Goal: Task Accomplishment & Management: Manage account settings

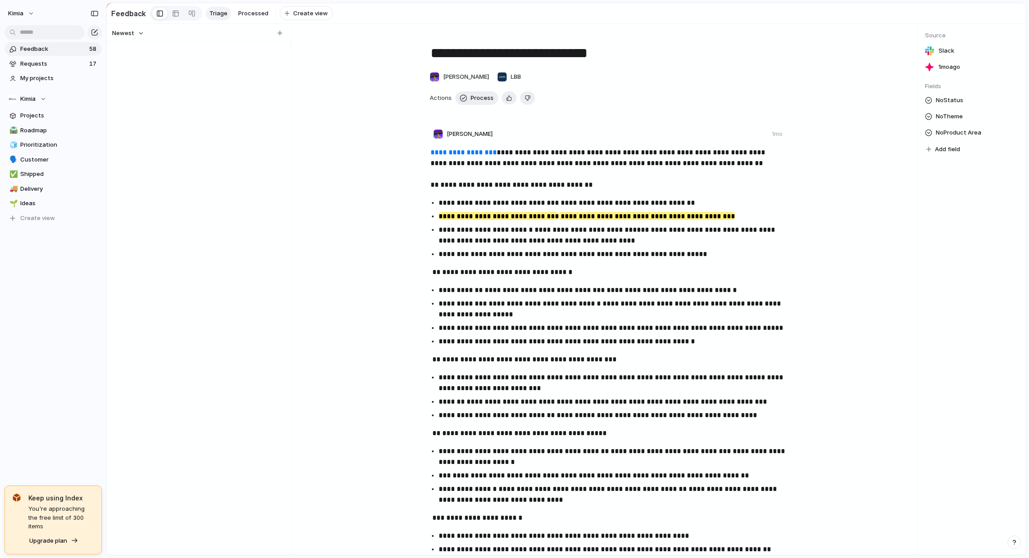
scroll to position [24, 0]
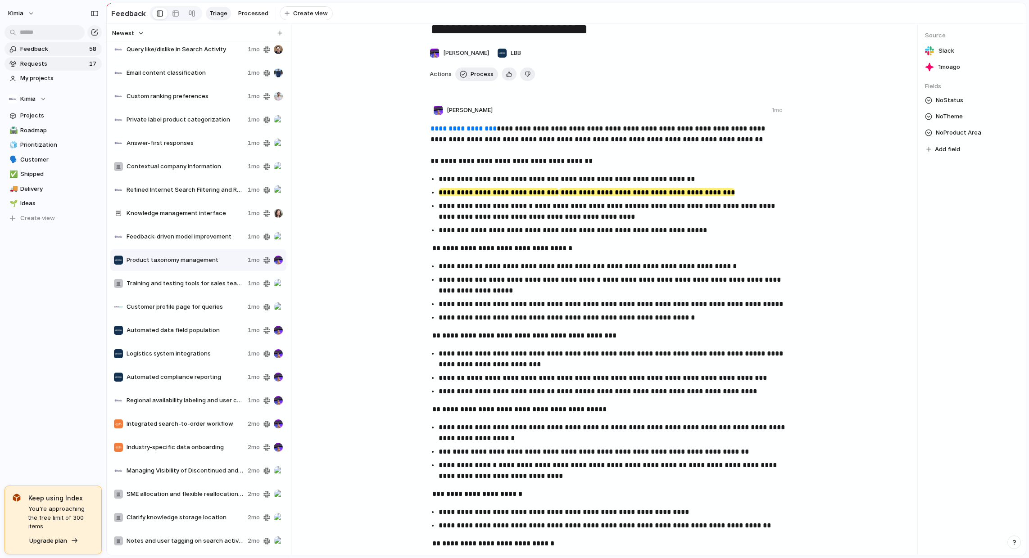
click at [38, 64] on span "Requests" at bounding box center [53, 63] width 66 height 9
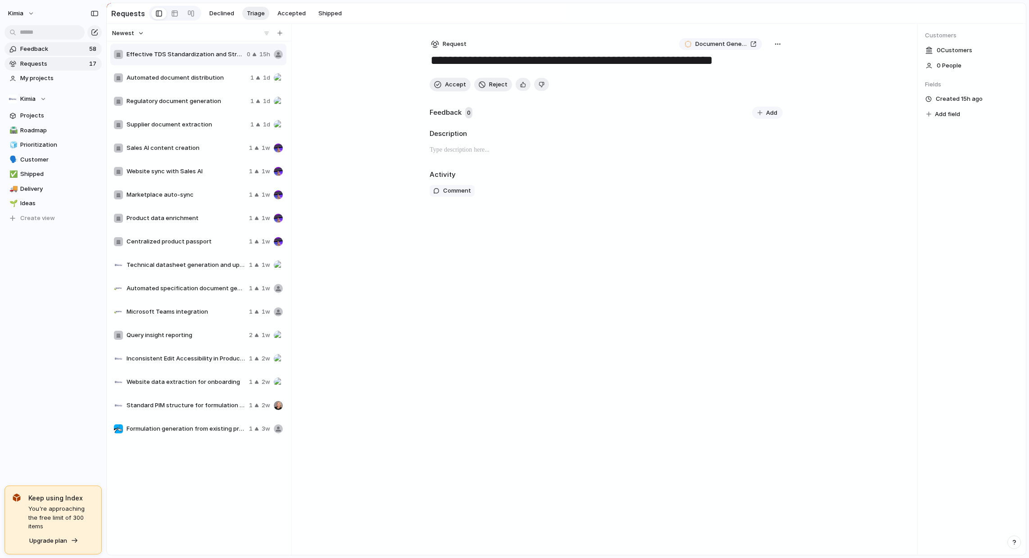
click at [60, 52] on span "Feedback" at bounding box center [53, 49] width 66 height 9
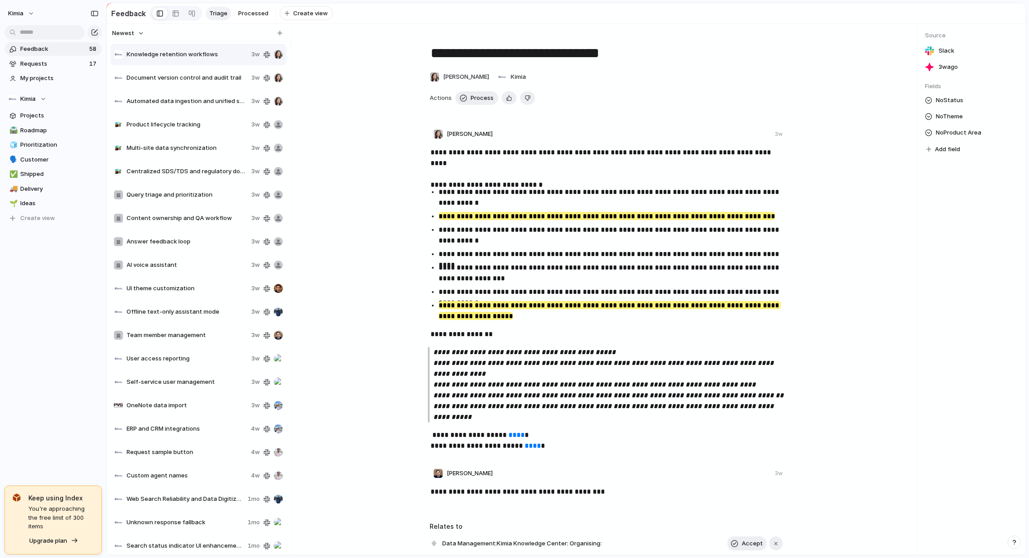
click at [214, 53] on span "Knowledge retention workflows" at bounding box center [187, 54] width 121 height 9
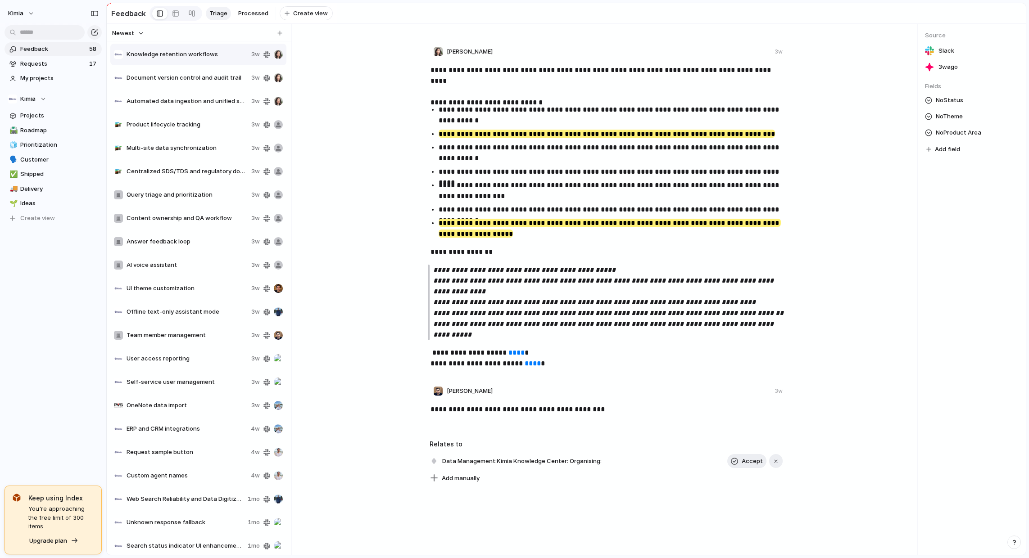
scroll to position [129, 0]
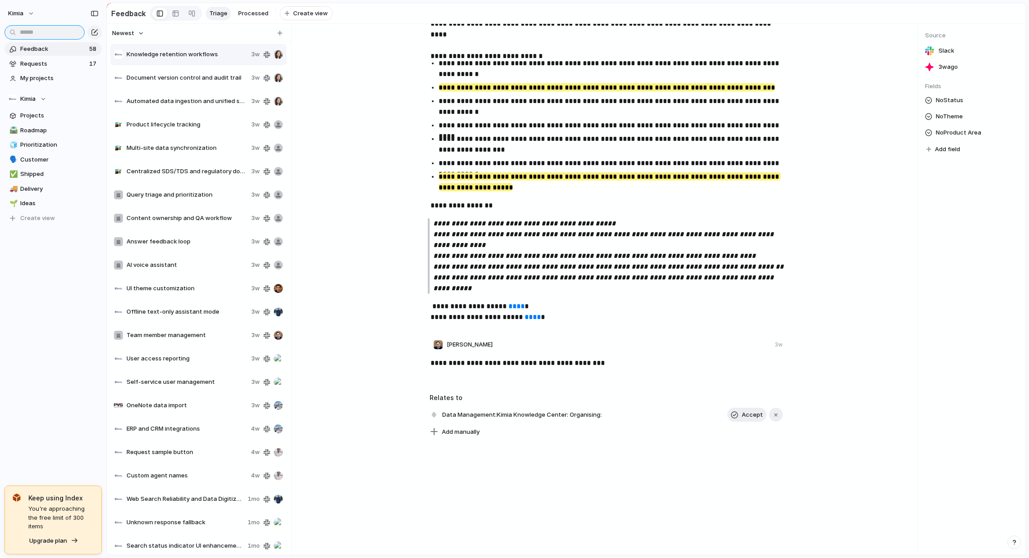
click at [38, 36] on input "text" at bounding box center [45, 32] width 80 height 14
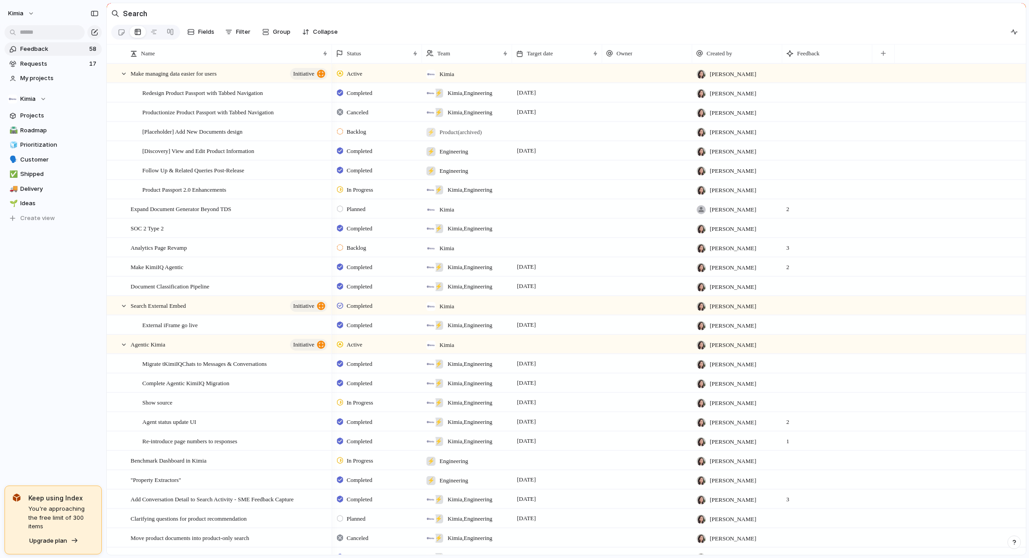
click at [41, 48] on span "Feedback" at bounding box center [53, 49] width 66 height 9
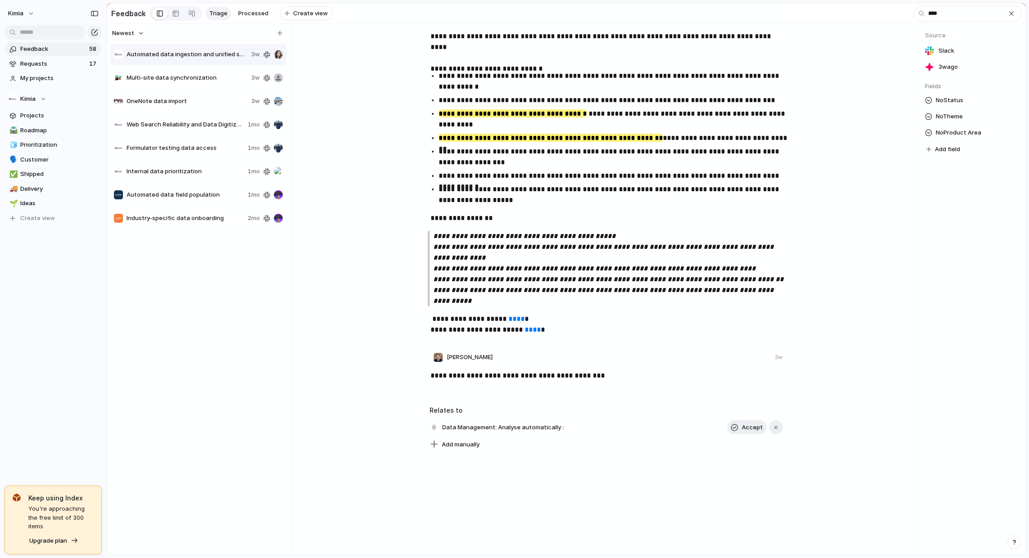
scroll to position [129, 0]
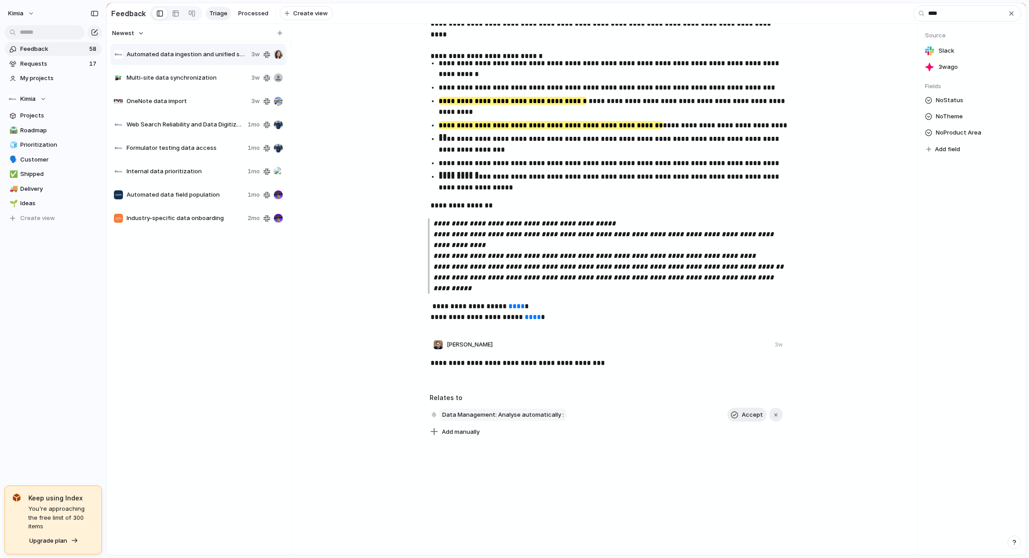
type input "****"
click at [521, 413] on span "Data Management: Analyse automatically :" at bounding box center [502, 415] width 127 height 13
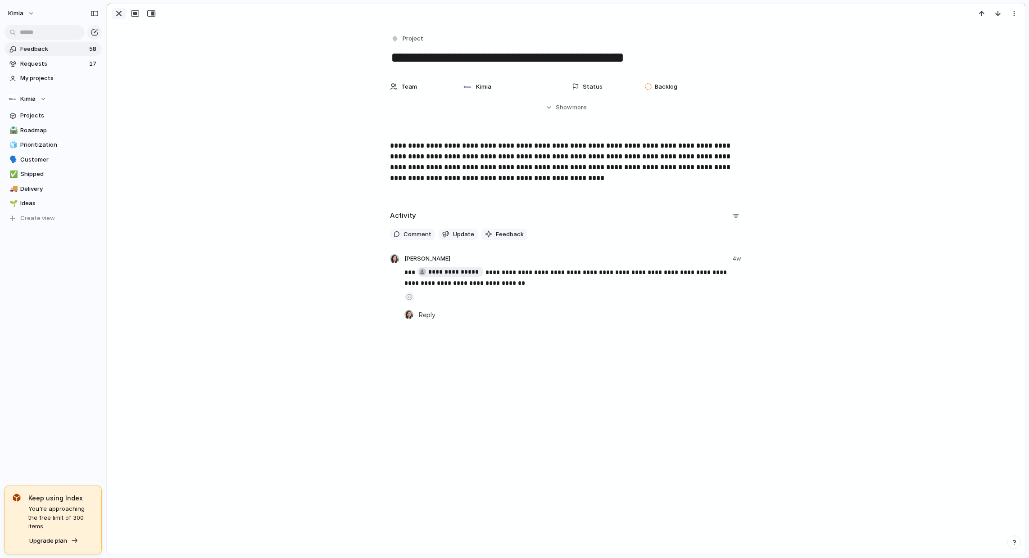
click at [119, 13] on div "button" at bounding box center [118, 13] width 11 height 11
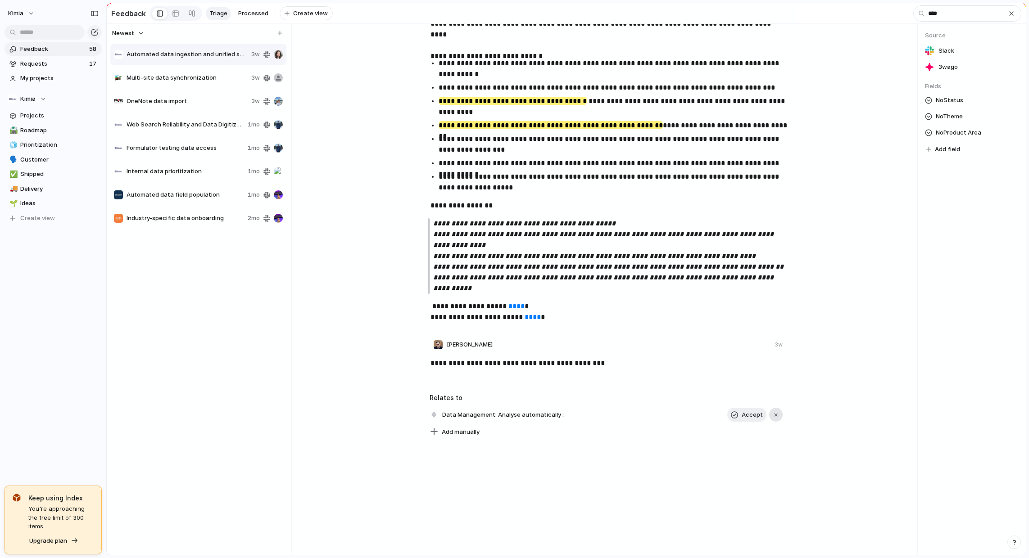
click at [779, 412] on button "button" at bounding box center [776, 415] width 14 height 14
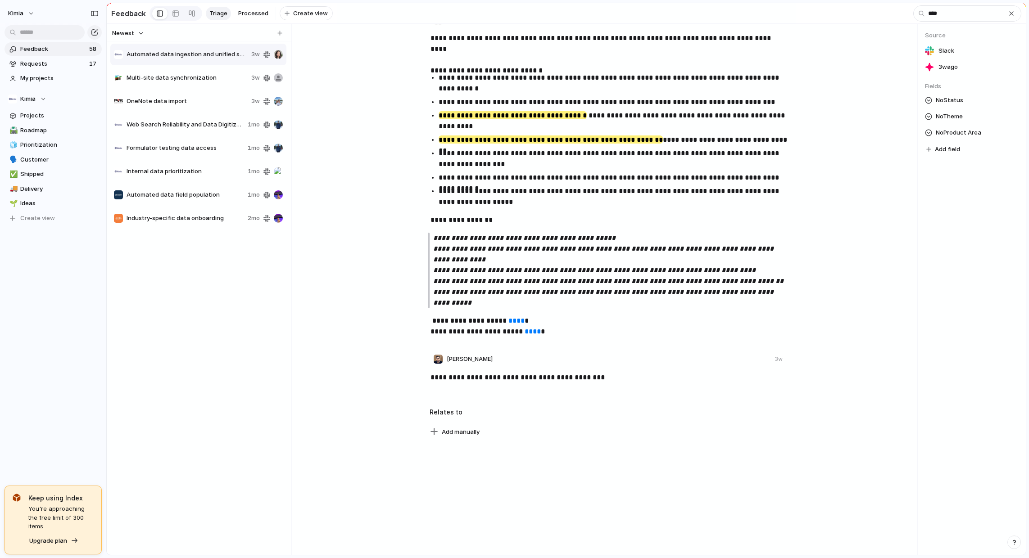
scroll to position [115, 0]
click at [464, 433] on span "Add manually" at bounding box center [461, 432] width 38 height 9
type input "*"
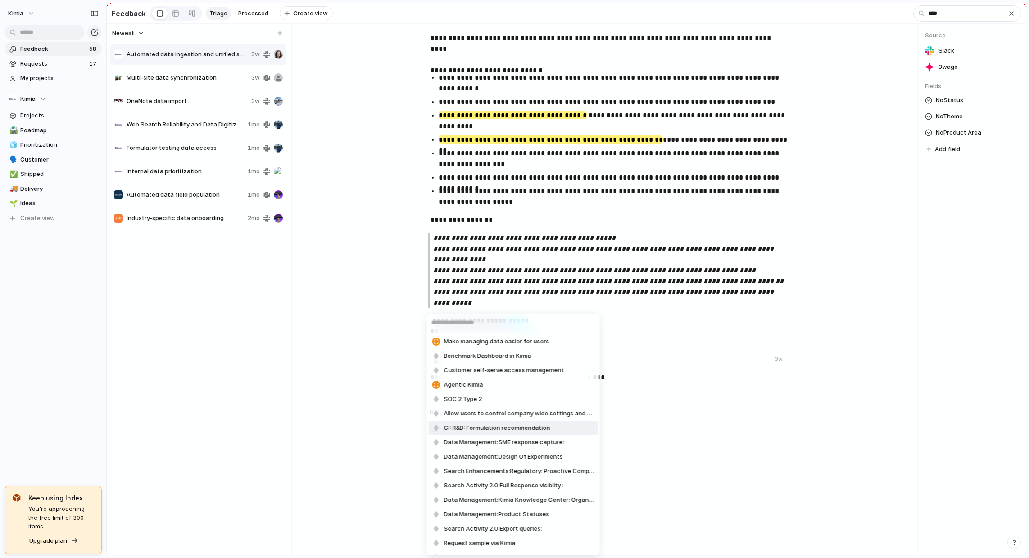
click at [342, 429] on div "Make managing data easier for users Benchmark Dashboard in Kimia Customer self-…" at bounding box center [514, 279] width 1029 height 558
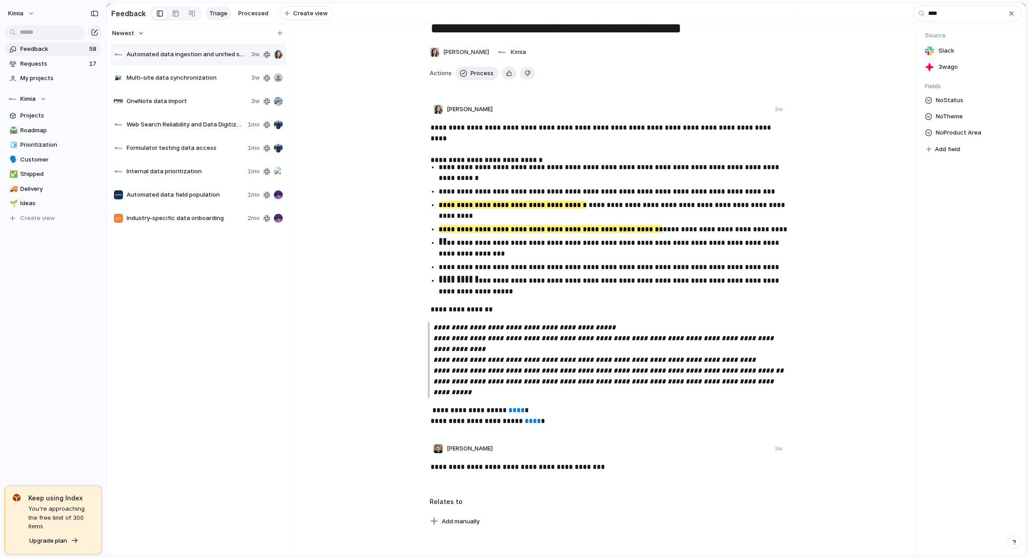
scroll to position [0, 0]
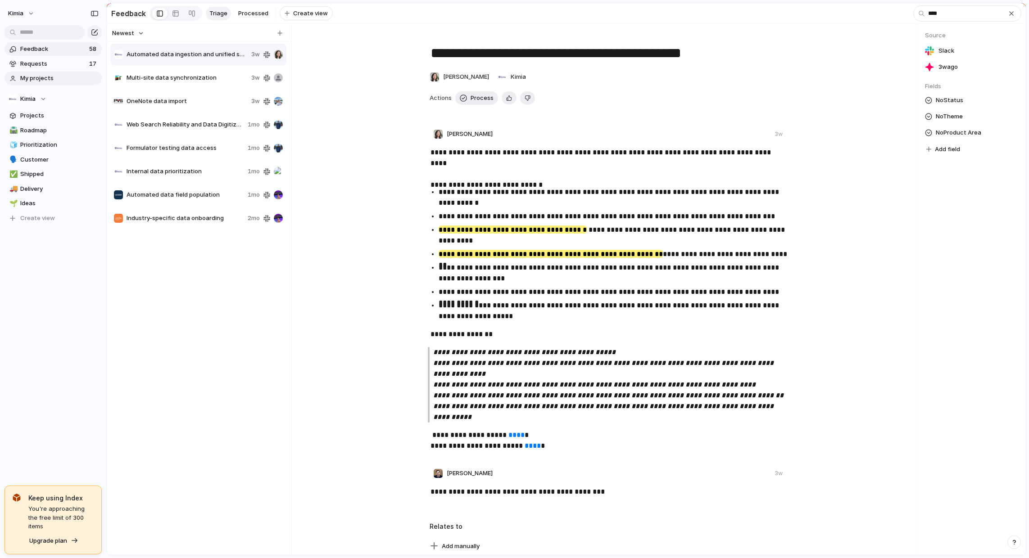
click at [33, 79] on span "My projects" at bounding box center [59, 78] width 78 height 9
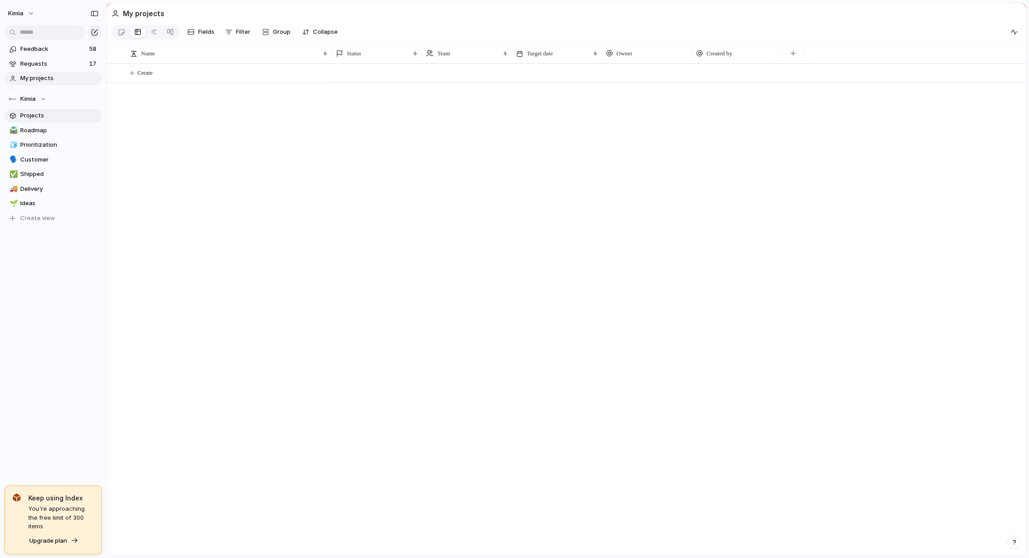
click at [30, 118] on span "Projects" at bounding box center [59, 115] width 78 height 9
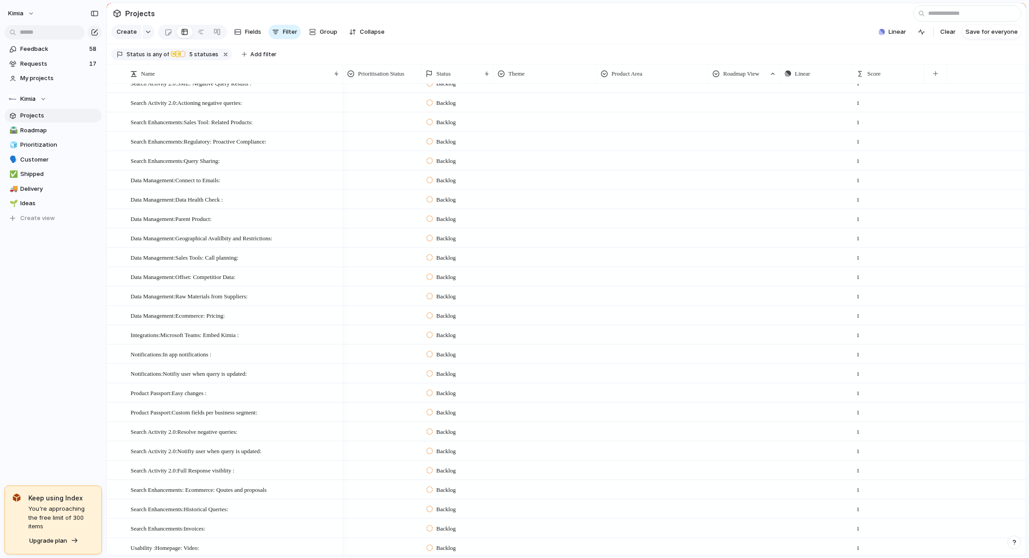
scroll to position [1542, 0]
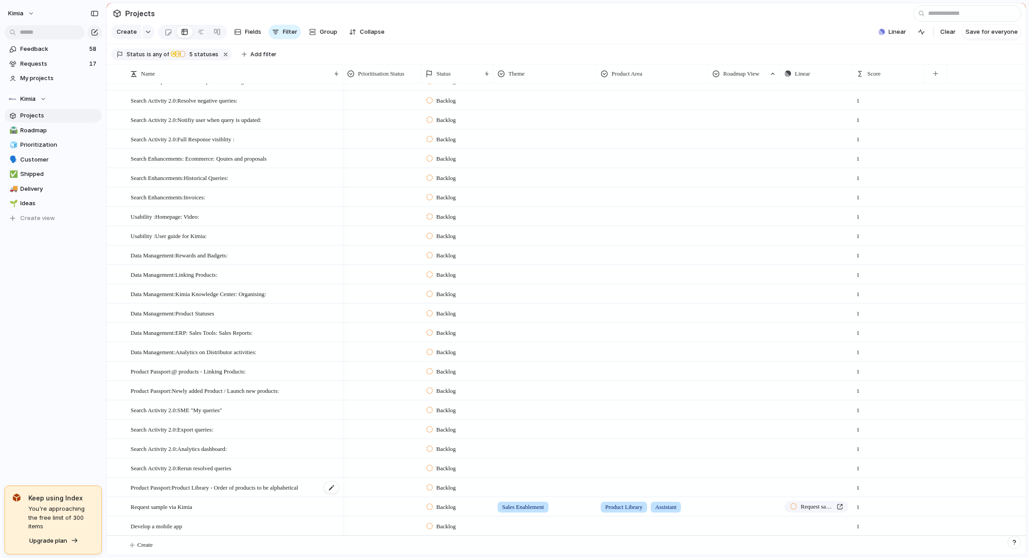
click at [298, 486] on span "Product Passport:Product Library - Order of products to be alphabetical" at bounding box center [214, 487] width 167 height 10
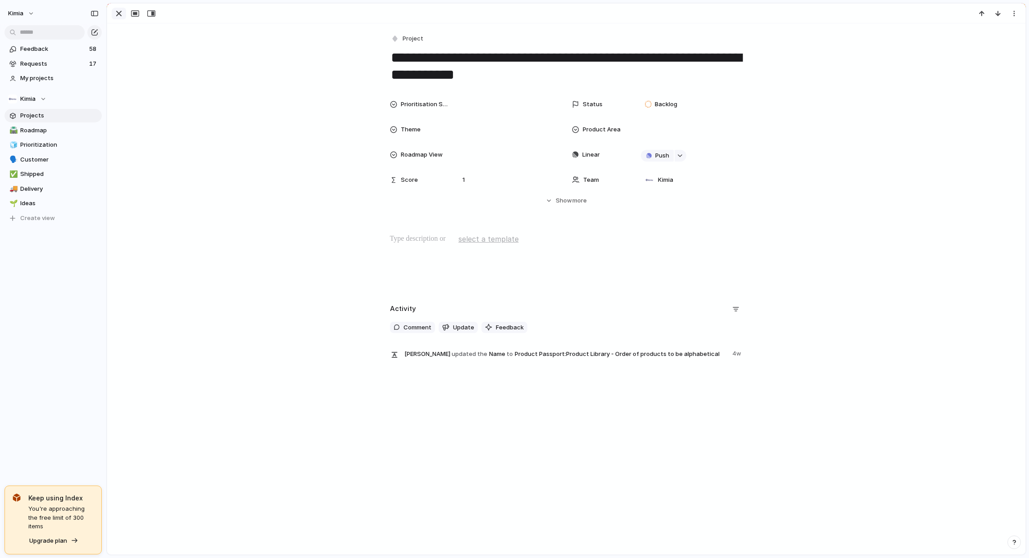
click at [116, 17] on div "button" at bounding box center [118, 13] width 11 height 11
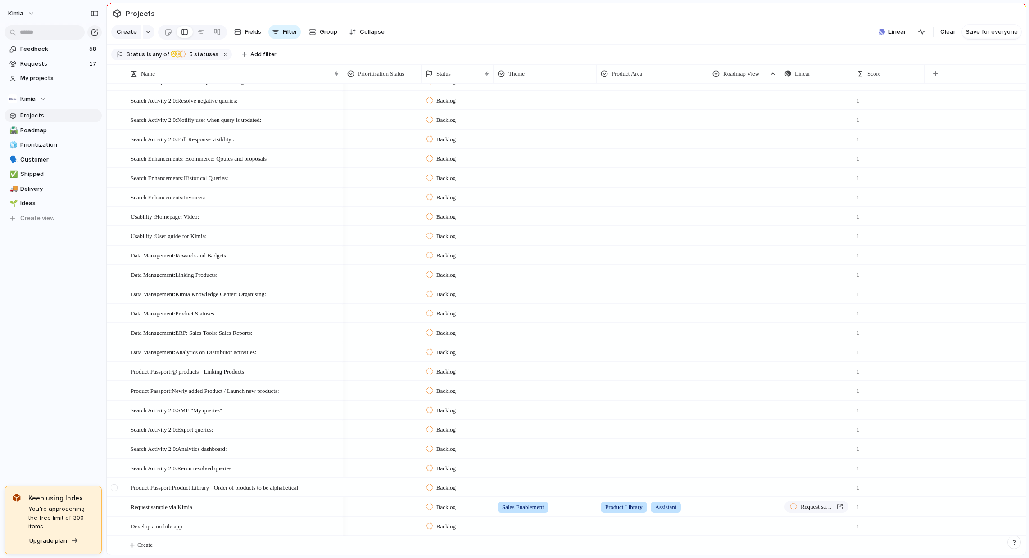
click at [115, 486] on div at bounding box center [114, 487] width 7 height 7
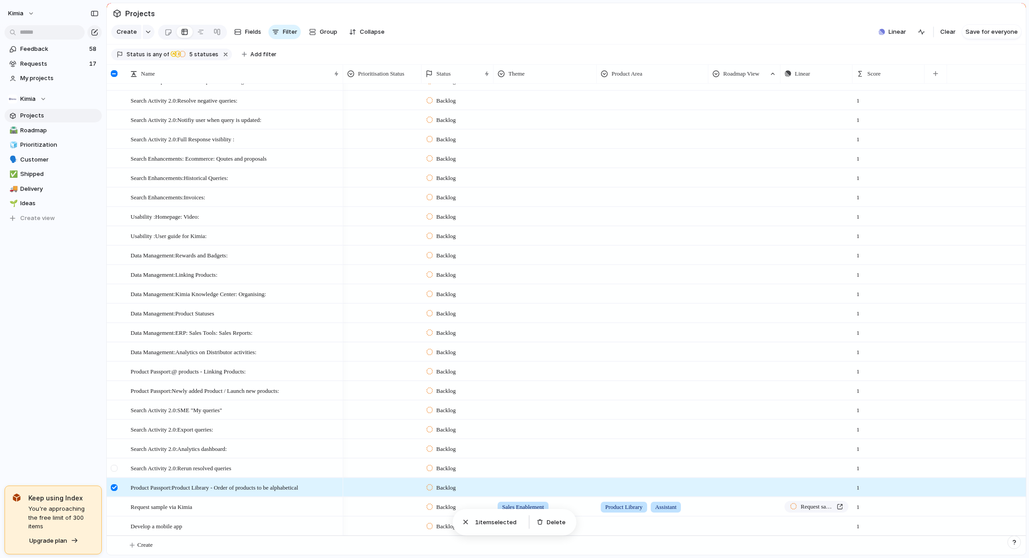
click at [113, 466] on div at bounding box center [114, 468] width 7 height 7
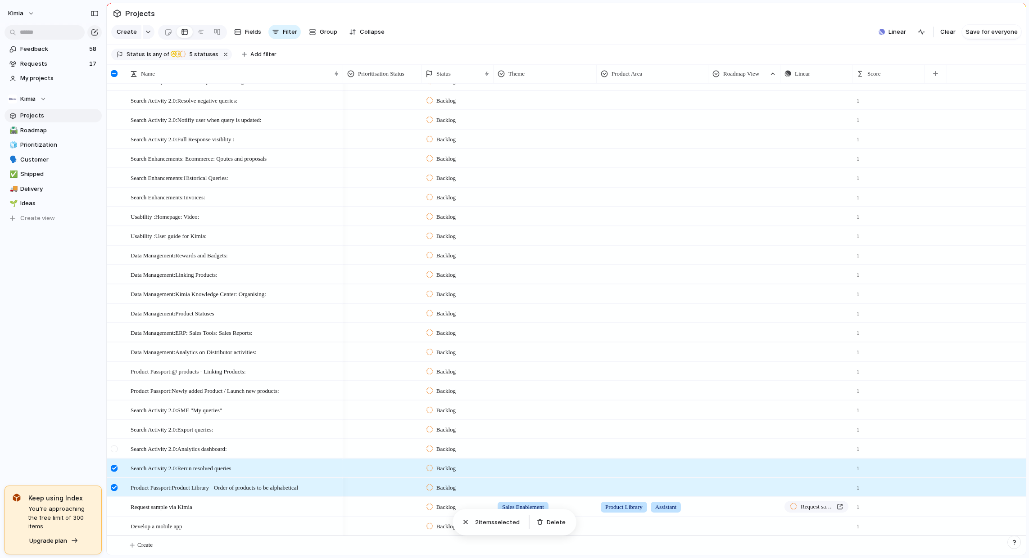
click at [113, 446] on div at bounding box center [114, 449] width 7 height 7
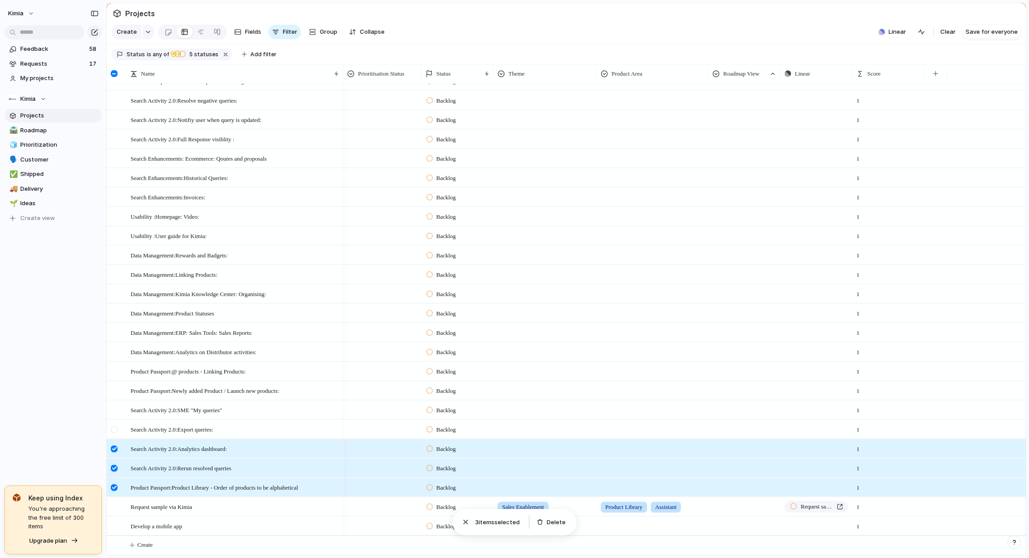
click at [114, 432] on div at bounding box center [114, 429] width 7 height 7
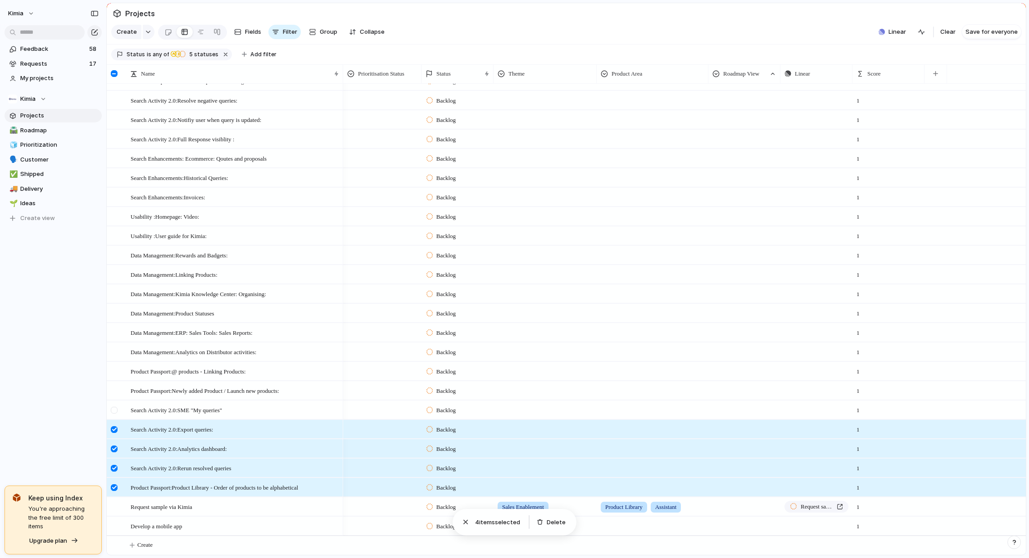
click at [114, 407] on div at bounding box center [114, 410] width 7 height 7
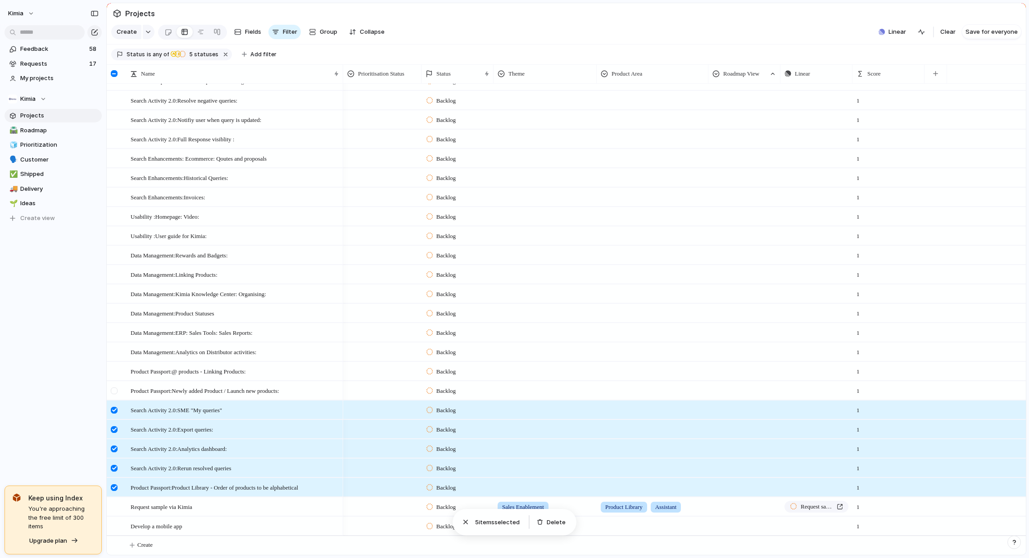
click at [113, 390] on div at bounding box center [114, 391] width 7 height 7
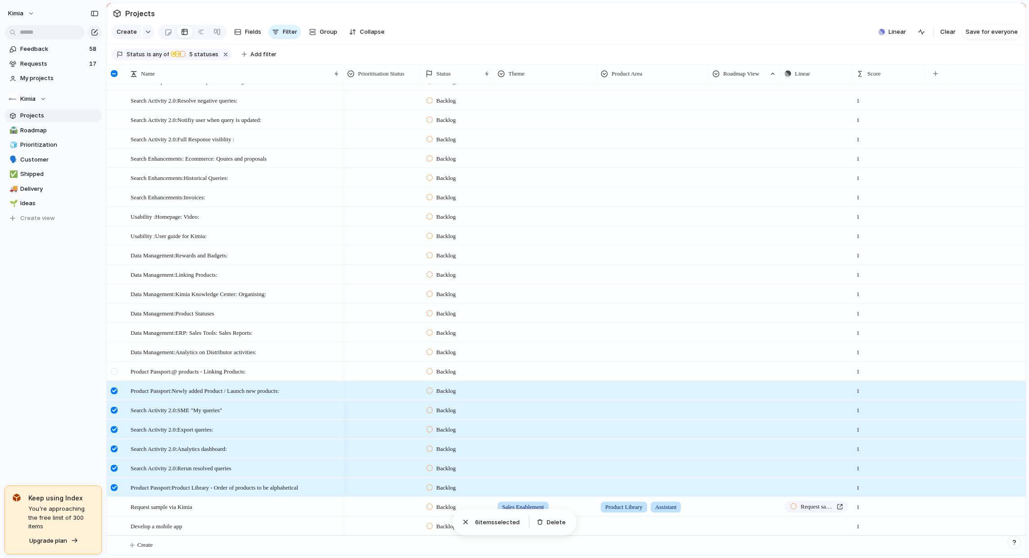
click at [115, 369] on div at bounding box center [114, 371] width 7 height 7
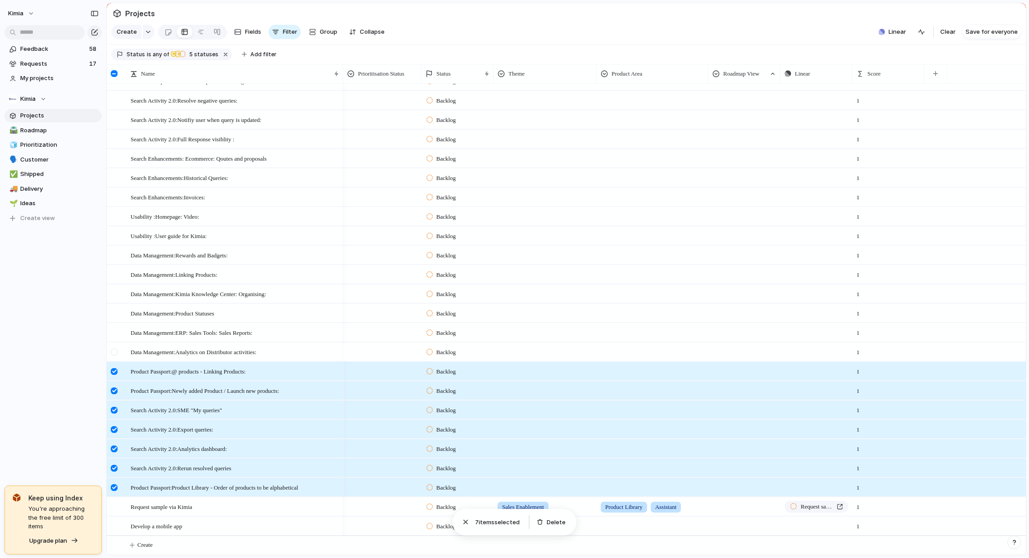
click at [115, 349] on div at bounding box center [114, 352] width 7 height 7
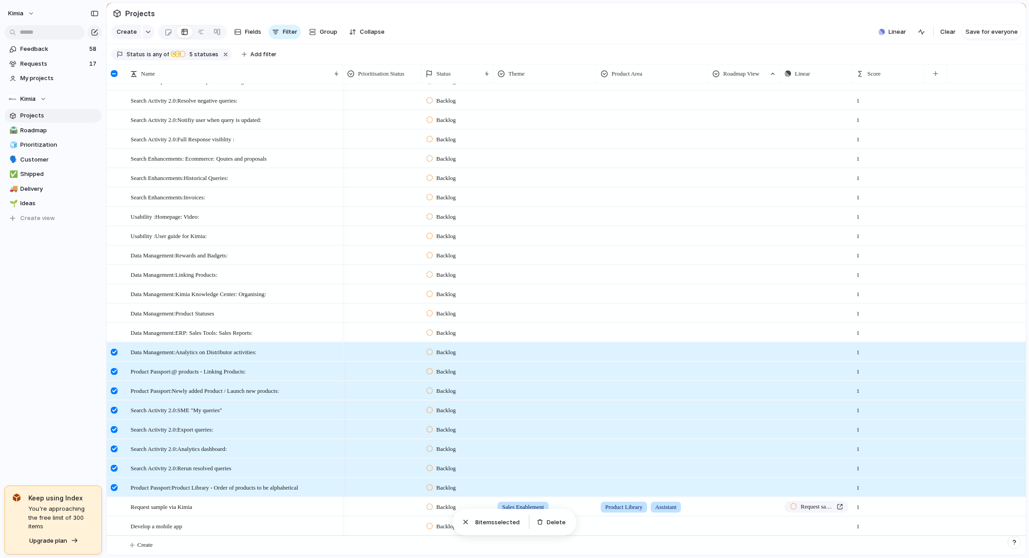
click at [115, 349] on div at bounding box center [114, 352] width 7 height 7
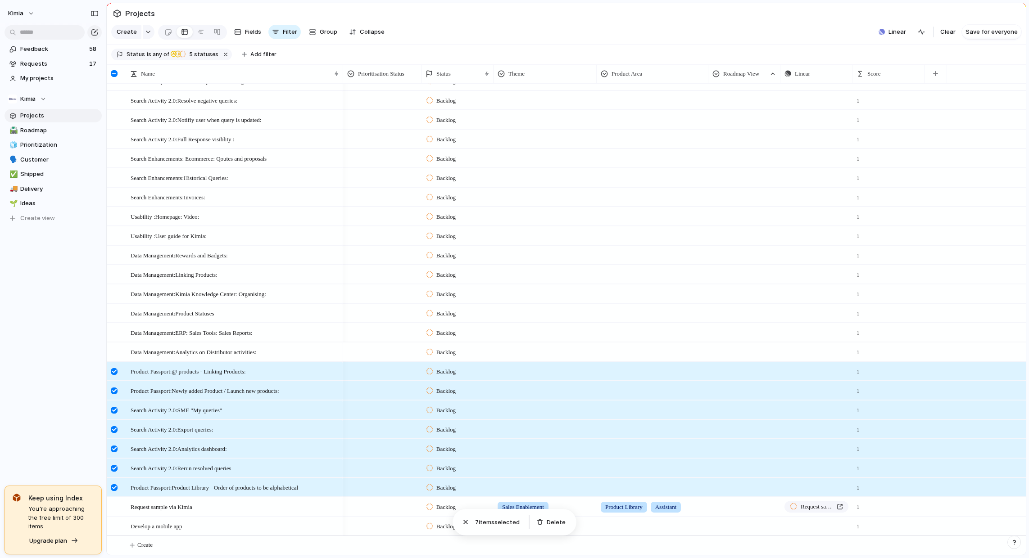
click at [115, 371] on div at bounding box center [114, 371] width 7 height 7
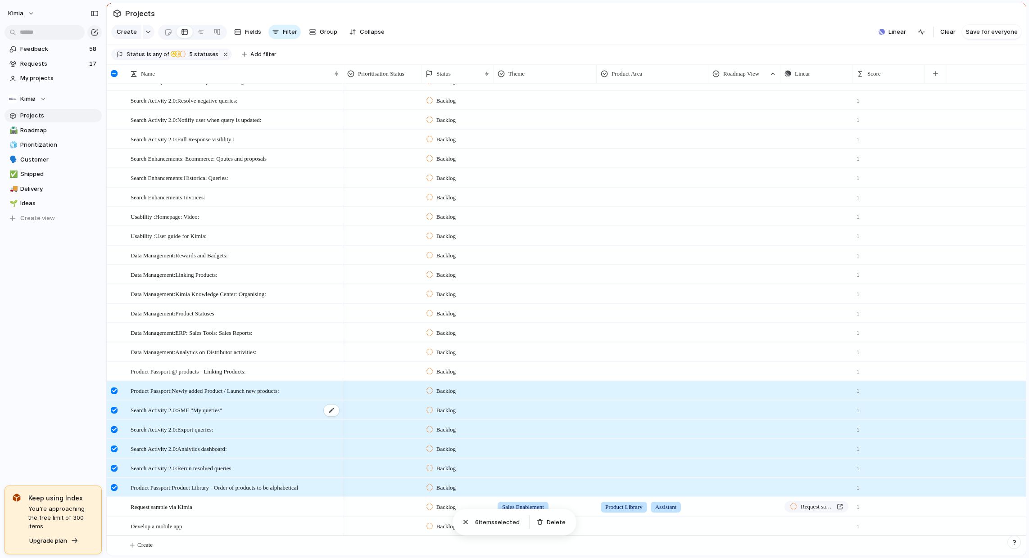
click at [279, 408] on div "Search Activity 2.0:SME "My queries"" at bounding box center [235, 410] width 209 height 18
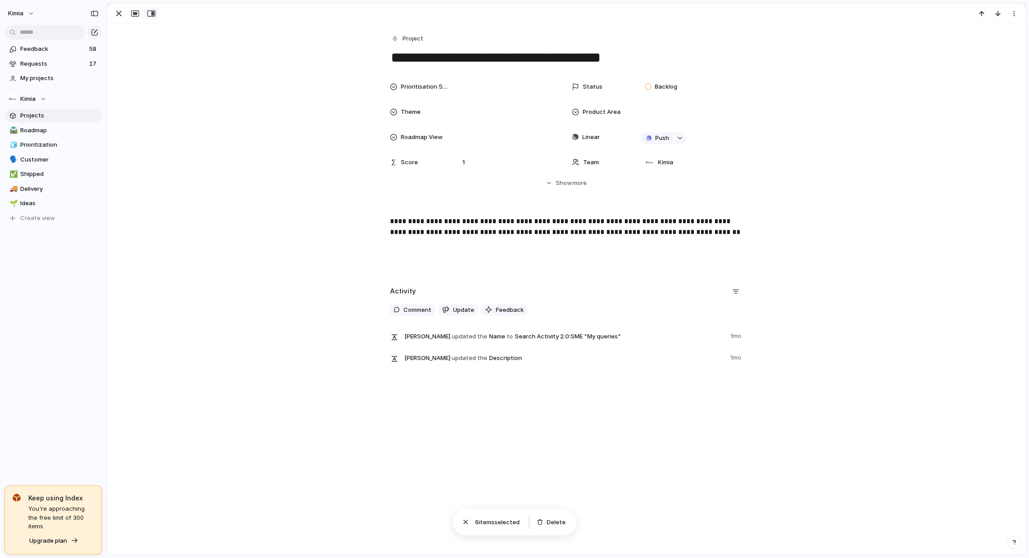
click at [152, 14] on div "button" at bounding box center [151, 13] width 8 height 7
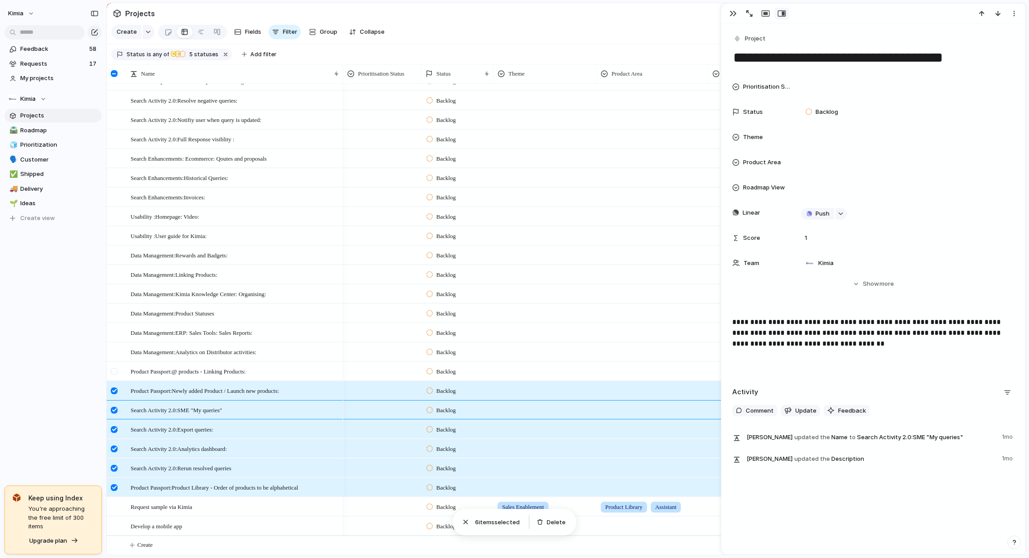
click at [115, 370] on div at bounding box center [114, 371] width 7 height 7
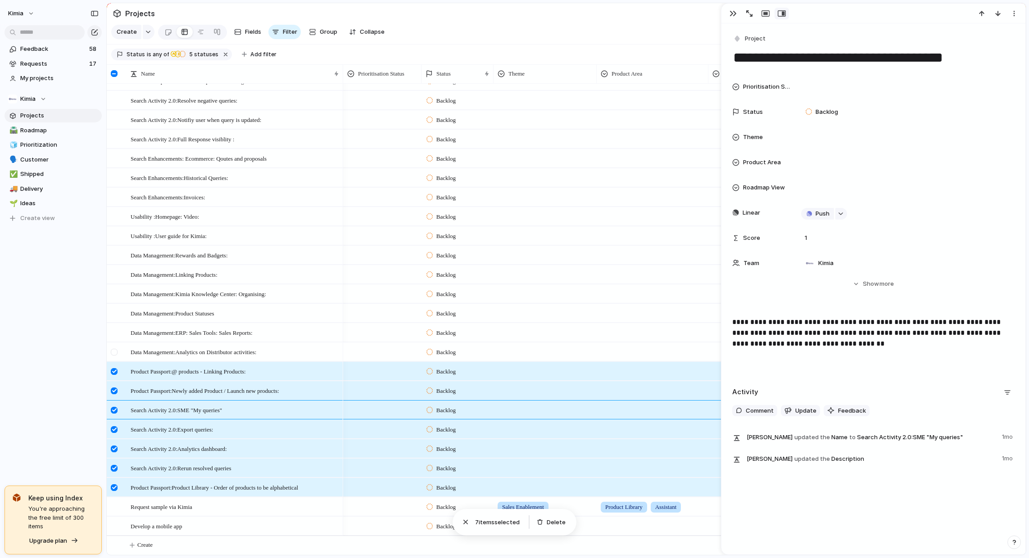
click at [115, 349] on div at bounding box center [114, 352] width 7 height 7
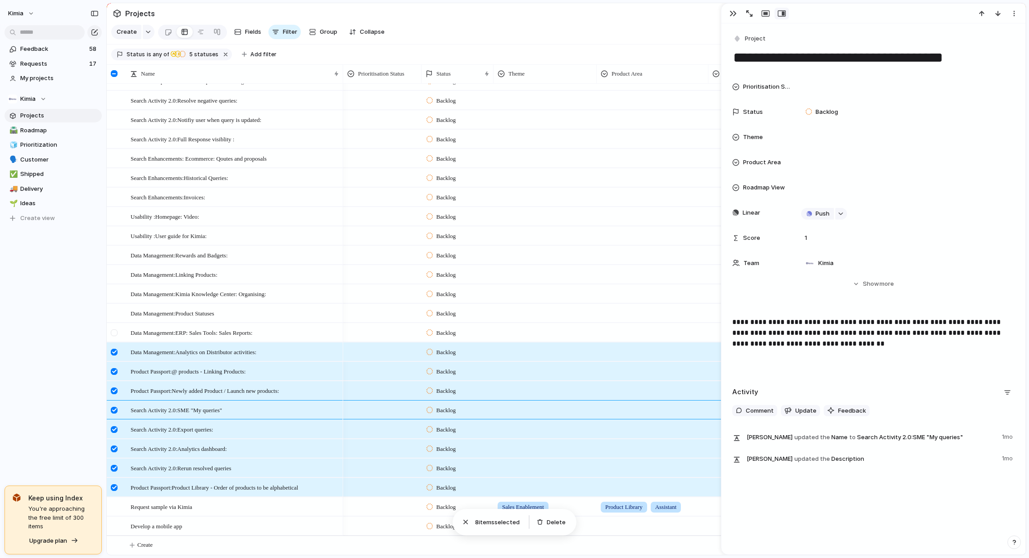
click at [112, 330] on div at bounding box center [114, 333] width 7 height 7
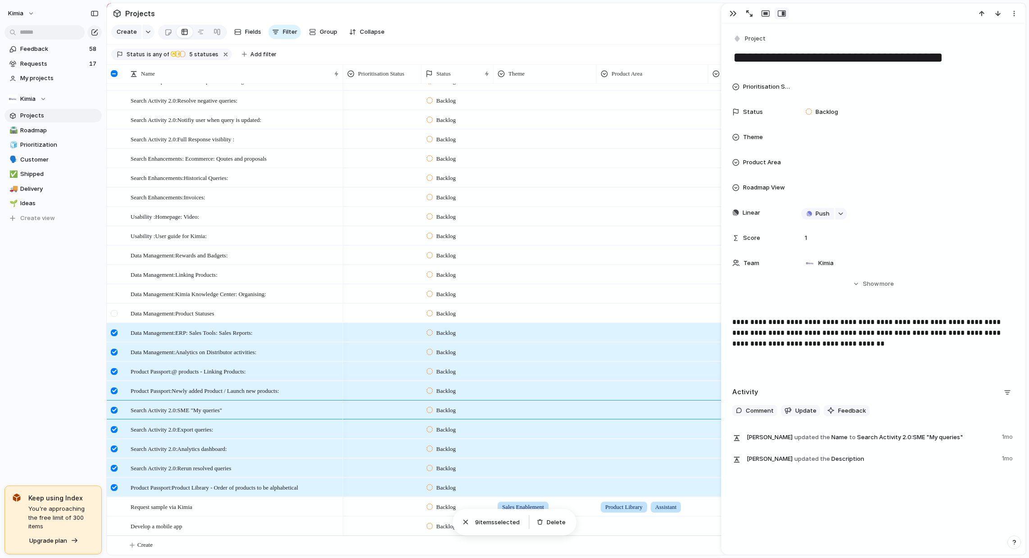
click at [111, 311] on div at bounding box center [114, 313] width 7 height 7
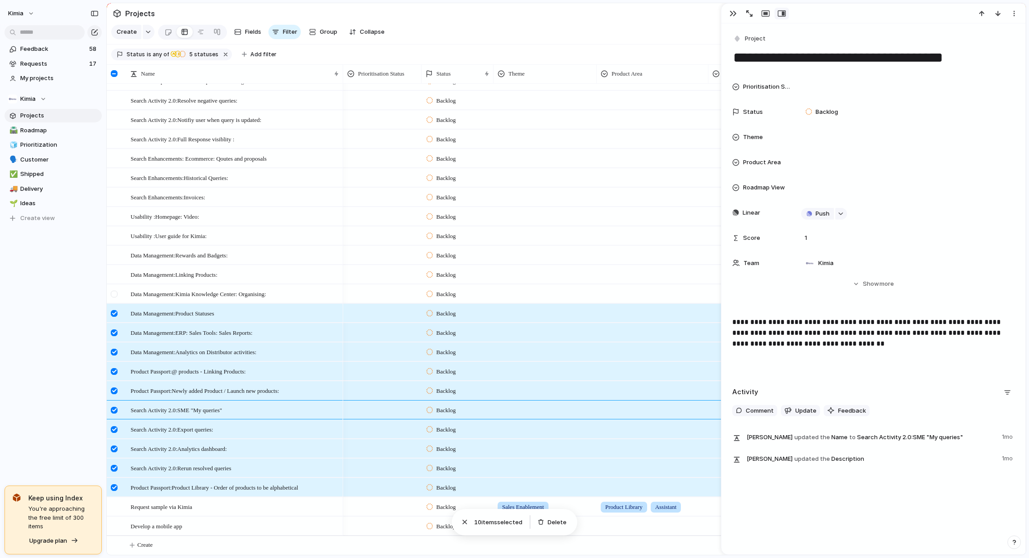
click at [109, 294] on div at bounding box center [115, 297] width 16 height 24
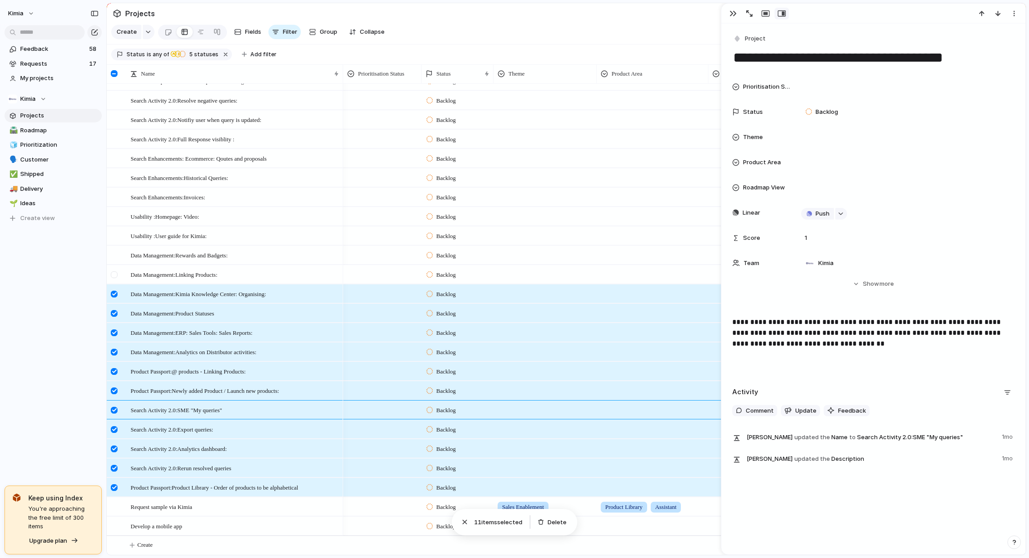
click at [114, 276] on div at bounding box center [114, 274] width 7 height 7
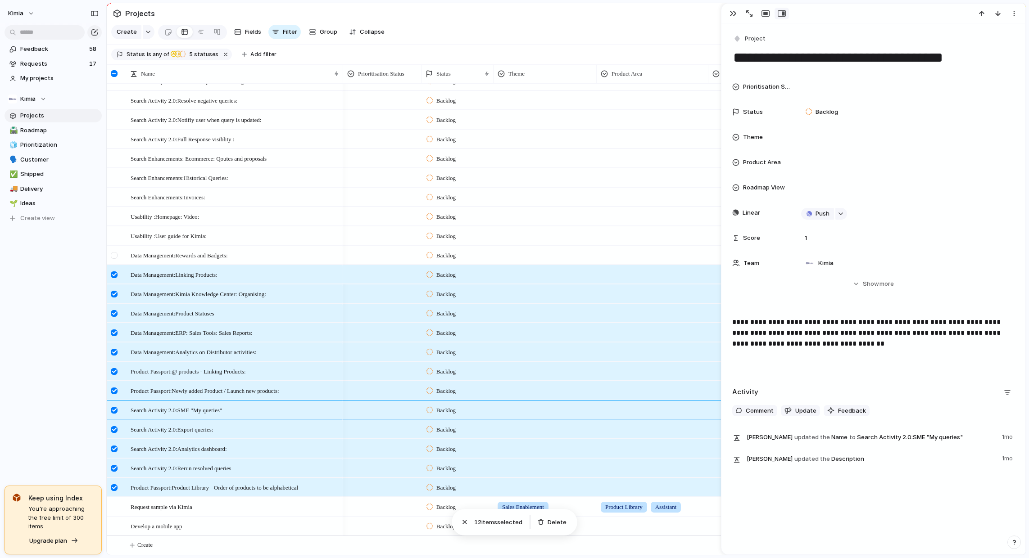
click at [115, 253] on div at bounding box center [114, 255] width 7 height 7
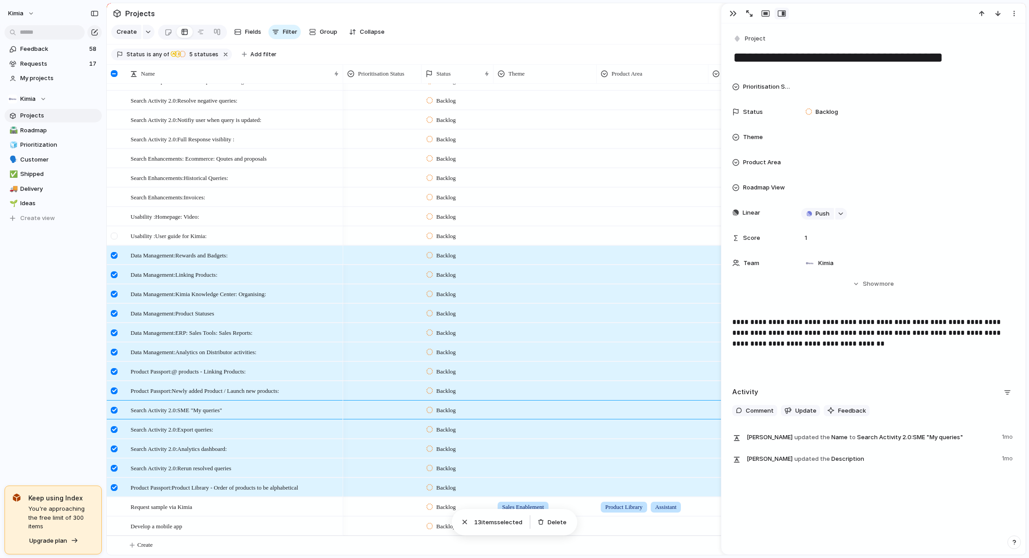
click at [115, 237] on div at bounding box center [114, 236] width 7 height 7
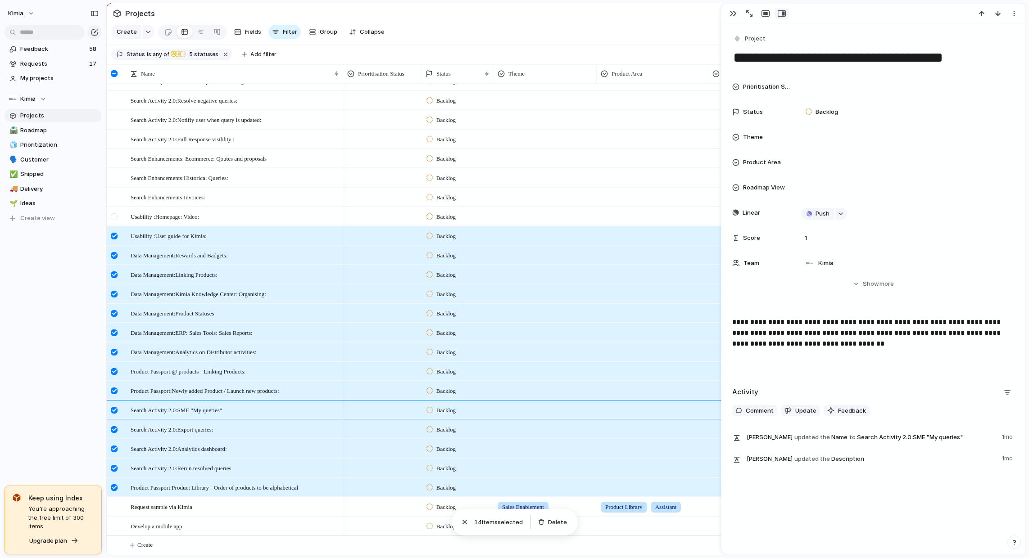
click at [116, 218] on div at bounding box center [114, 216] width 7 height 7
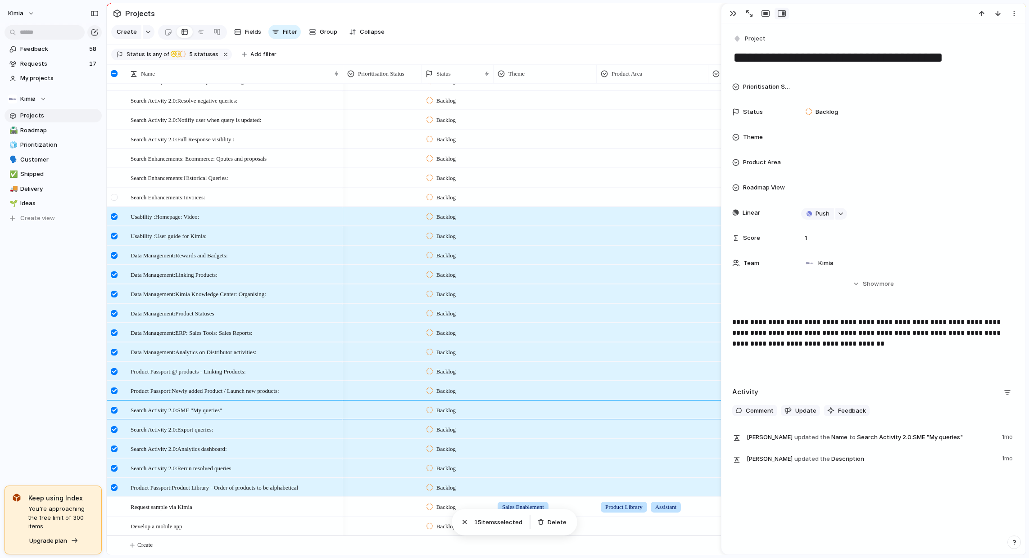
click at [113, 203] on div at bounding box center [115, 200] width 16 height 24
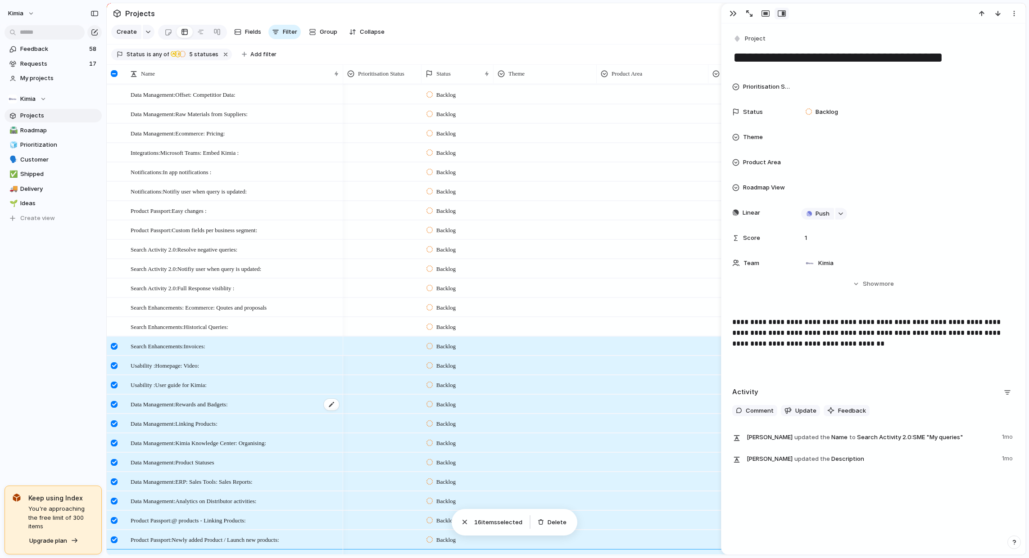
scroll to position [1392, 0]
click at [252, 352] on div "Search Enhancements:Invoices:" at bounding box center [235, 347] width 209 height 18
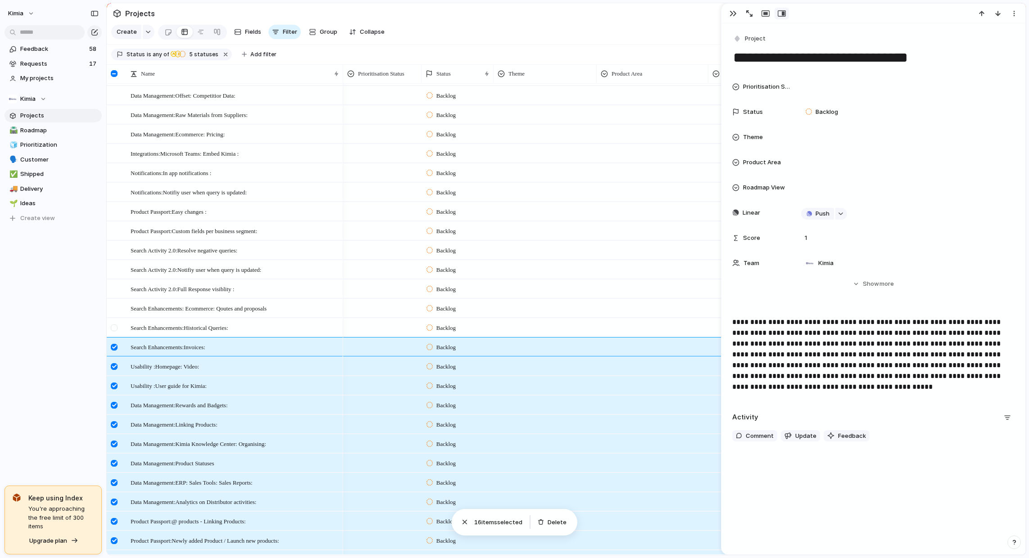
click at [112, 326] on div at bounding box center [114, 328] width 7 height 7
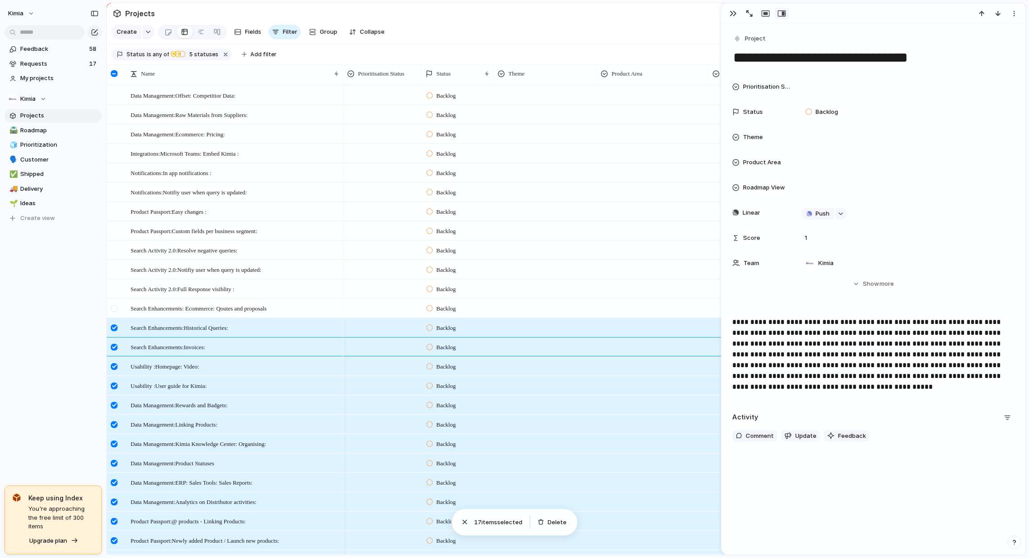
click at [112, 305] on div at bounding box center [114, 308] width 7 height 7
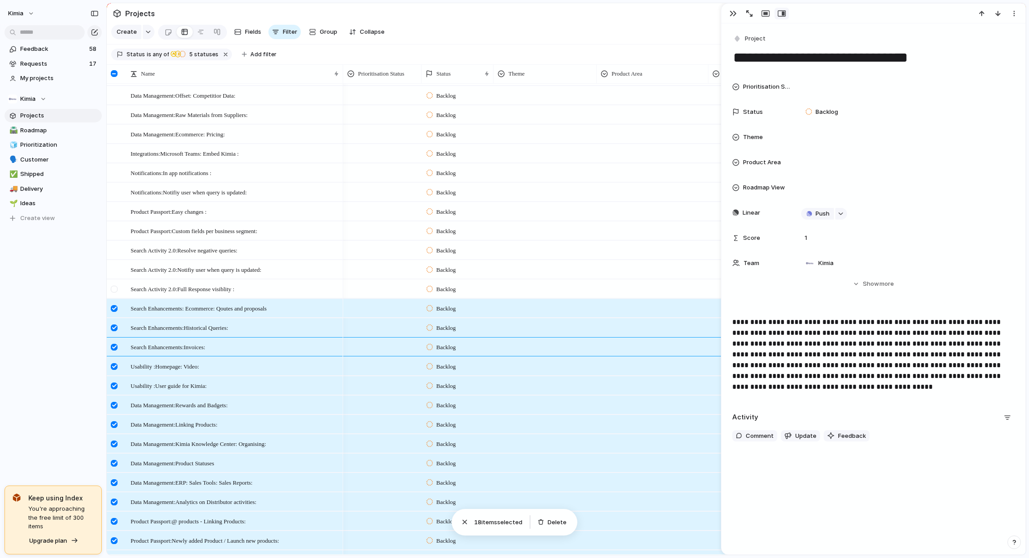
click at [113, 289] on div at bounding box center [114, 289] width 7 height 7
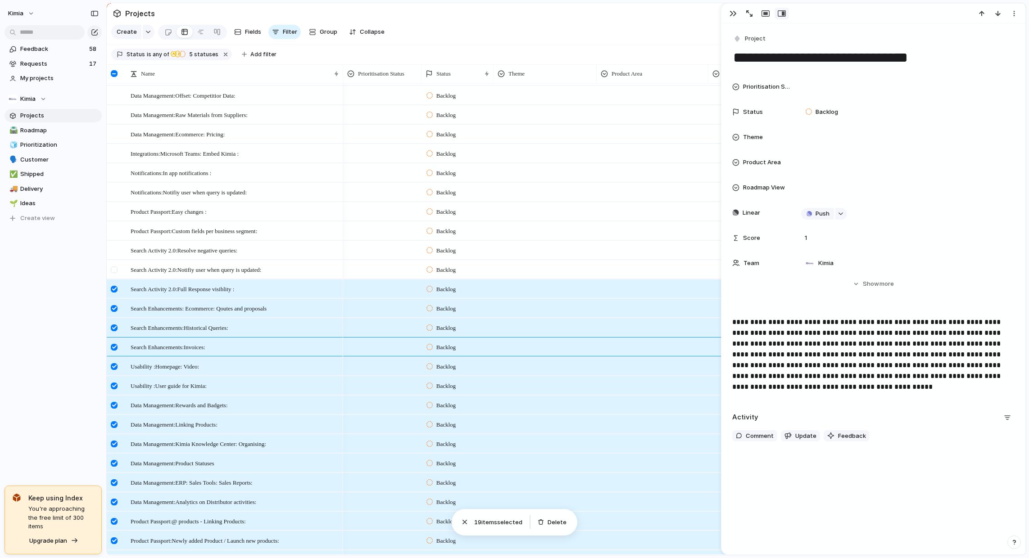
click at [115, 271] on div at bounding box center [114, 270] width 7 height 7
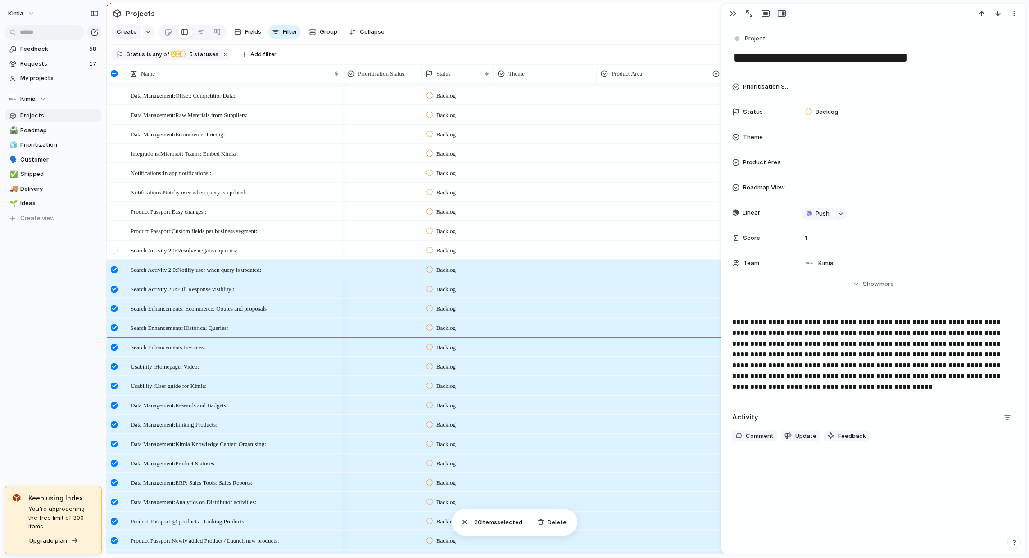
click at [115, 248] on div at bounding box center [114, 250] width 7 height 7
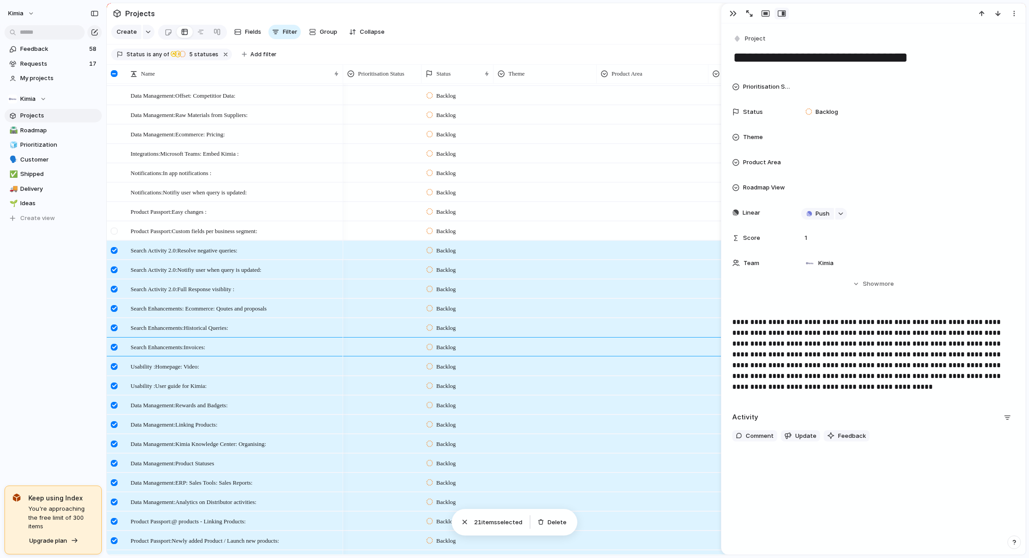
click at [117, 228] on div at bounding box center [114, 231] width 7 height 7
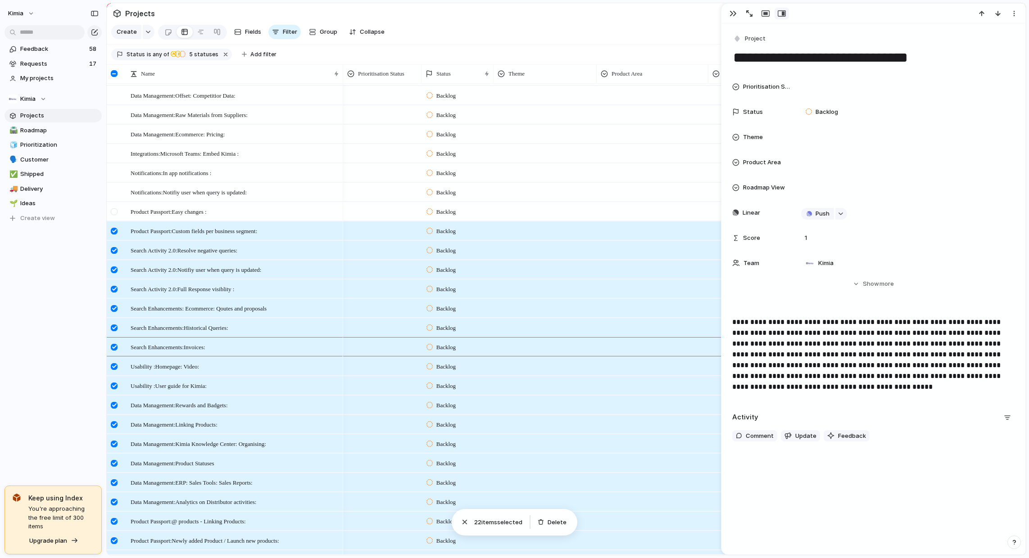
click at [116, 208] on div at bounding box center [114, 211] width 7 height 7
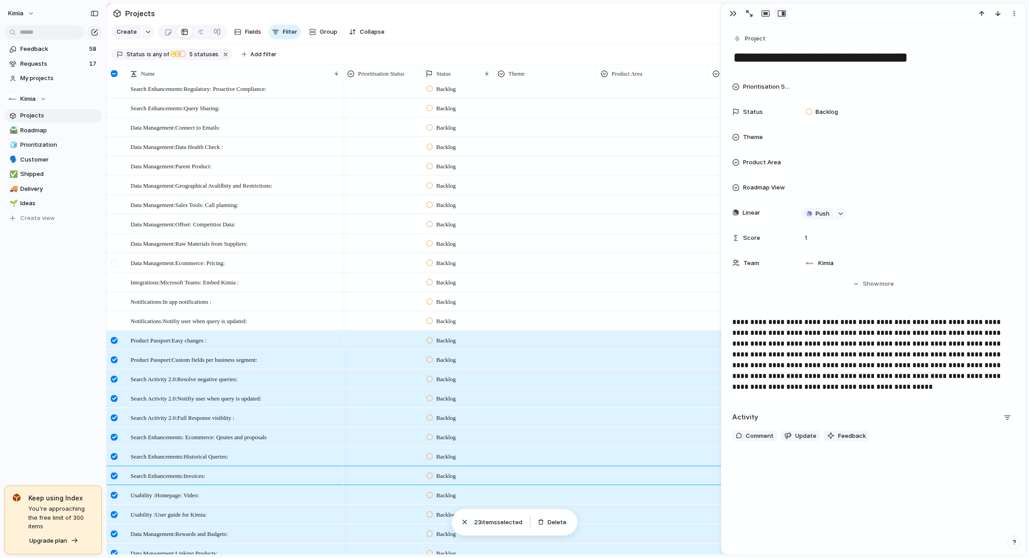
scroll to position [1263, 0]
click at [115, 320] on div at bounding box center [114, 321] width 7 height 7
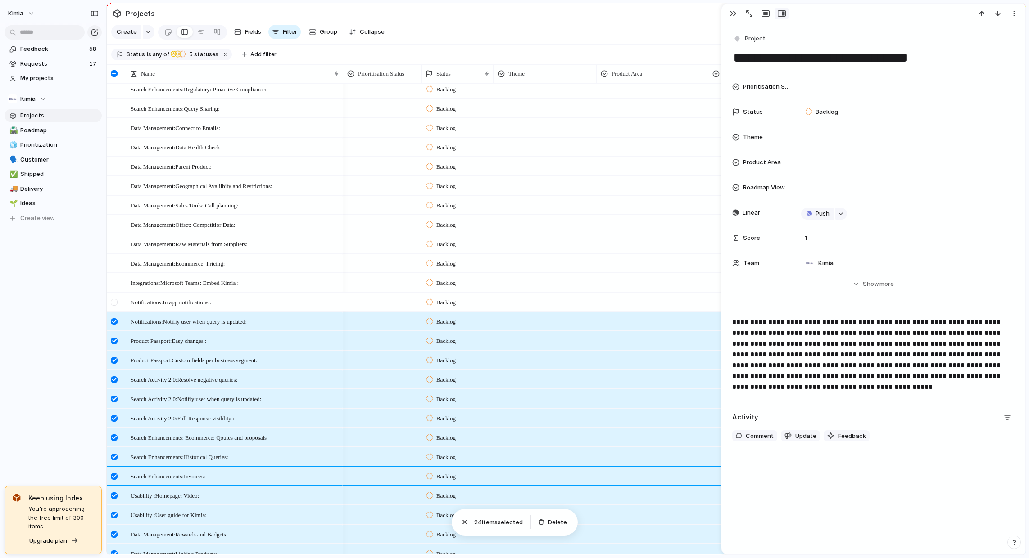
click at [114, 301] on div at bounding box center [114, 302] width 7 height 7
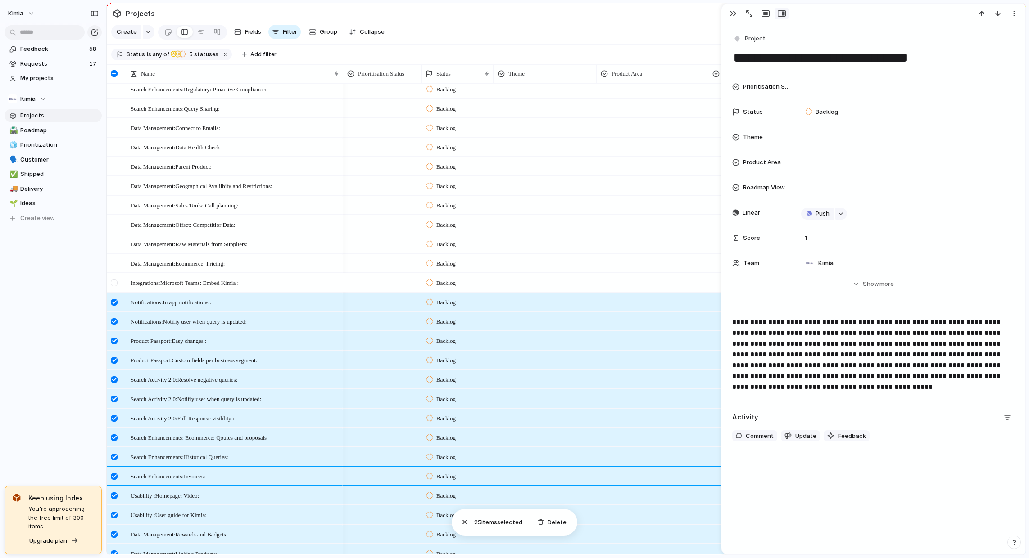
click at [114, 277] on div at bounding box center [115, 286] width 16 height 24
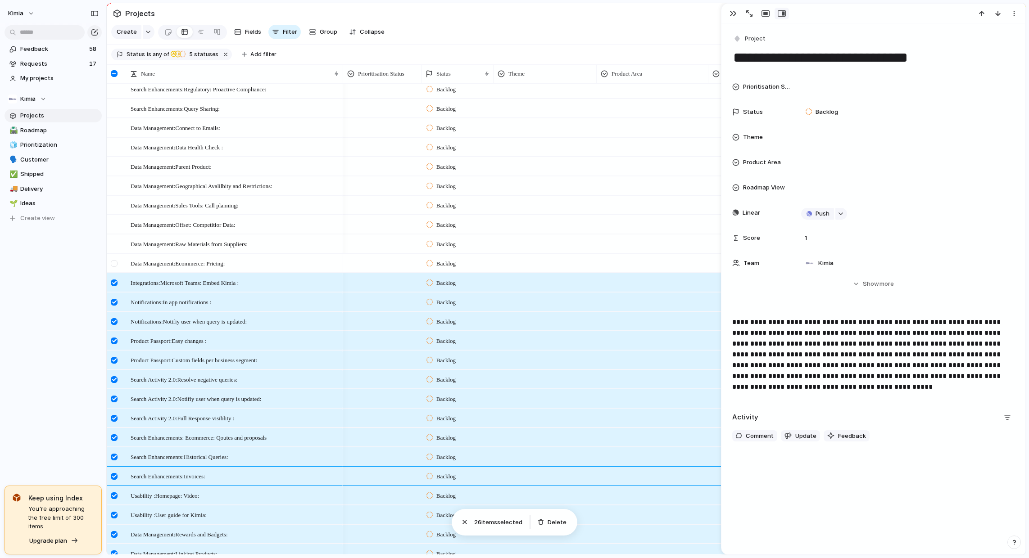
click at [113, 261] on div at bounding box center [114, 263] width 7 height 7
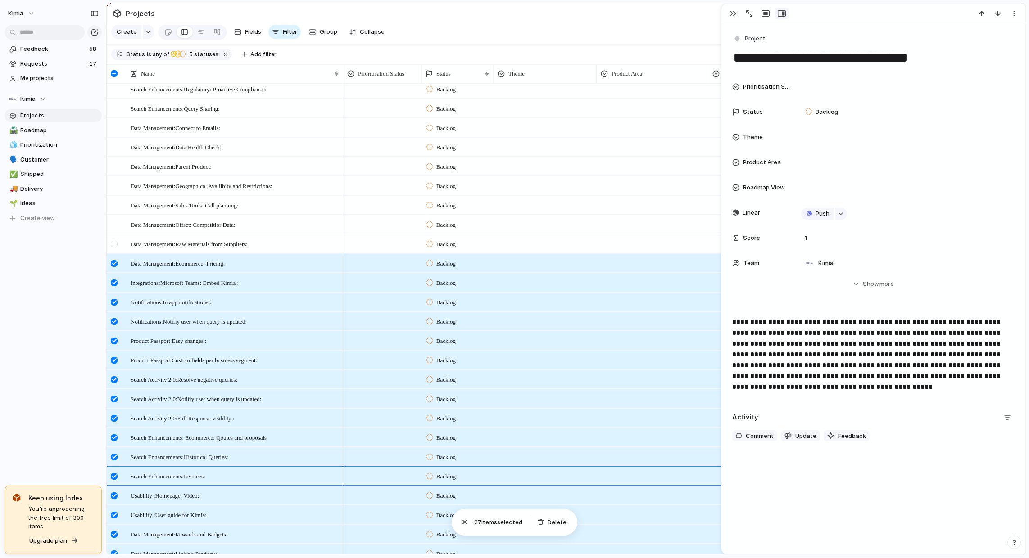
click at [114, 239] on div at bounding box center [115, 247] width 16 height 24
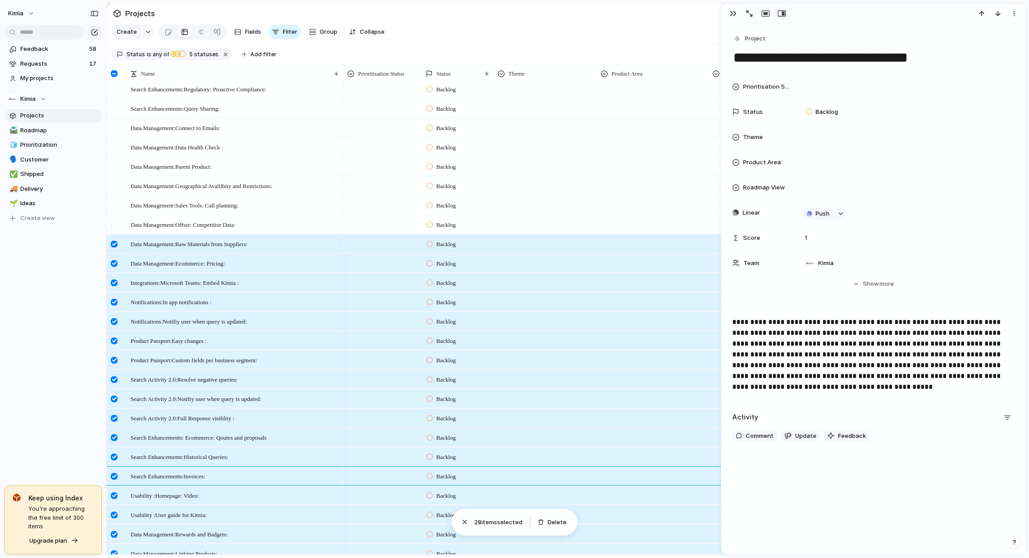
click at [114, 217] on div at bounding box center [115, 228] width 16 height 24
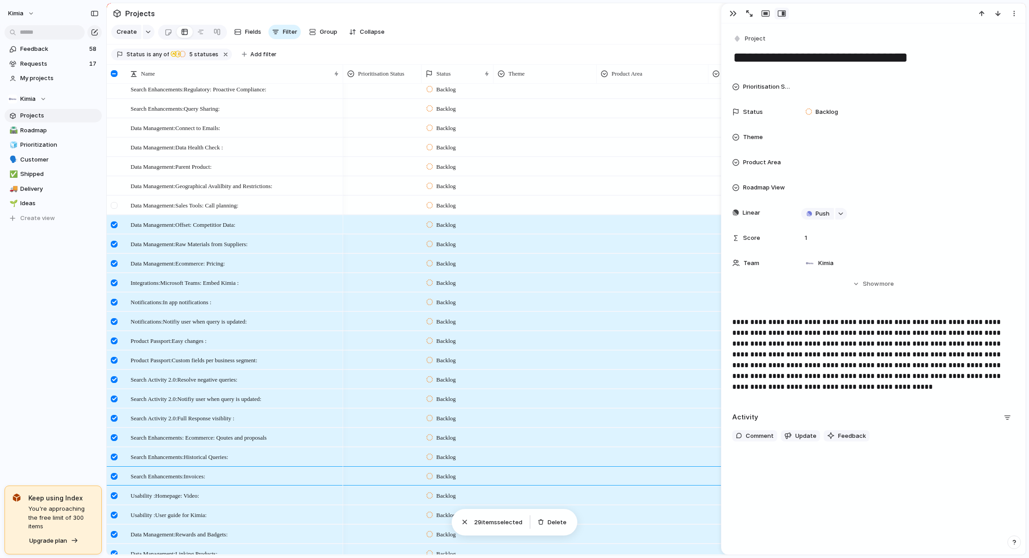
click at [116, 203] on div at bounding box center [114, 205] width 7 height 7
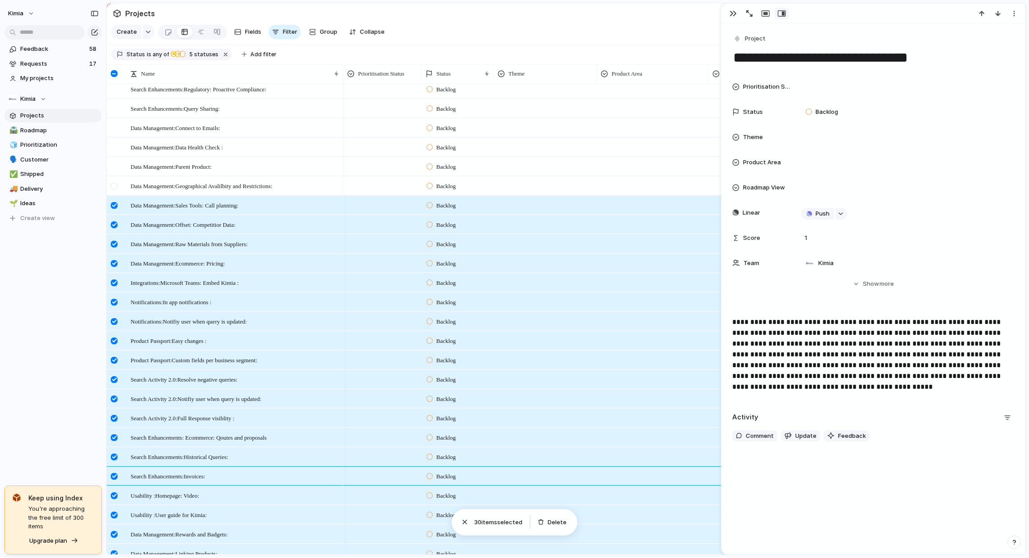
click at [116, 184] on div at bounding box center [114, 186] width 7 height 7
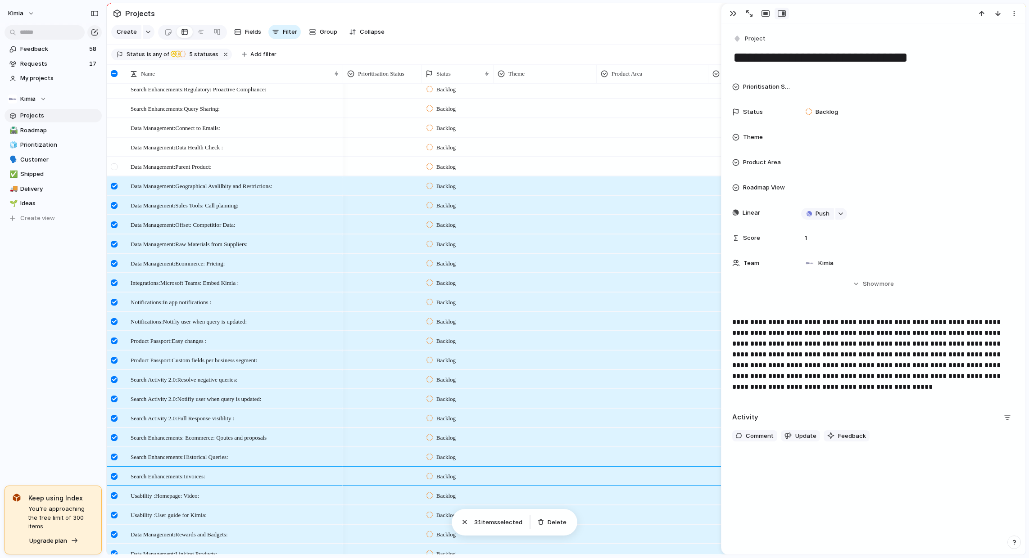
click at [115, 164] on div at bounding box center [114, 166] width 7 height 7
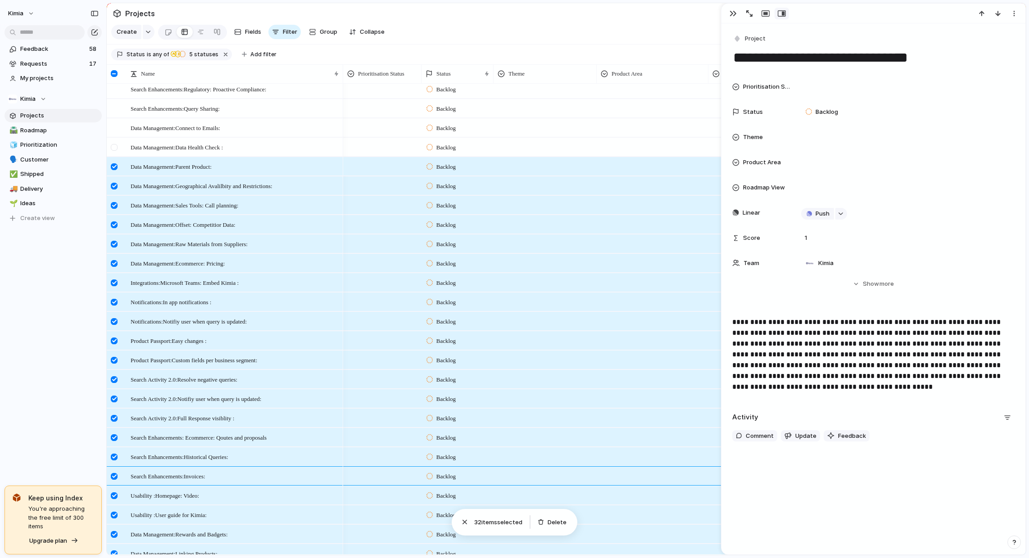
click at [114, 146] on div at bounding box center [114, 147] width 7 height 7
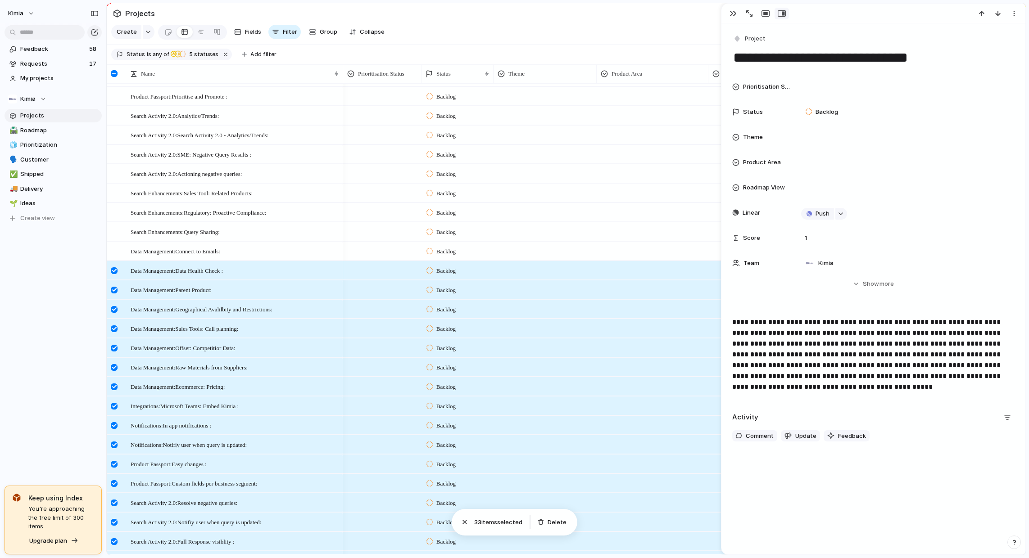
scroll to position [1131, 0]
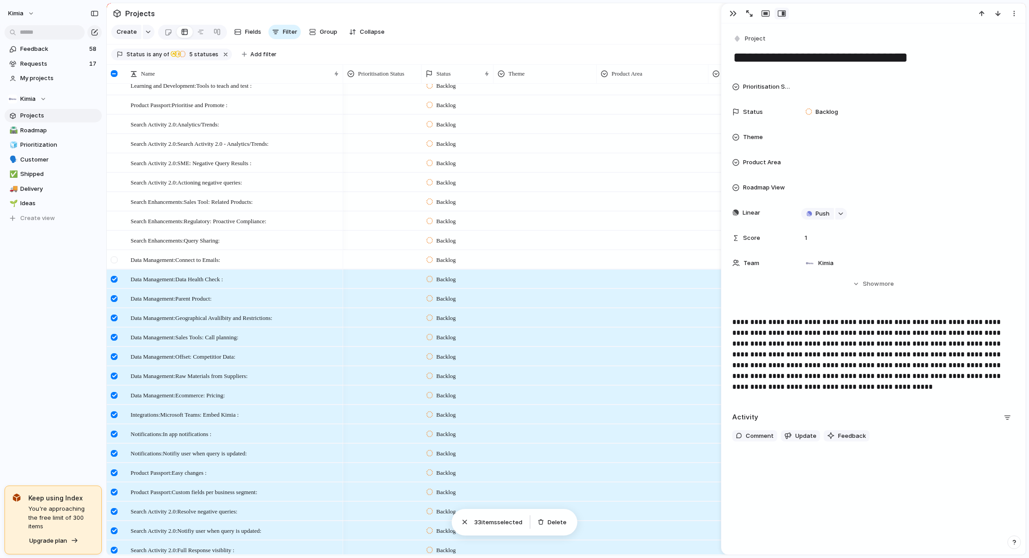
click at [115, 260] on div at bounding box center [114, 260] width 7 height 7
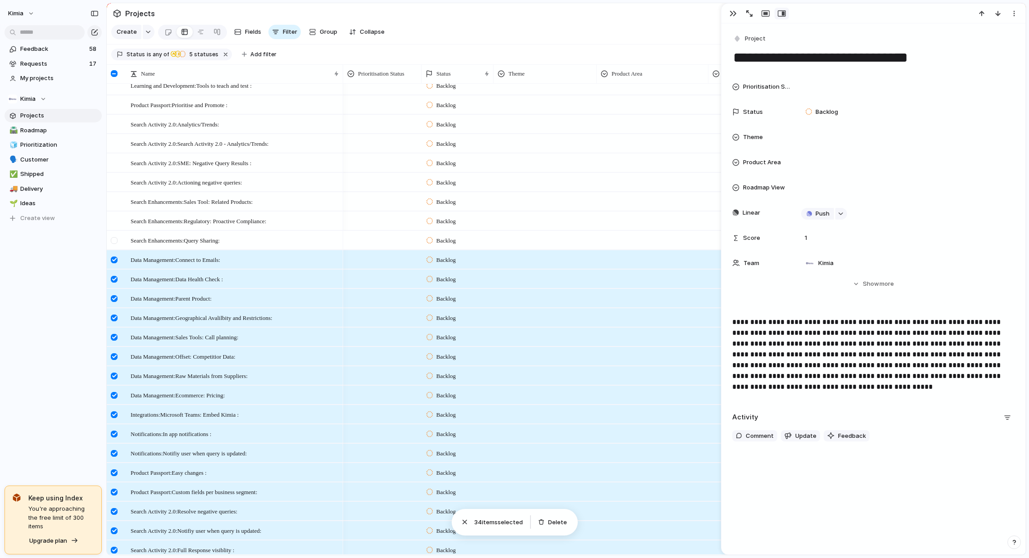
click at [113, 239] on div at bounding box center [114, 240] width 7 height 7
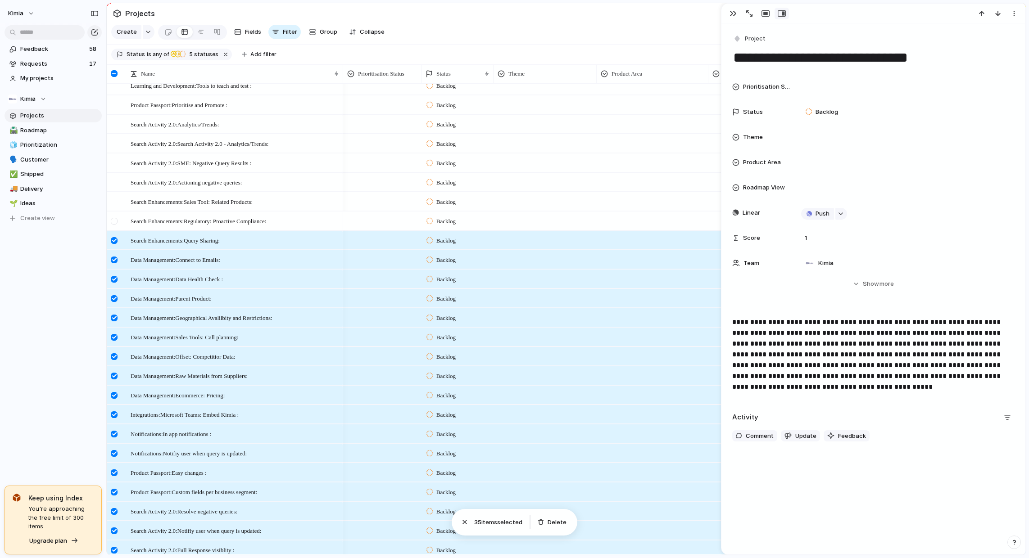
click at [113, 220] on div at bounding box center [114, 221] width 7 height 7
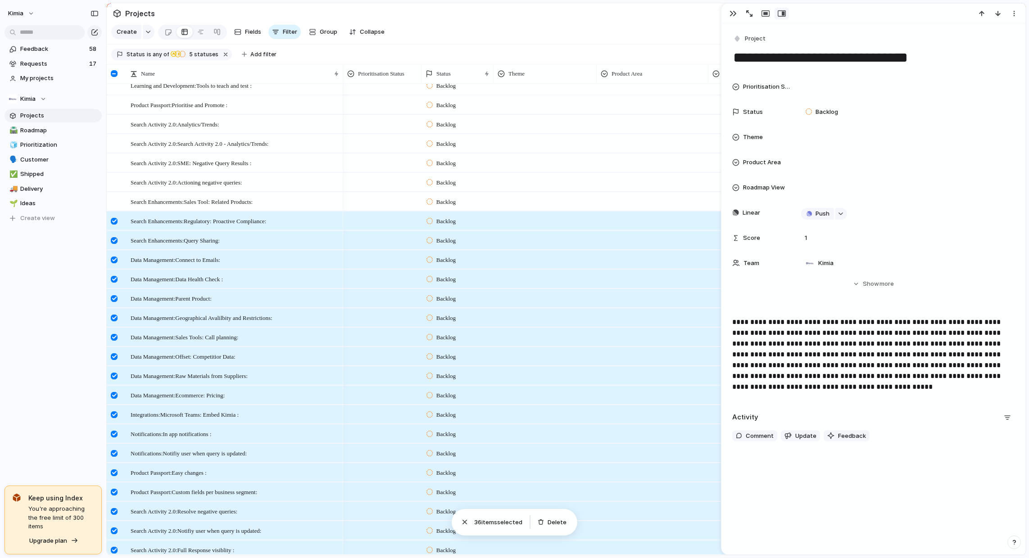
click at [114, 192] on div "Search Enhancements:Sales Tool: Related Products:" at bounding box center [225, 201] width 236 height 19
click at [114, 203] on div at bounding box center [114, 202] width 7 height 7
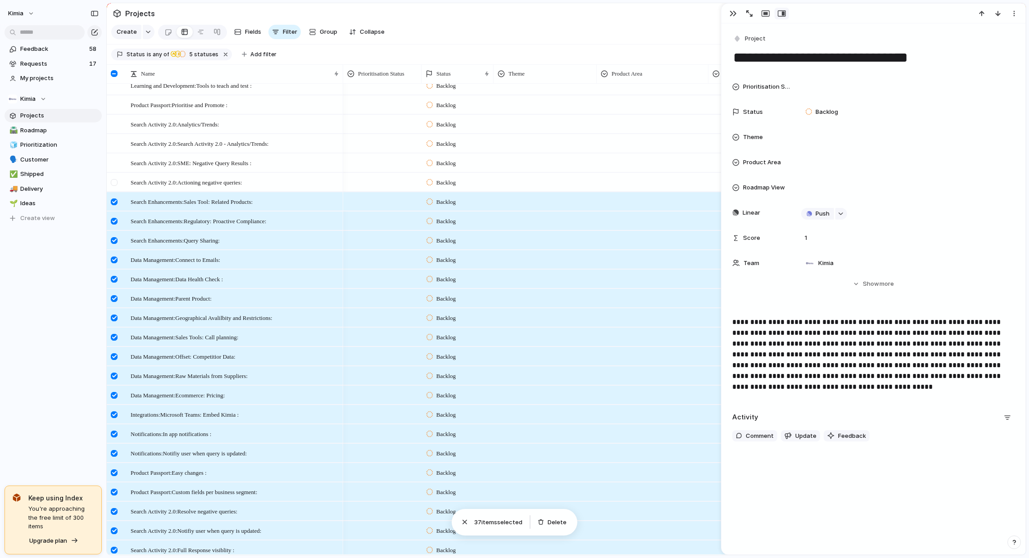
click at [113, 182] on div at bounding box center [114, 182] width 7 height 7
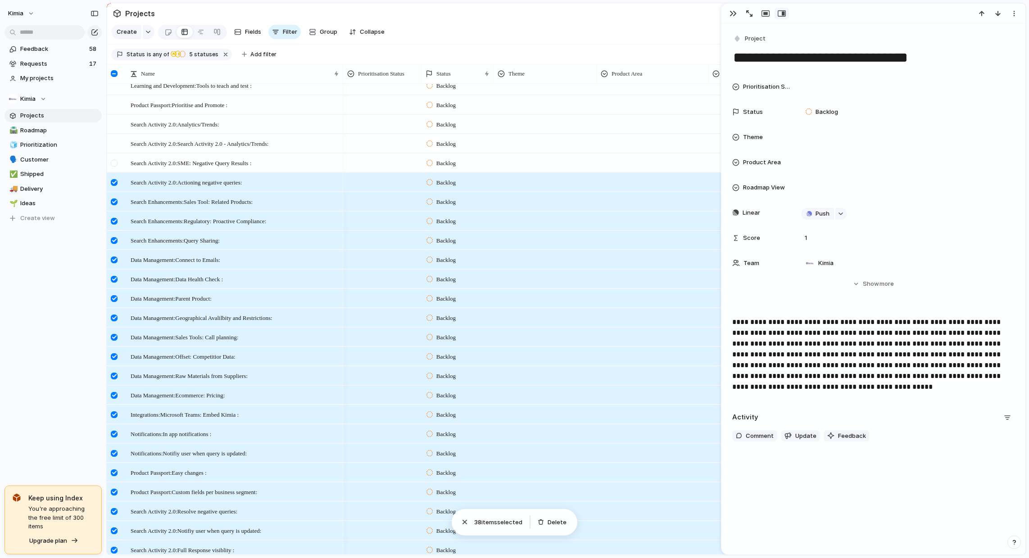
click at [115, 156] on div at bounding box center [115, 166] width 16 height 24
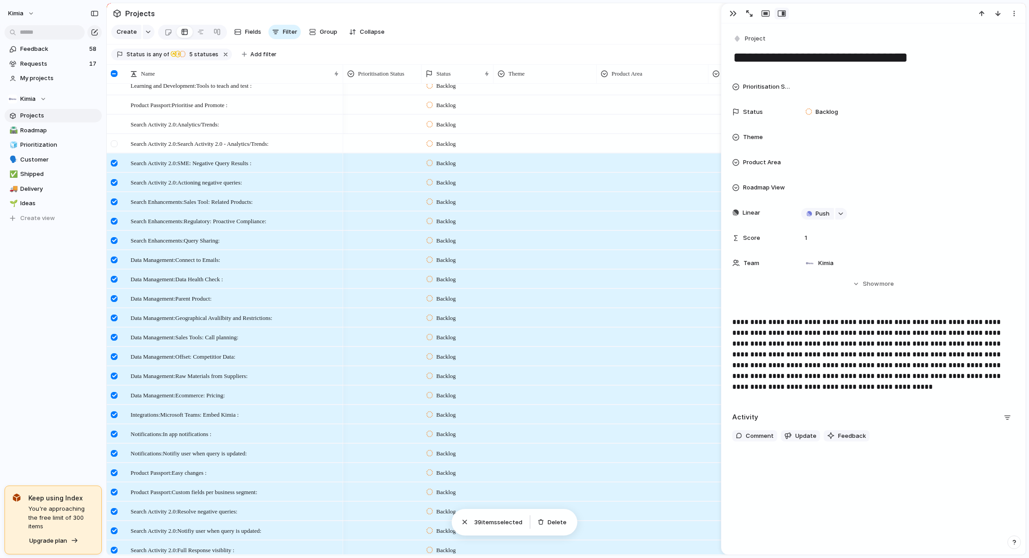
click at [113, 141] on div at bounding box center [114, 143] width 7 height 7
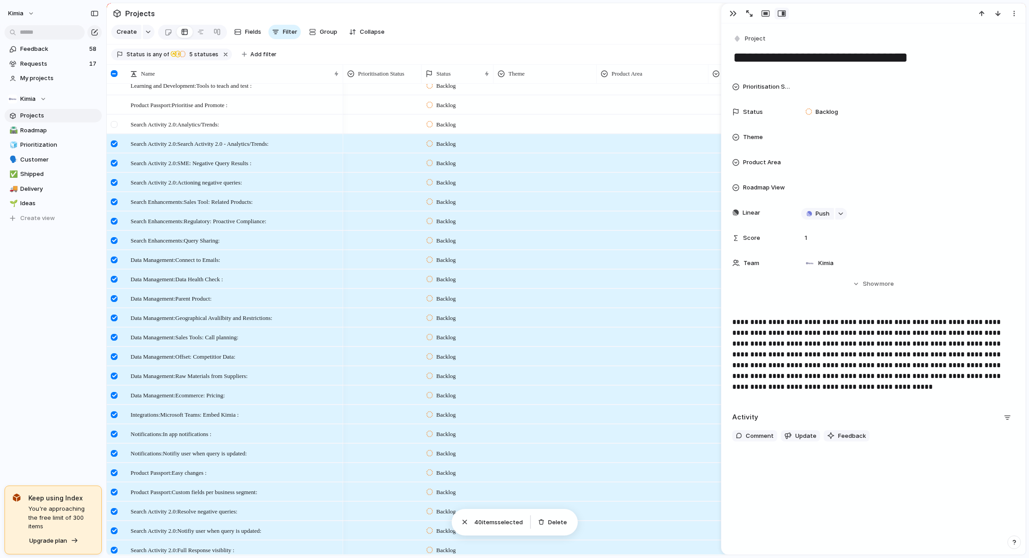
click at [116, 122] on div at bounding box center [114, 124] width 7 height 7
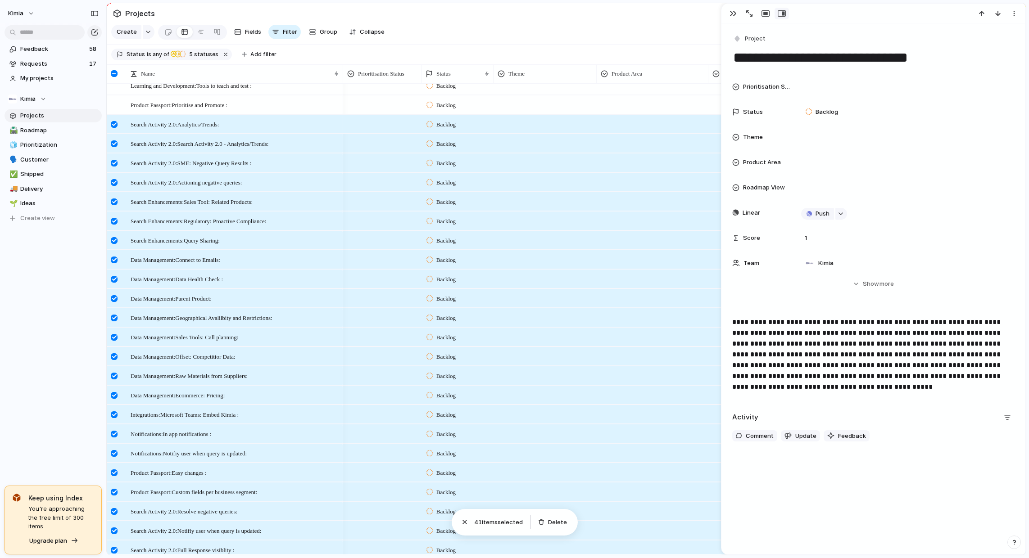
scroll to position [1111, 0]
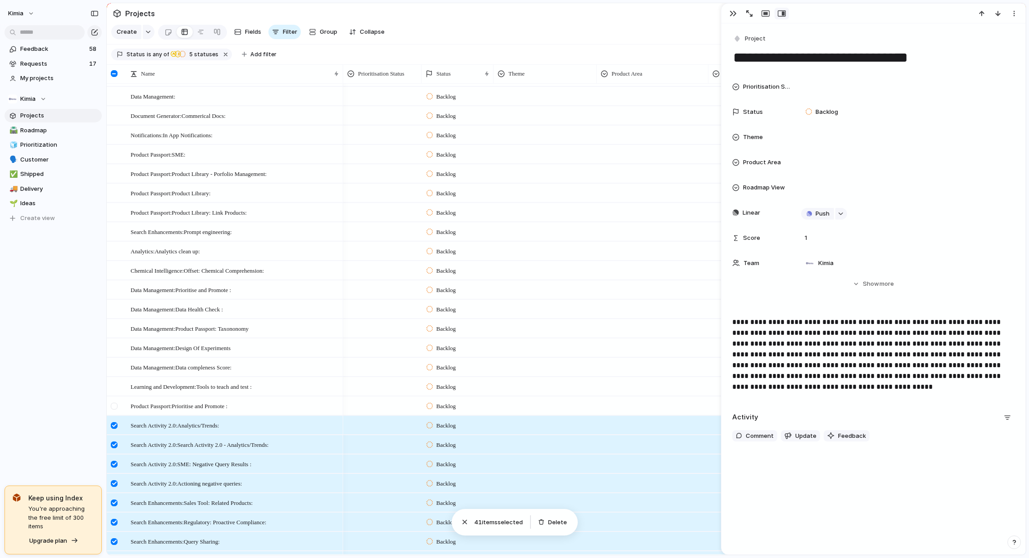
click at [115, 405] on div at bounding box center [114, 406] width 7 height 7
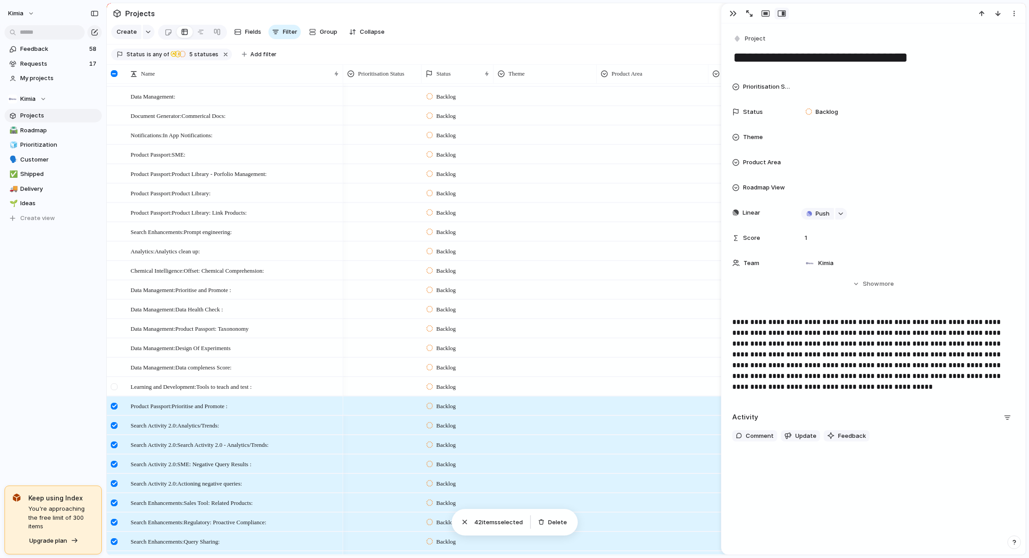
click at [116, 384] on div at bounding box center [114, 387] width 7 height 7
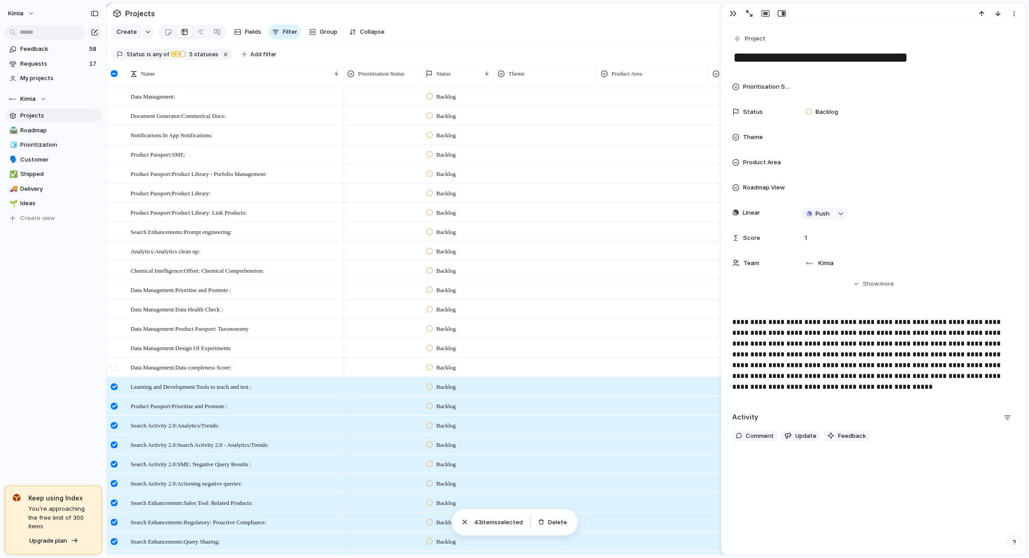
click at [114, 365] on div at bounding box center [114, 367] width 7 height 7
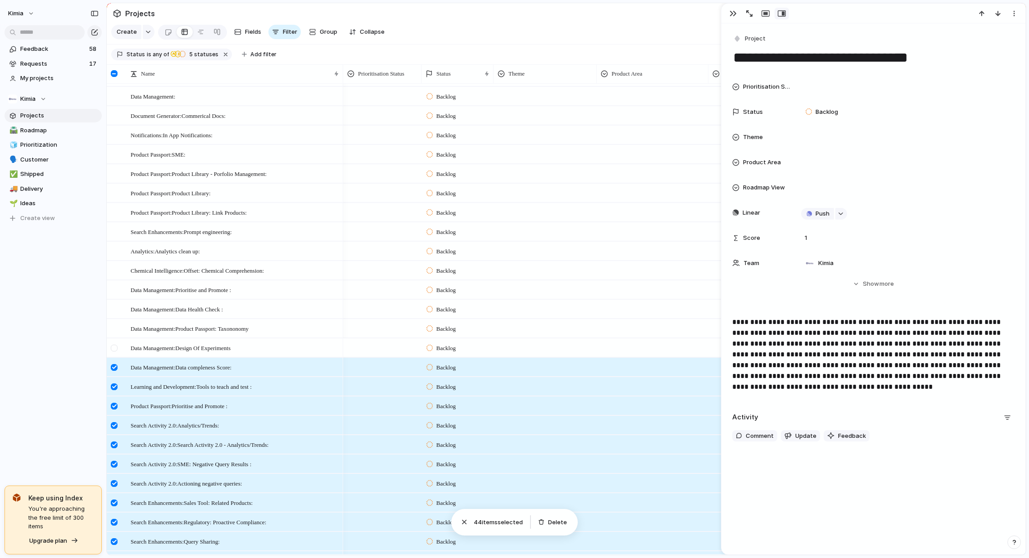
click at [115, 341] on div at bounding box center [115, 351] width 16 height 24
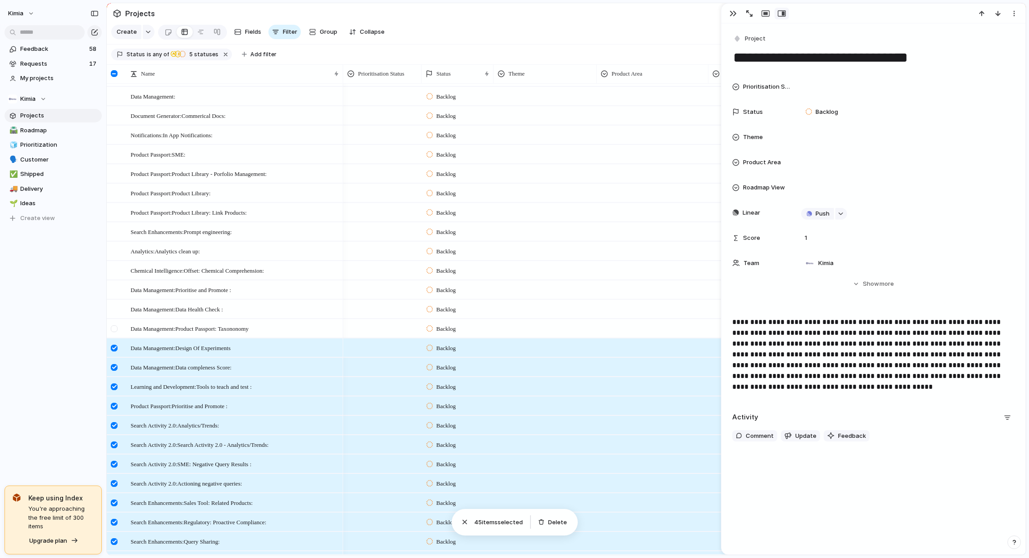
click at [115, 327] on div at bounding box center [114, 328] width 7 height 7
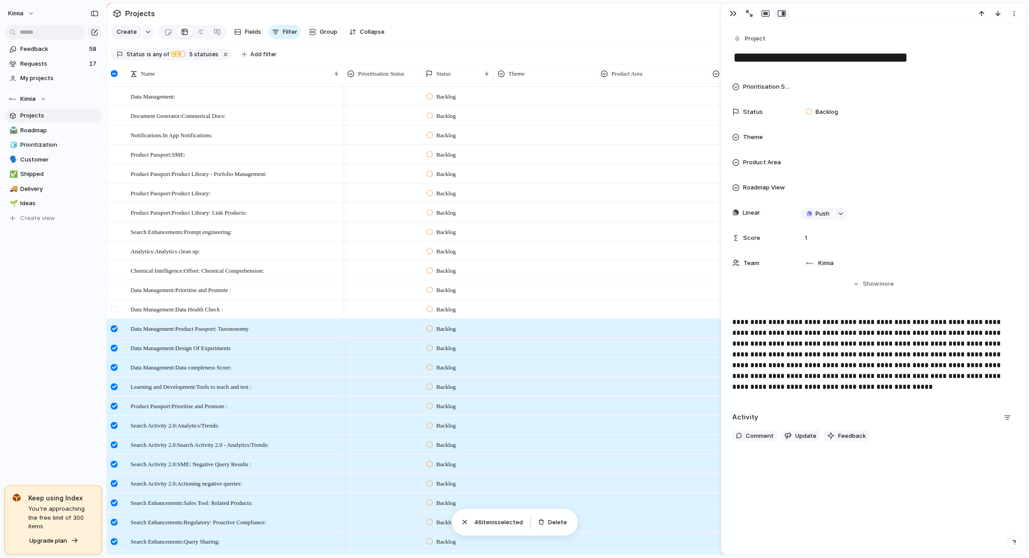
click at [114, 305] on div at bounding box center [115, 312] width 16 height 24
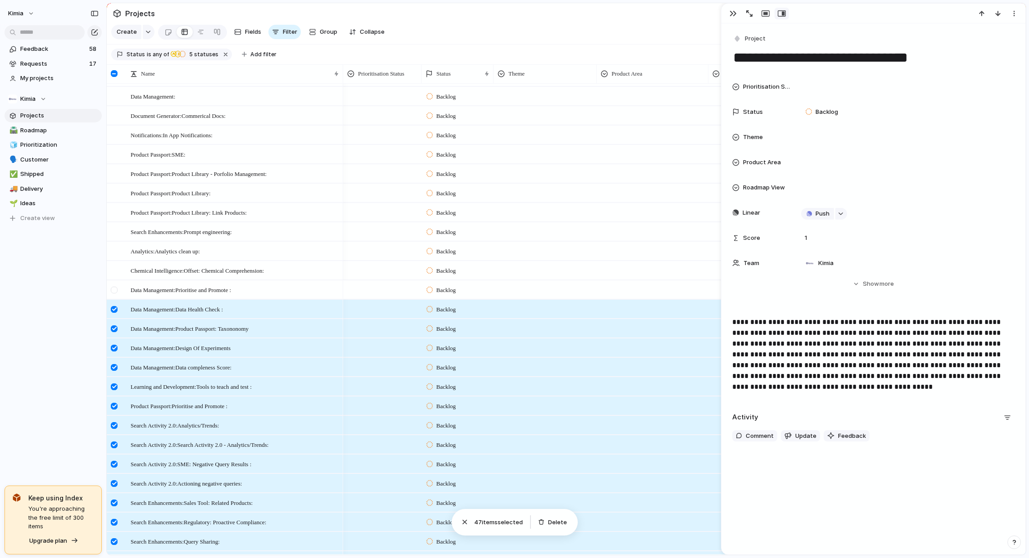
click at [115, 284] on div at bounding box center [115, 293] width 16 height 24
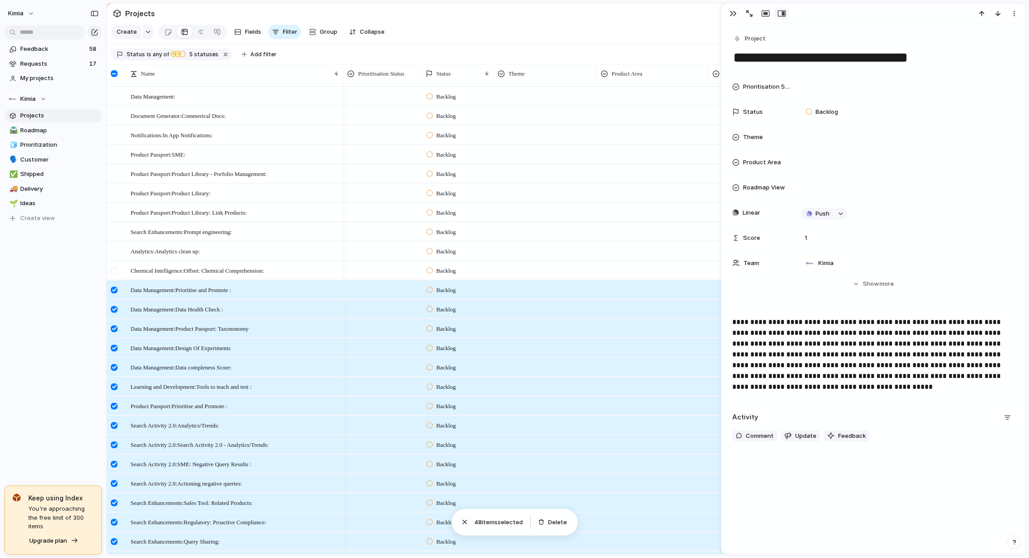
click at [113, 267] on div at bounding box center [114, 270] width 7 height 7
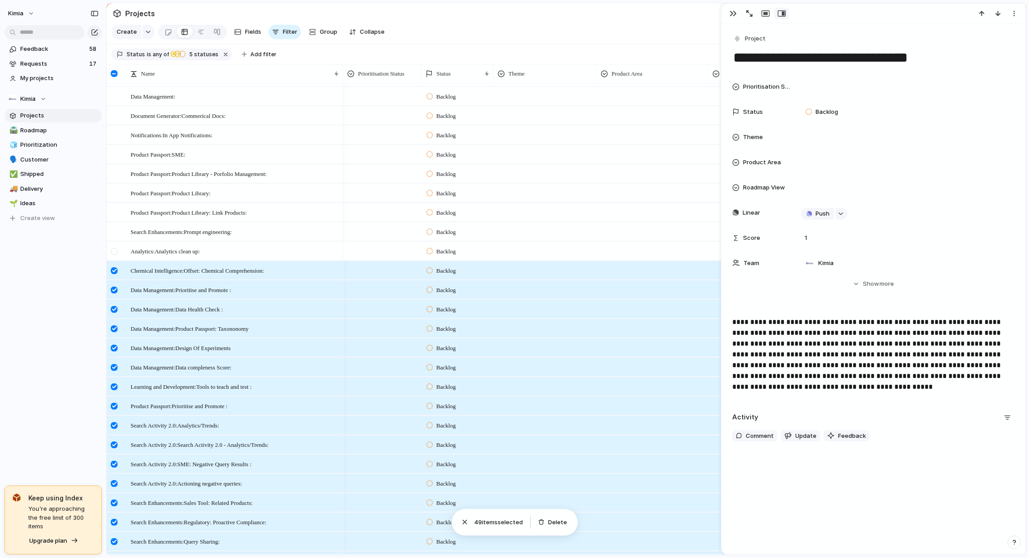
click at [113, 244] on div at bounding box center [115, 254] width 16 height 24
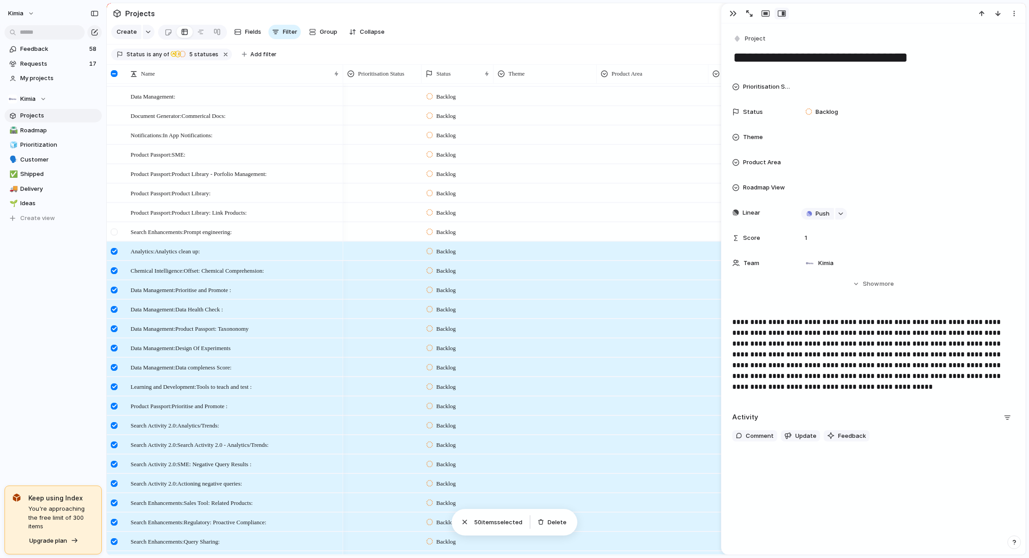
click at [113, 229] on div at bounding box center [114, 232] width 7 height 7
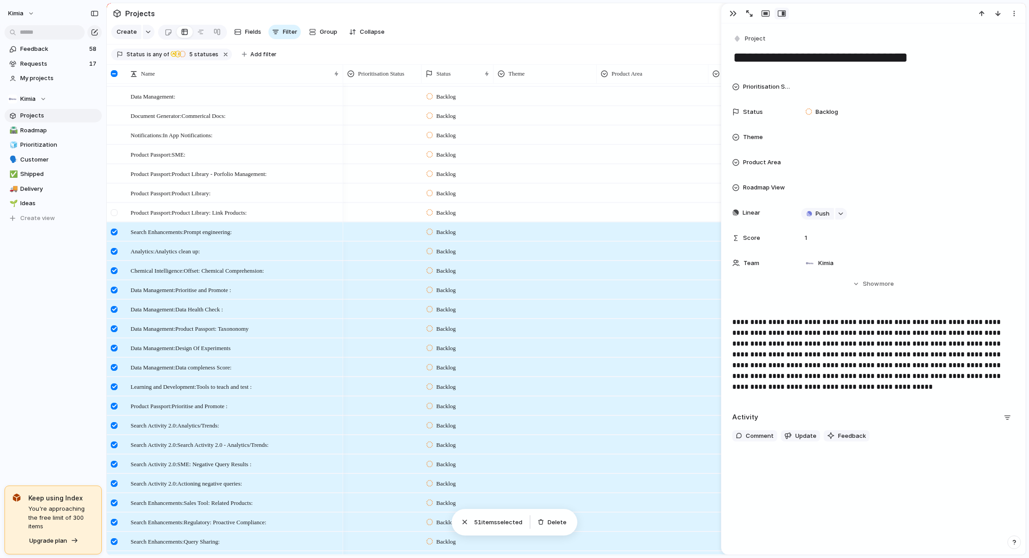
click at [114, 210] on div at bounding box center [114, 212] width 7 height 7
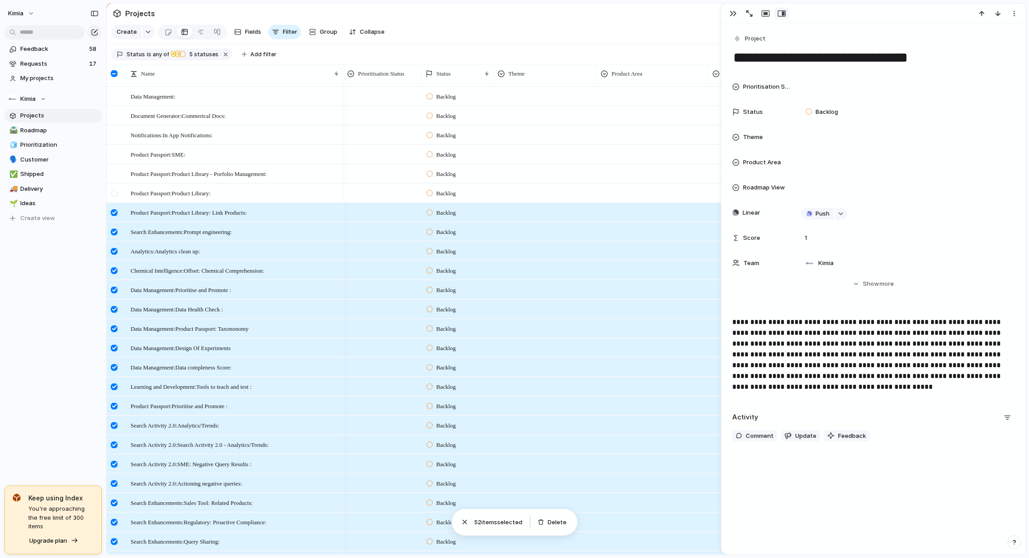
click at [114, 194] on div at bounding box center [114, 193] width 7 height 7
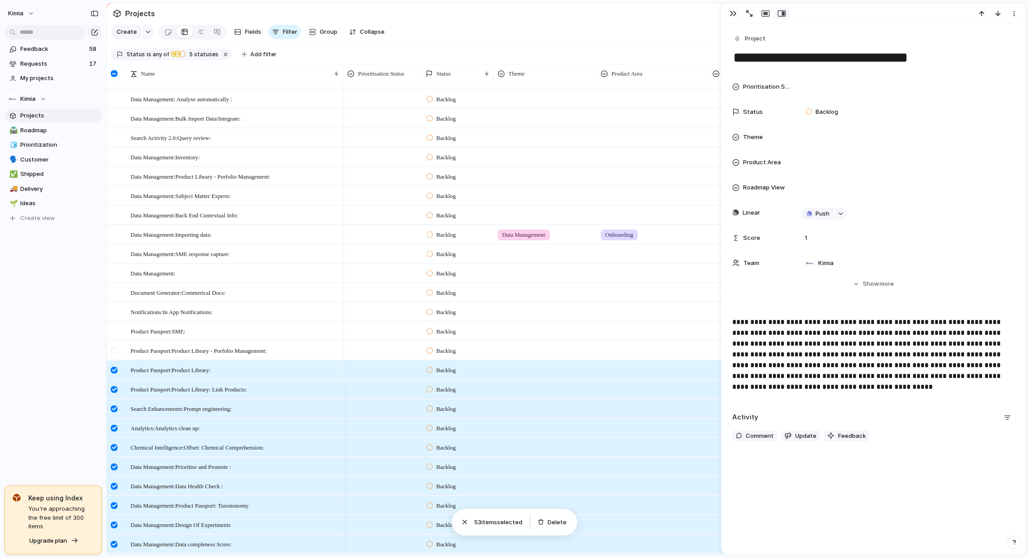
click at [114, 349] on div at bounding box center [114, 351] width 7 height 7
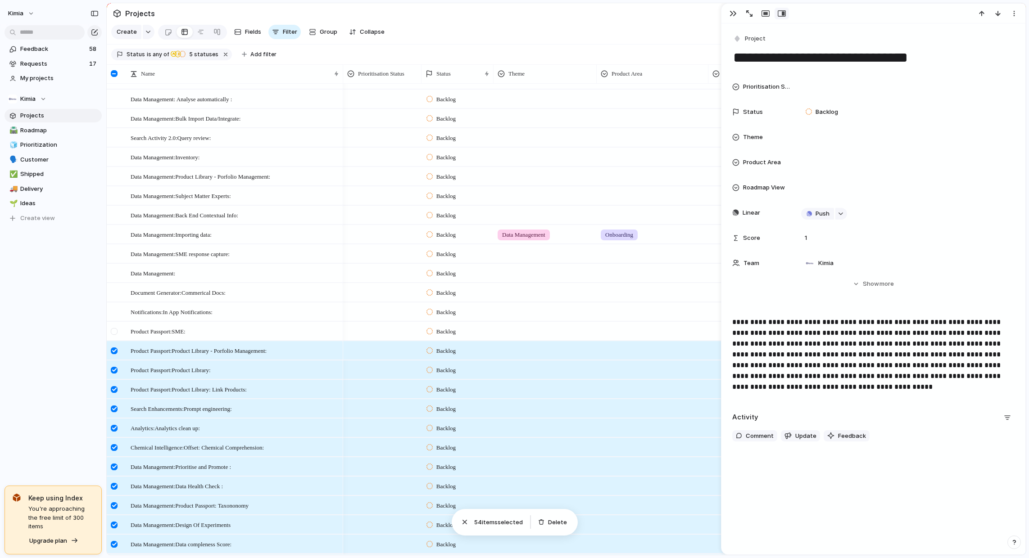
click at [113, 334] on div at bounding box center [114, 331] width 7 height 7
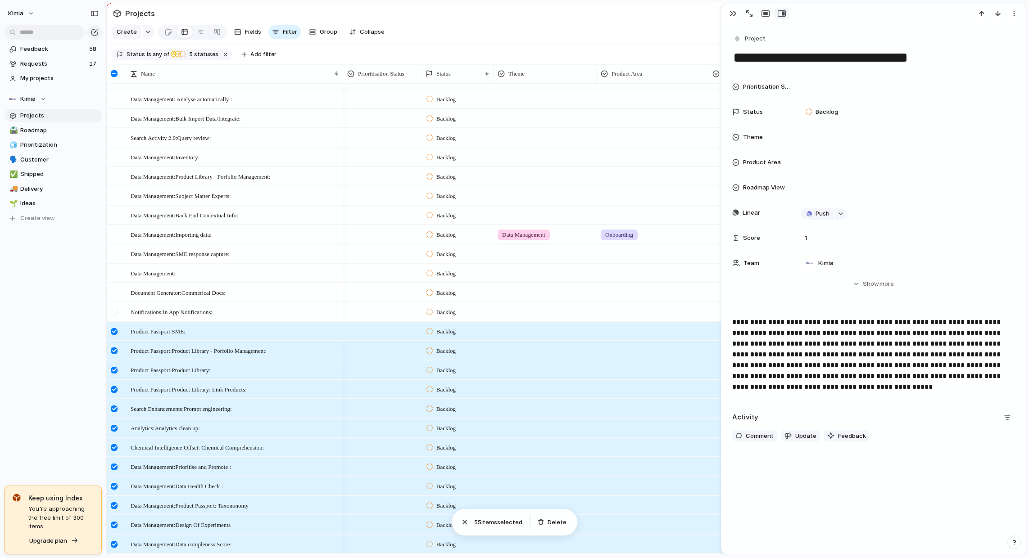
click at [113, 309] on div at bounding box center [114, 312] width 7 height 7
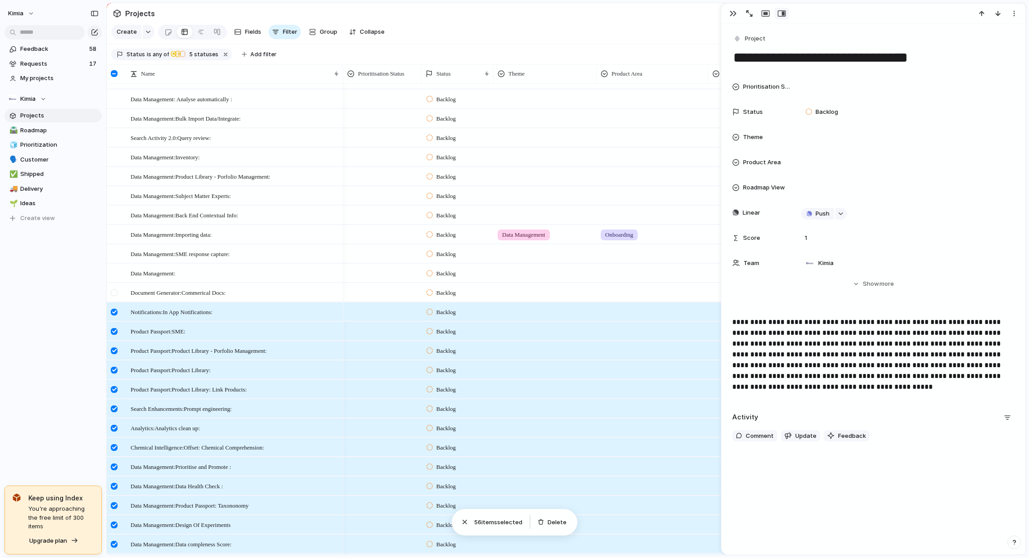
click at [112, 293] on div at bounding box center [114, 292] width 7 height 7
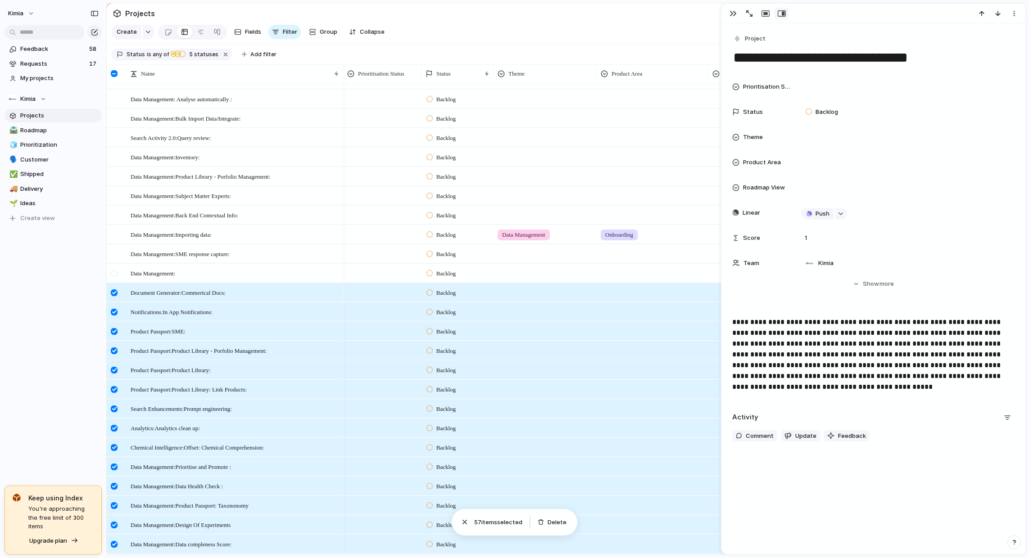
click at [117, 271] on div at bounding box center [114, 273] width 7 height 7
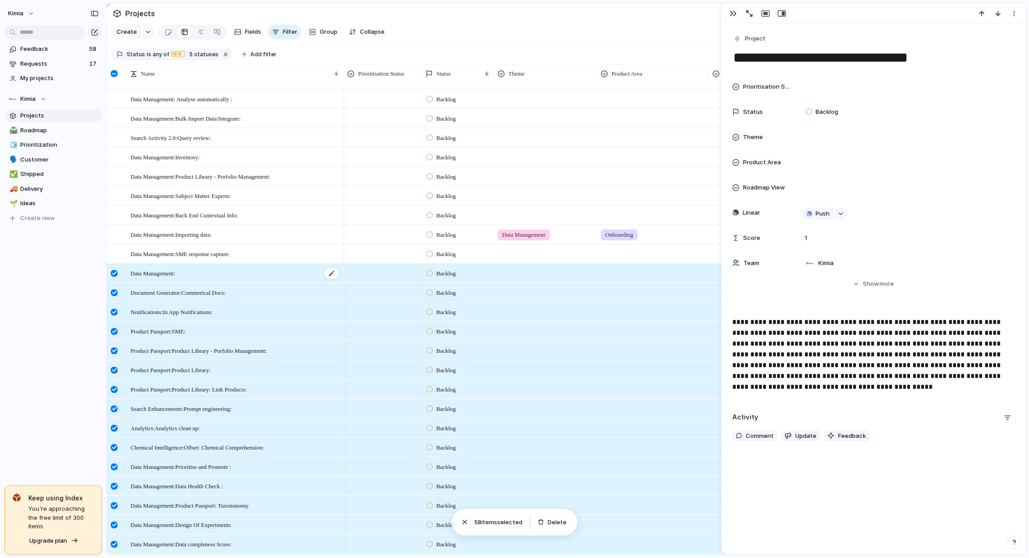
click at [249, 269] on div "Data Management:" at bounding box center [235, 273] width 209 height 18
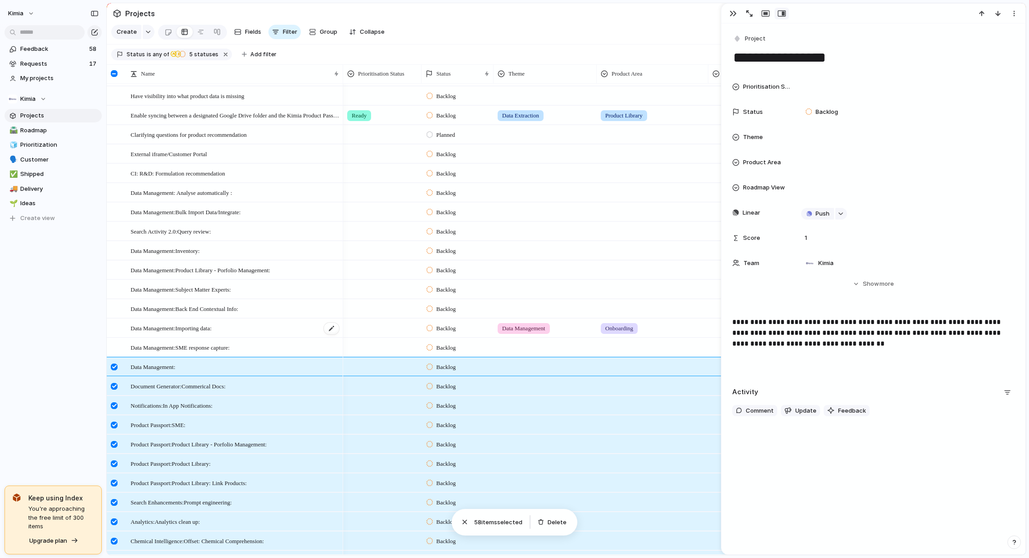
click at [240, 336] on div "Data Management:Importing data:" at bounding box center [235, 328] width 209 height 18
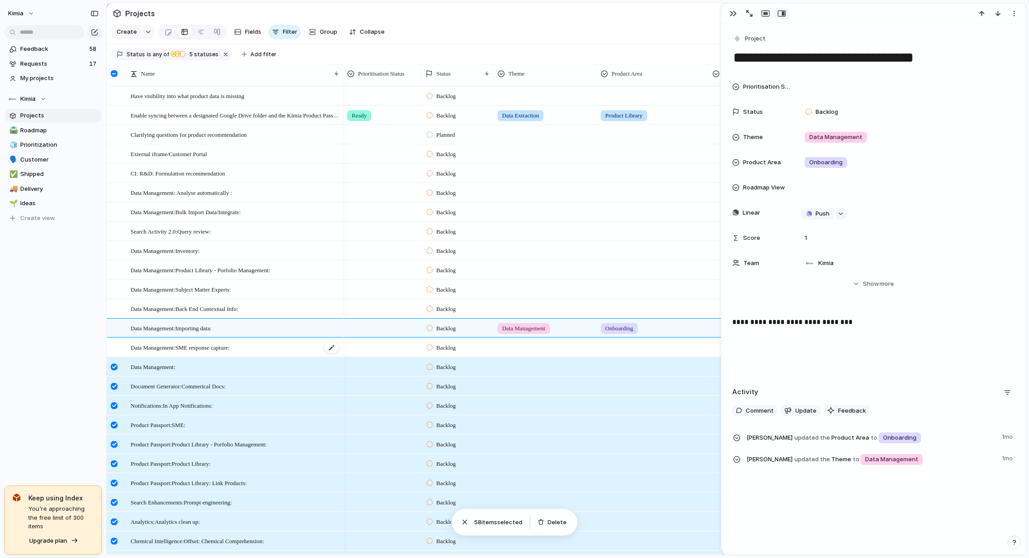
click at [230, 347] on span "Data Management:SME response capture:" at bounding box center [180, 347] width 99 height 10
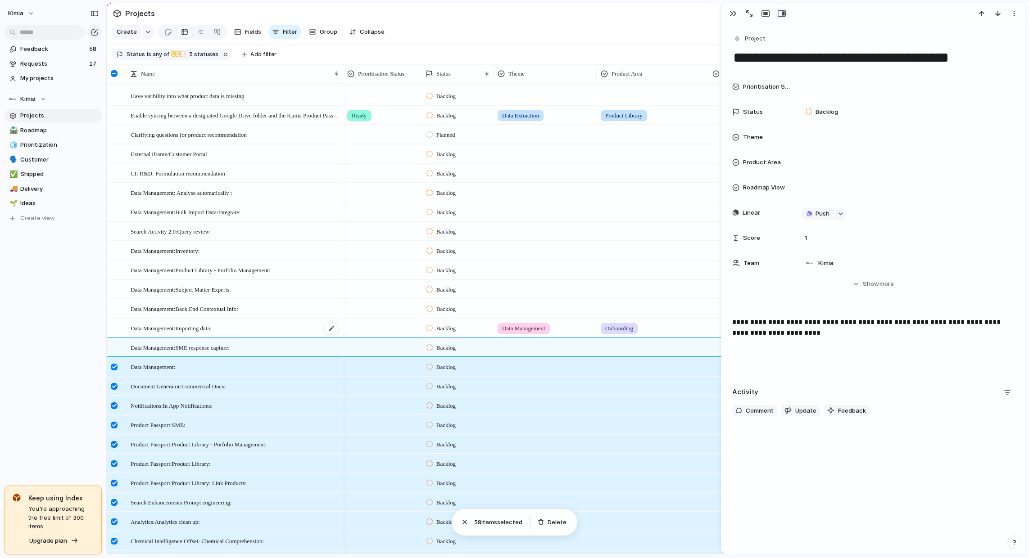
click at [244, 329] on div "Data Management:Importing data:" at bounding box center [235, 328] width 209 height 18
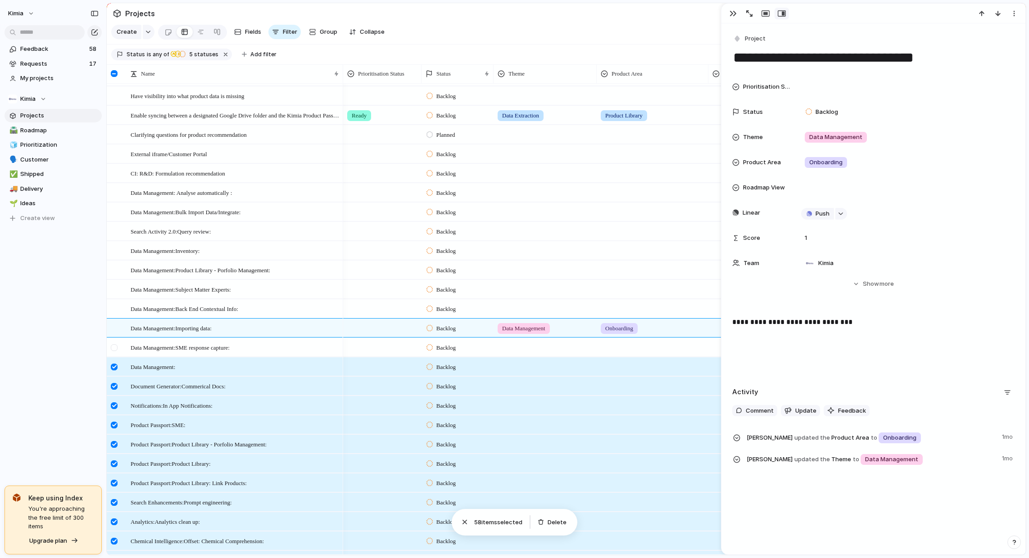
click at [116, 346] on div at bounding box center [114, 347] width 7 height 7
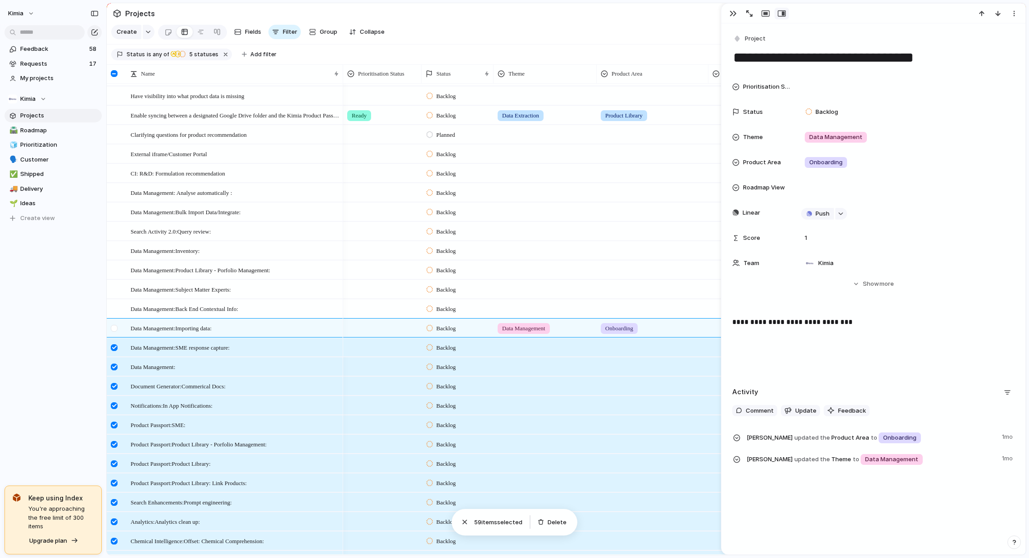
click at [115, 332] on div at bounding box center [115, 331] width 16 height 24
click at [117, 309] on div at bounding box center [114, 309] width 7 height 7
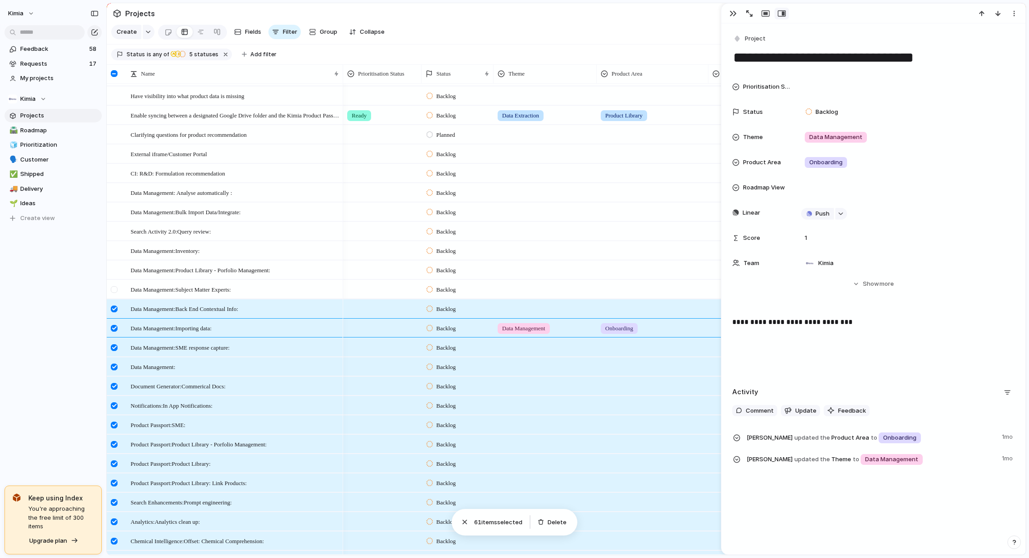
click at [116, 289] on div at bounding box center [114, 289] width 7 height 7
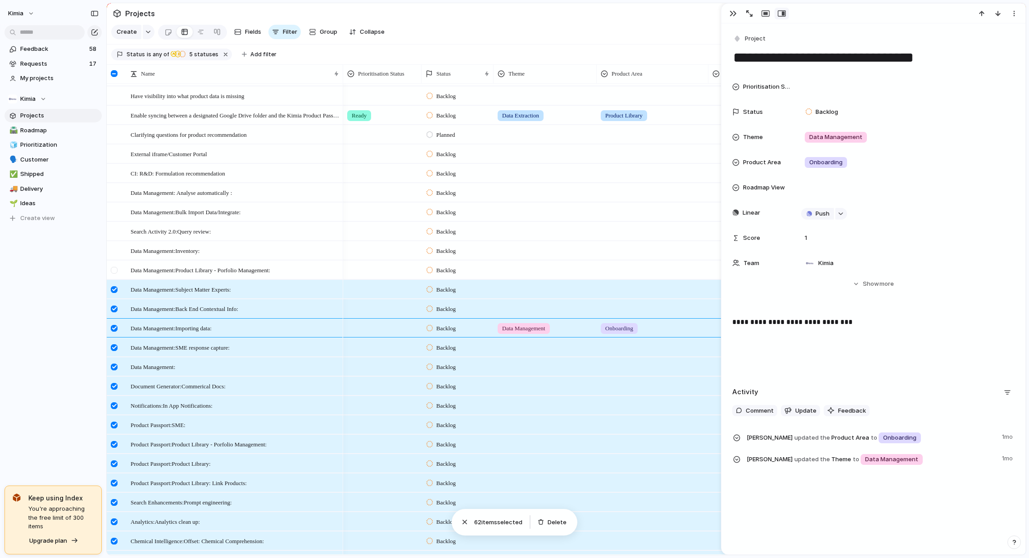
click at [113, 269] on div at bounding box center [114, 270] width 7 height 7
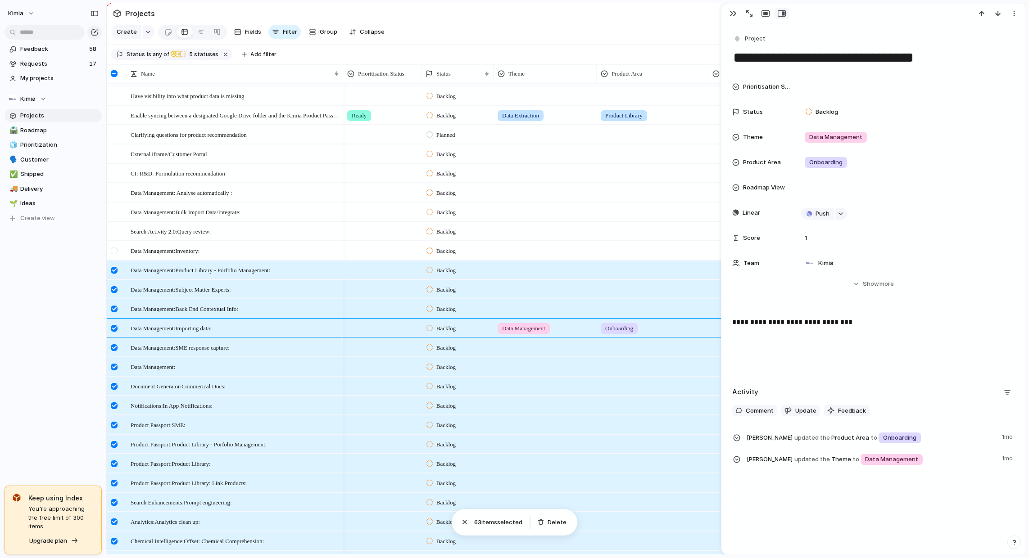
click at [112, 246] on div at bounding box center [115, 254] width 16 height 24
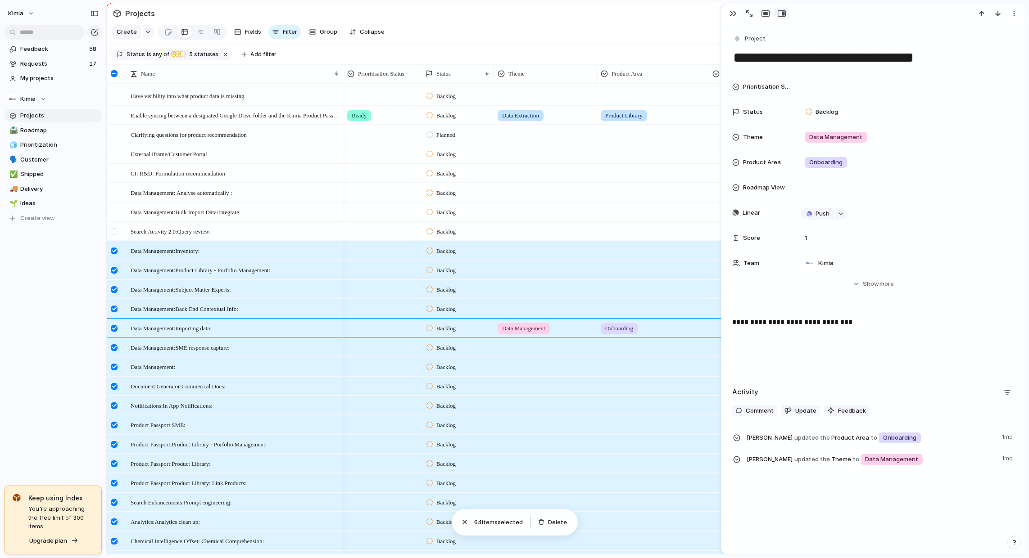
click at [111, 229] on div at bounding box center [114, 231] width 7 height 7
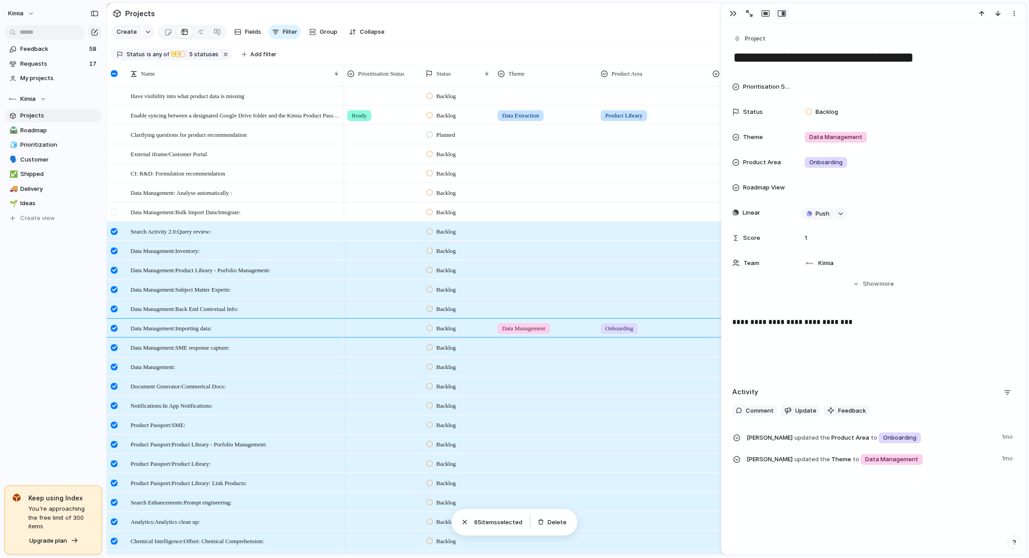
click at [111, 214] on div at bounding box center [114, 212] width 7 height 7
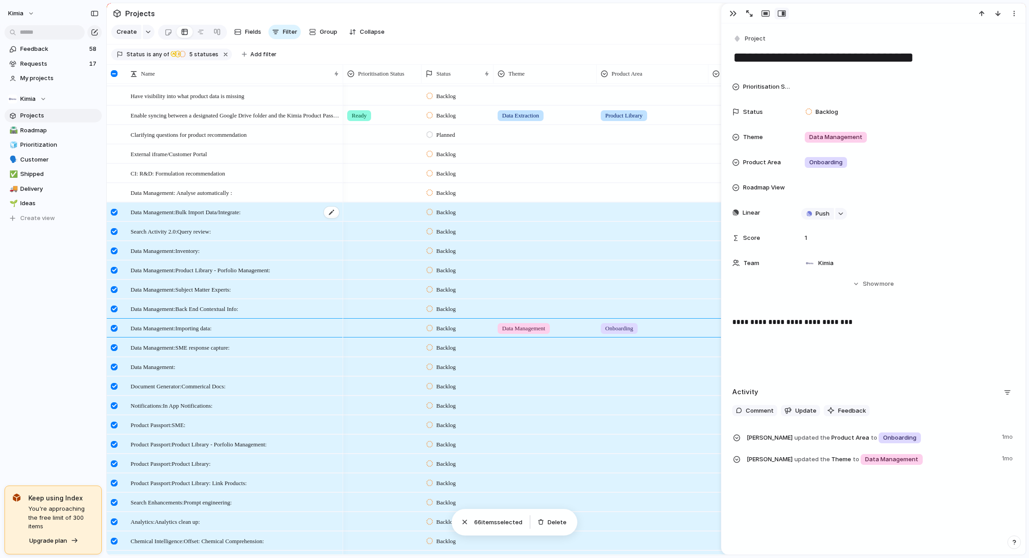
click at [301, 213] on div "Data Management:Bulk Import Data/Integrate:" at bounding box center [235, 212] width 209 height 18
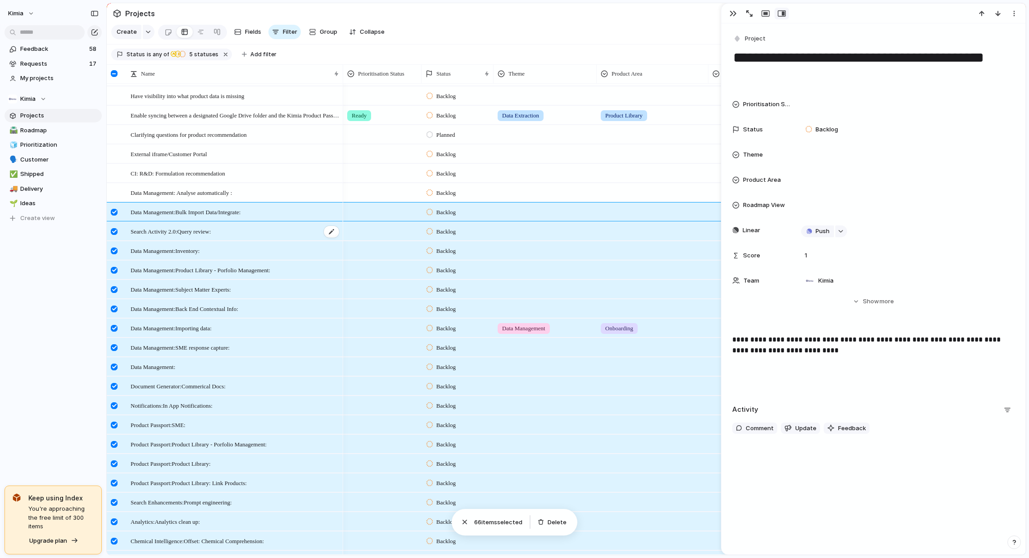
click at [297, 229] on div "Search Activity 2.0:Query review:" at bounding box center [235, 231] width 209 height 18
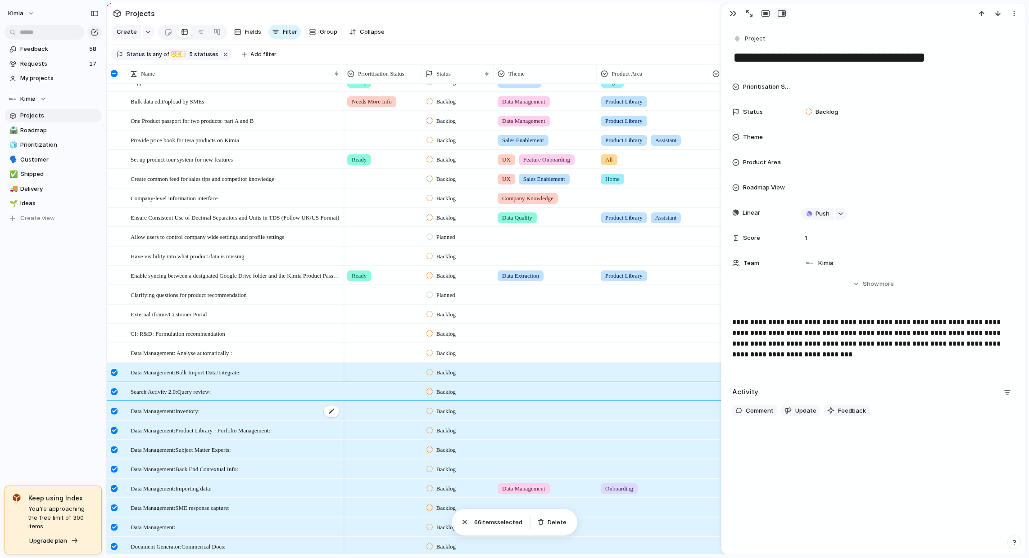
scroll to position [386, 0]
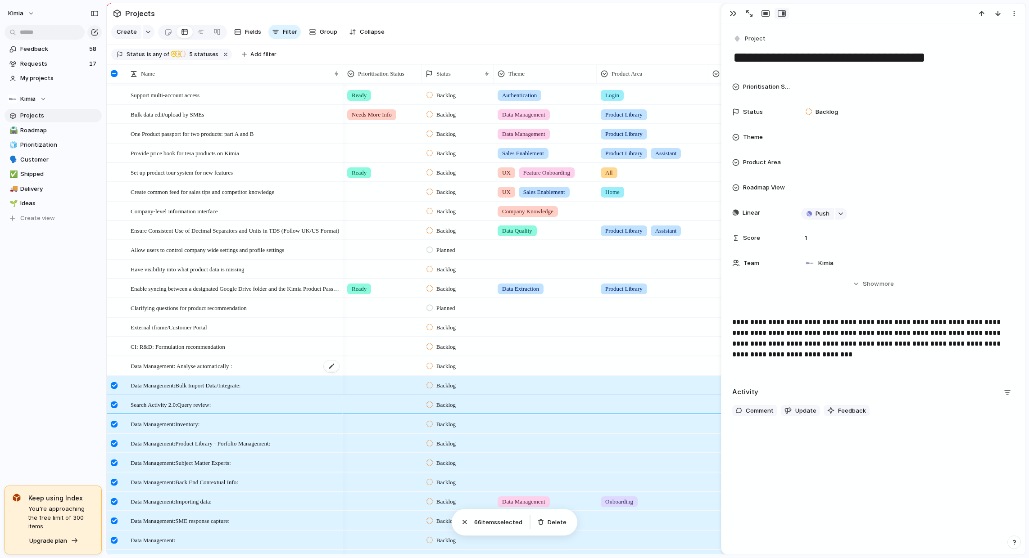
click at [228, 362] on span "Data Management: Analyse automatically :" at bounding box center [181, 366] width 101 height 10
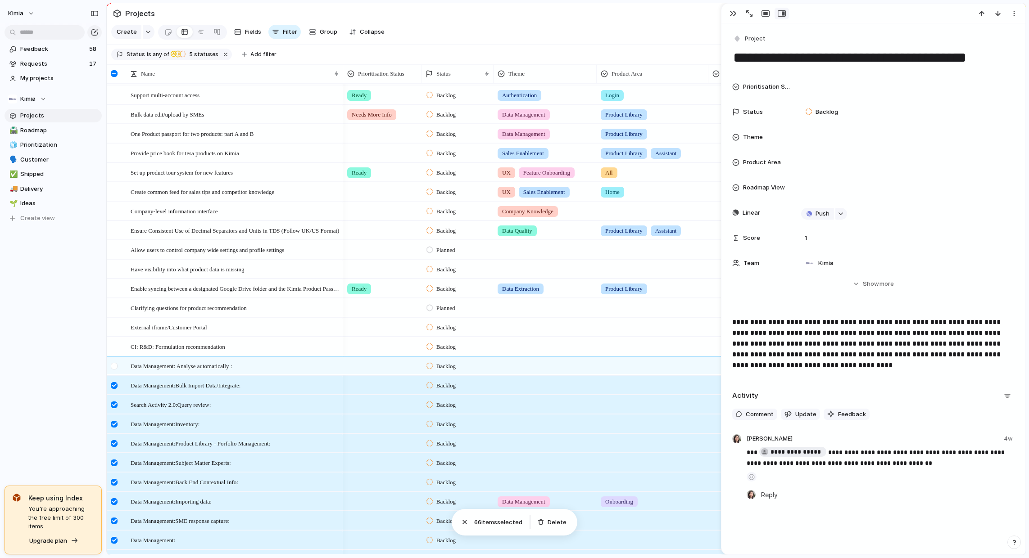
click at [114, 364] on div at bounding box center [114, 366] width 7 height 7
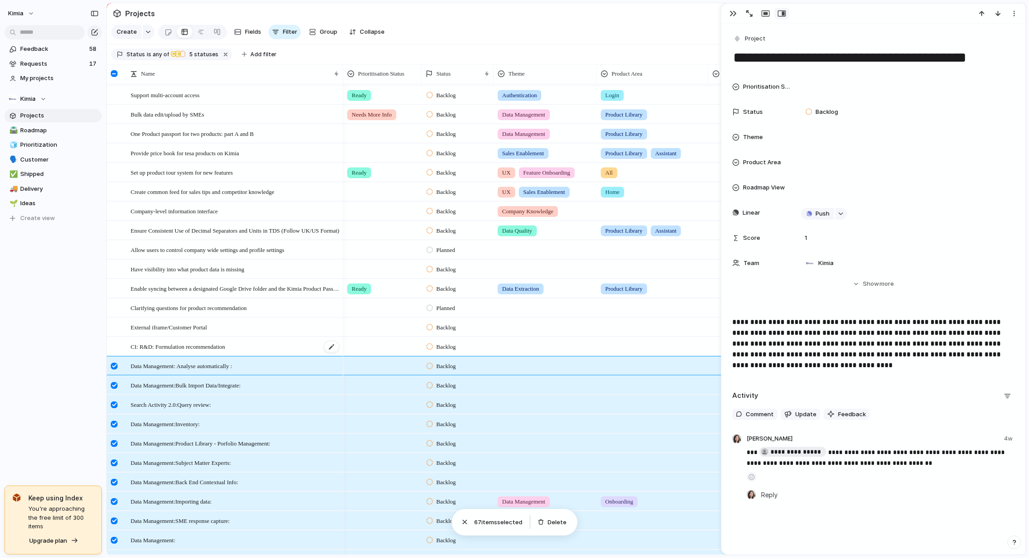
click at [257, 349] on div "CI: R&D: Formulation recommendation" at bounding box center [235, 347] width 209 height 18
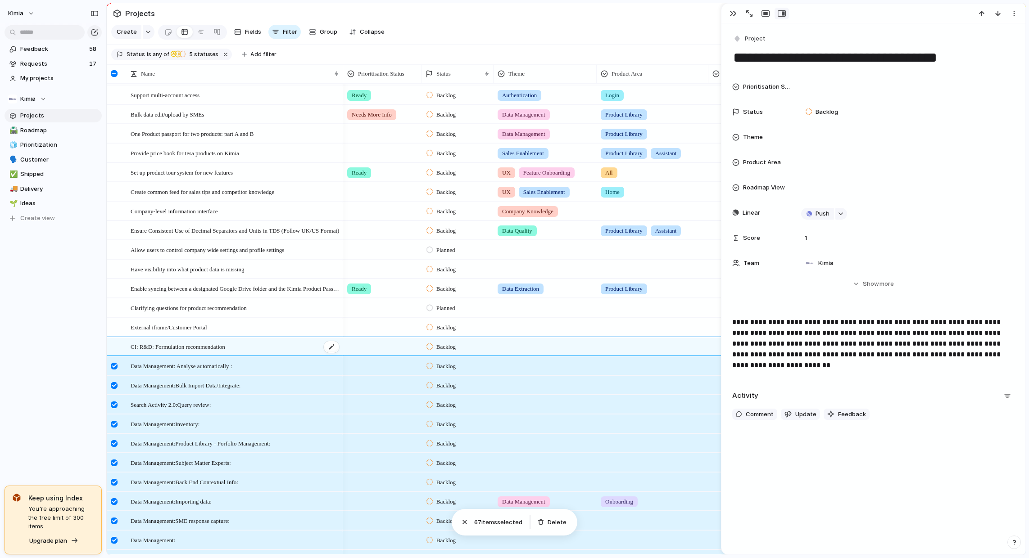
click at [257, 349] on div "CI: R&D: Formulation recommendation" at bounding box center [235, 347] width 209 height 18
click at [115, 344] on div at bounding box center [114, 346] width 7 height 7
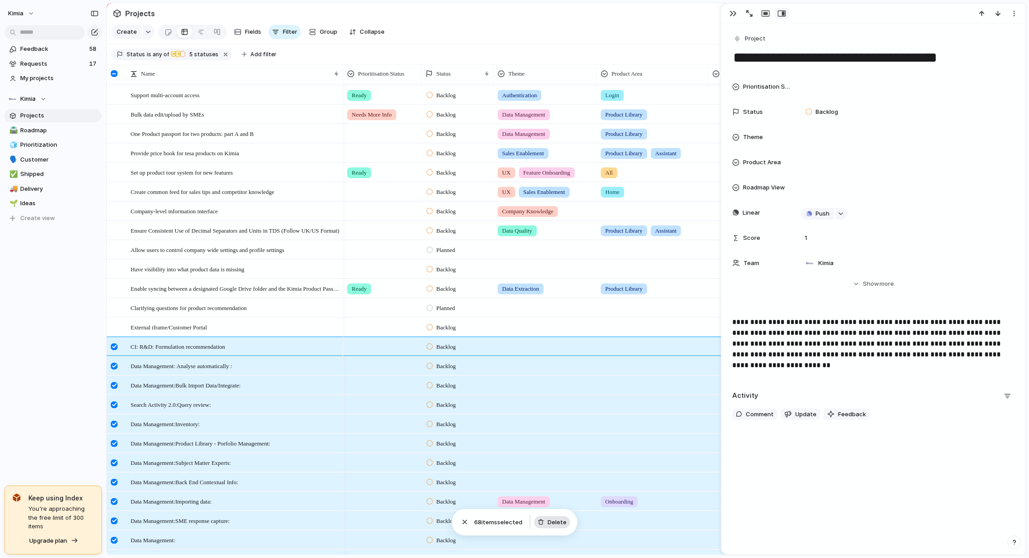
click at [560, 523] on span "Delete" at bounding box center [556, 522] width 19 height 9
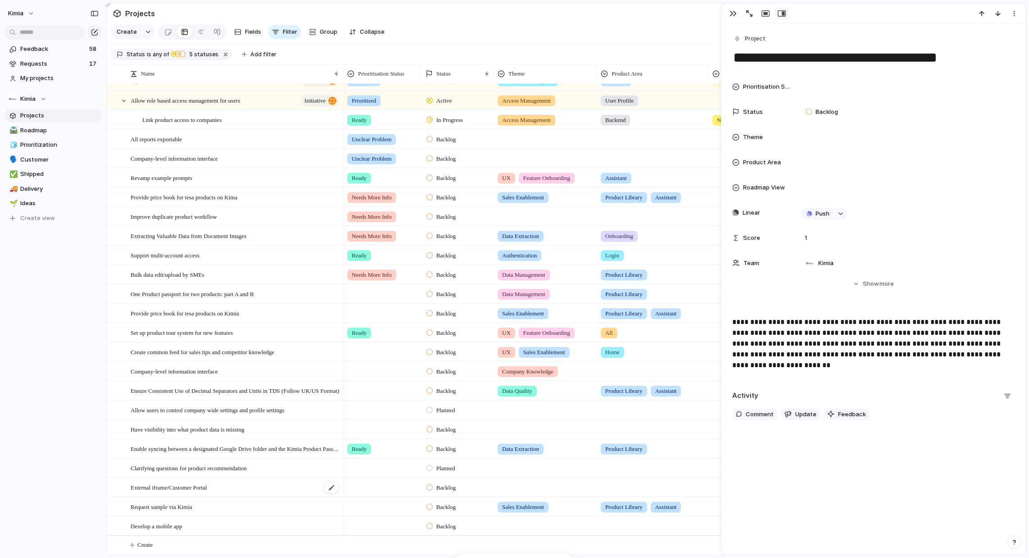
click at [235, 484] on div "External iframe/Customer Portal" at bounding box center [235, 488] width 209 height 18
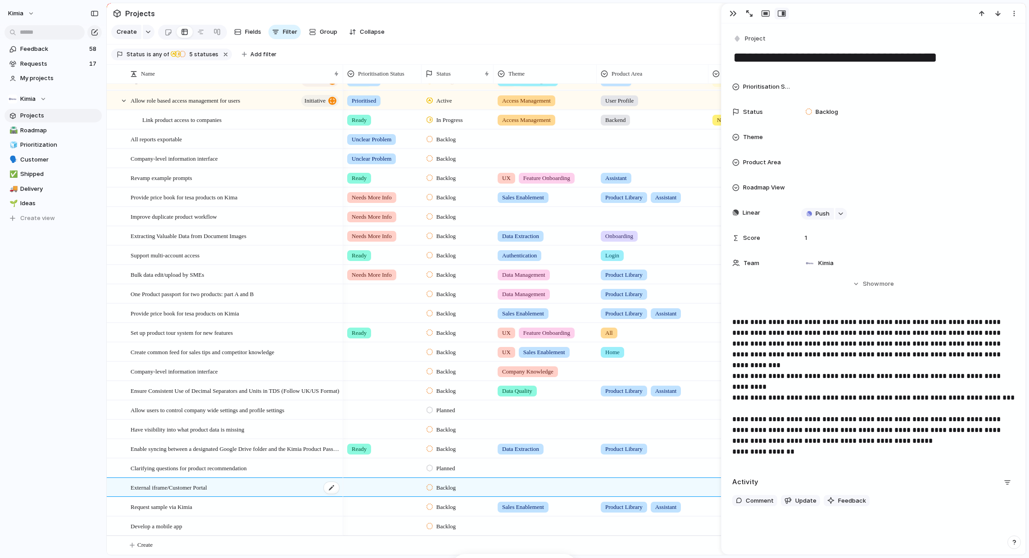
type textarea "**********"
click at [808, 447] on div "**********" at bounding box center [873, 385] width 282 height 137
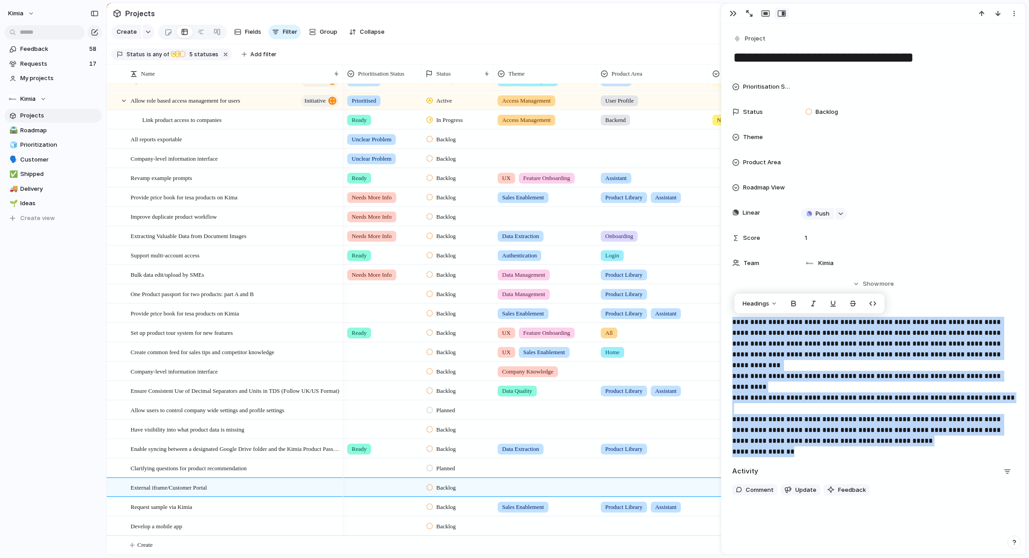
drag, startPoint x: 812, startPoint y: 445, endPoint x: 730, endPoint y: 321, distance: 149.1
click at [730, 321] on div "**********" at bounding box center [873, 263] width 304 height 481
copy p "**********"
click at [873, 285] on span "Show" at bounding box center [871, 284] width 16 height 9
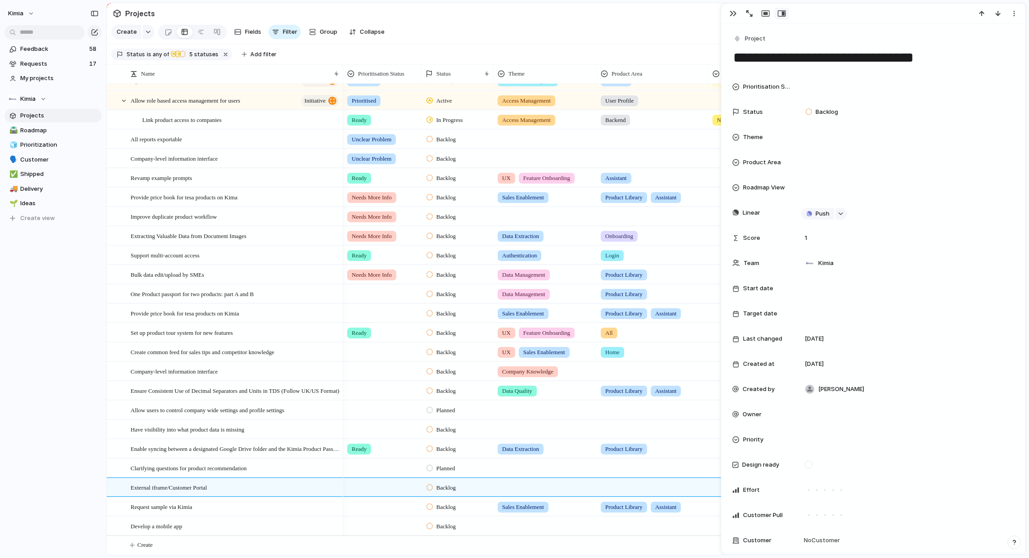
click at [873, 285] on div at bounding box center [905, 289] width 209 height 10
click at [44, 49] on div "Day Month Quarter Half-year Year [DATE] Su Mo Tu We Th Fr Sa 27 28 29 30 31 1 2…" at bounding box center [514, 279] width 1029 height 558
click at [44, 49] on span "Feedback" at bounding box center [53, 49] width 66 height 9
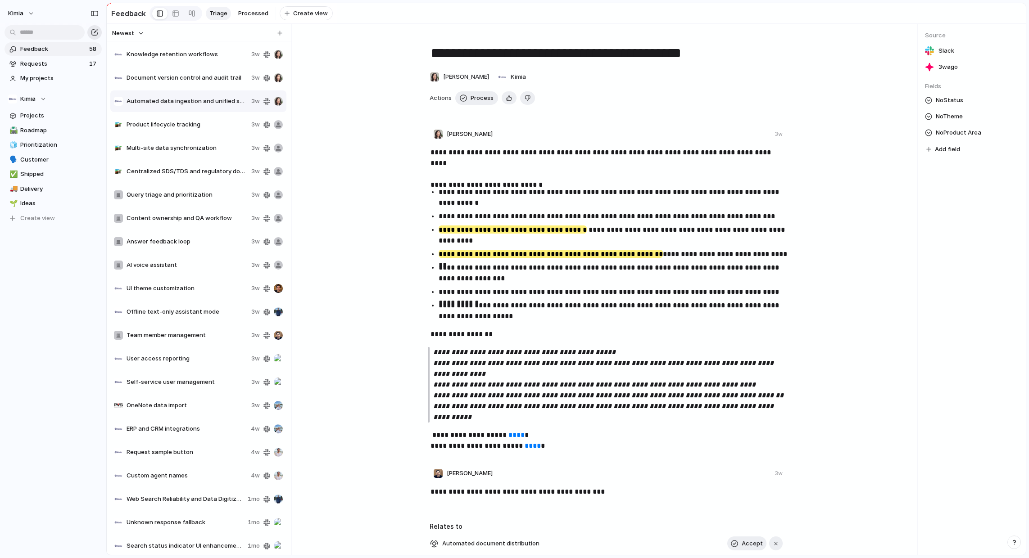
click at [94, 31] on div "button" at bounding box center [94, 32] width 7 height 7
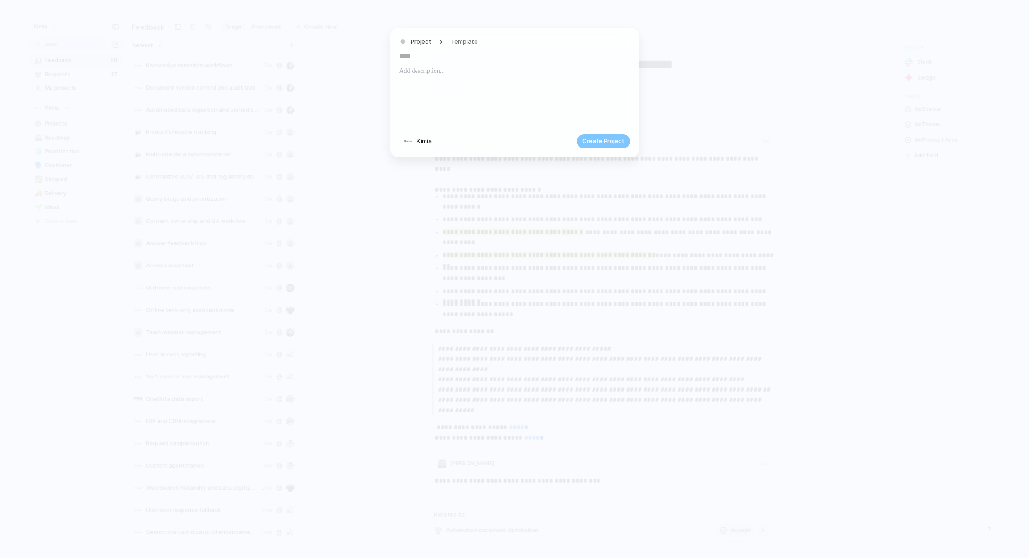
click at [458, 74] on p at bounding box center [514, 71] width 230 height 11
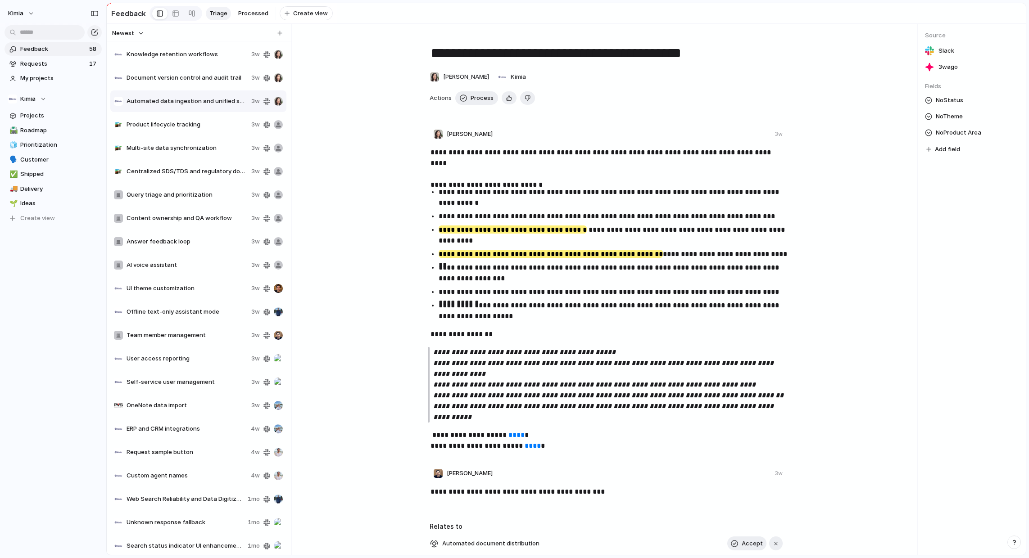
click at [56, 50] on span "Feedback" at bounding box center [53, 49] width 66 height 9
click at [280, 33] on div "button" at bounding box center [279, 33] width 5 height 5
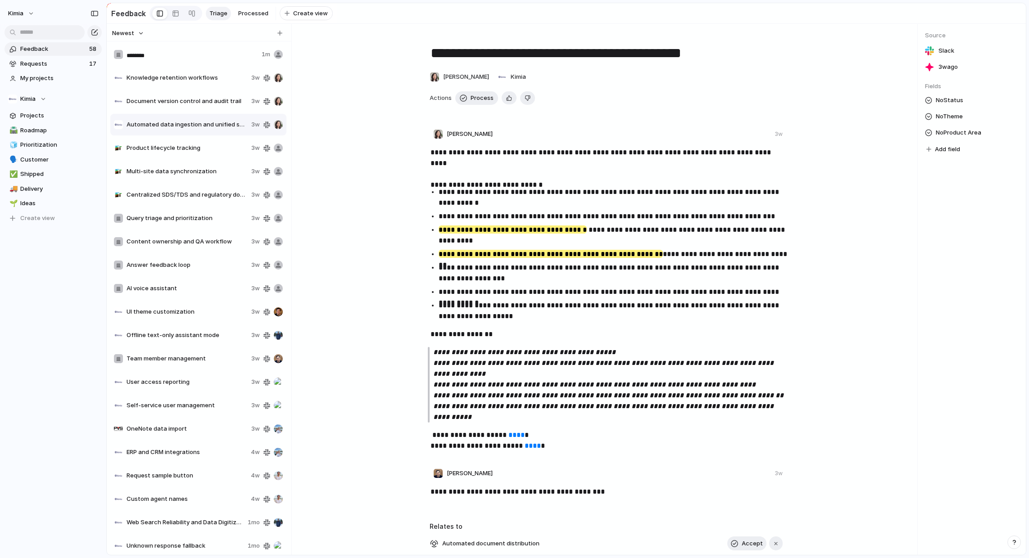
type input "*******"
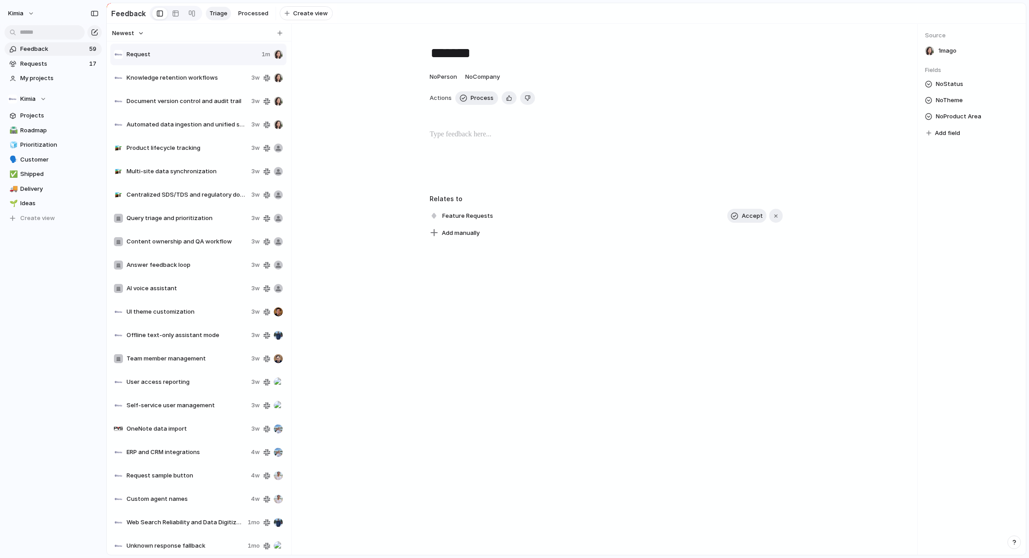
click at [461, 150] on div at bounding box center [606, 158] width 586 height 58
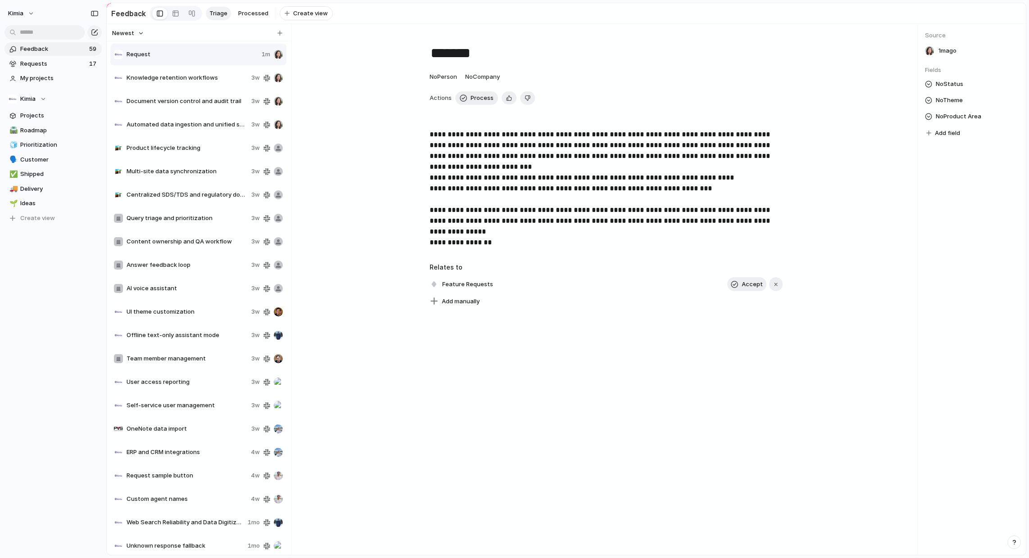
click at [506, 233] on p "**********" at bounding box center [605, 188] width 353 height 119
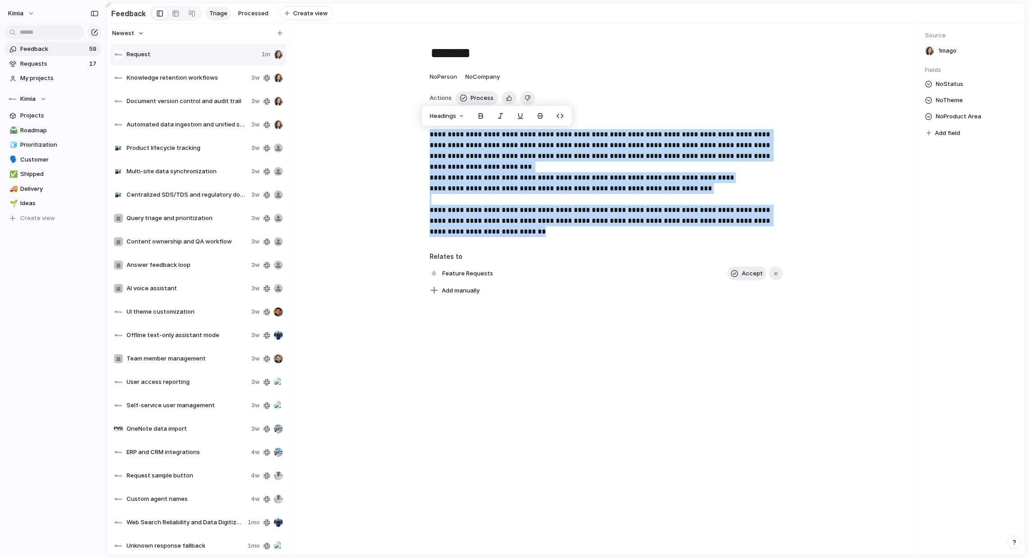
drag, startPoint x: 556, startPoint y: 235, endPoint x: 409, endPoint y: 119, distance: 187.6
click at [409, 119] on div "**********" at bounding box center [607, 166] width 608 height 262
click at [491, 186] on p "**********" at bounding box center [605, 183] width 353 height 108
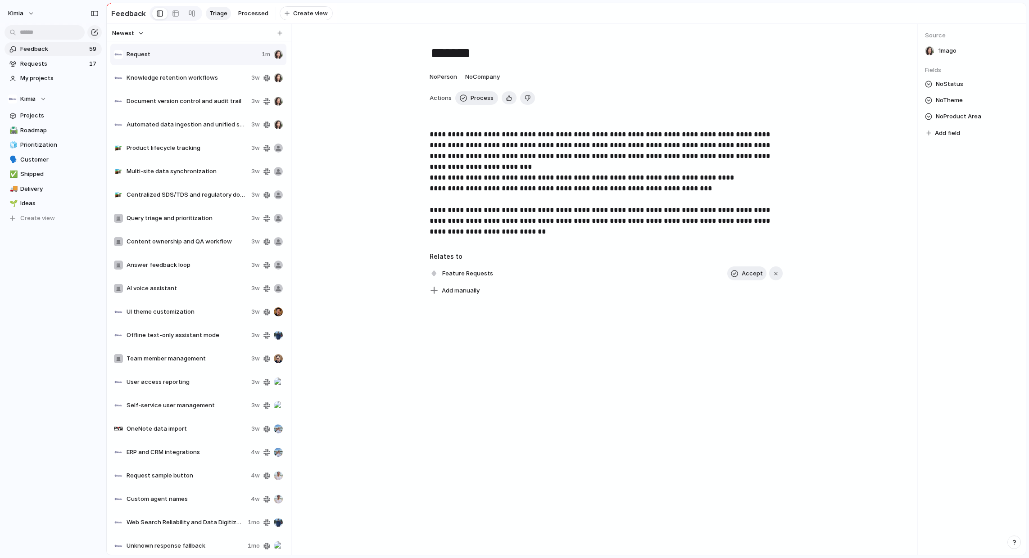
click at [476, 56] on textarea "*******" at bounding box center [605, 53] width 353 height 19
type textarea "**********"
click at [572, 190] on p "**********" at bounding box center [605, 183] width 353 height 108
click at [778, 272] on div "button" at bounding box center [776, 274] width 6 height 6
click at [455, 275] on span "Add manually" at bounding box center [461, 276] width 38 height 9
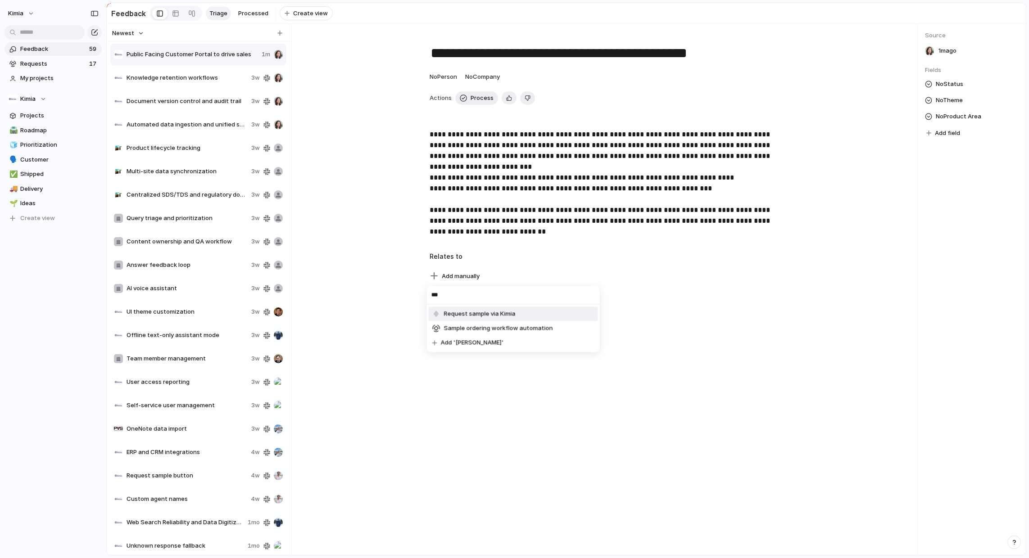
type input "***"
click at [510, 312] on span "Request sample via Kimia" at bounding box center [480, 314] width 72 height 9
click at [34, 60] on span "Requests" at bounding box center [53, 63] width 66 height 9
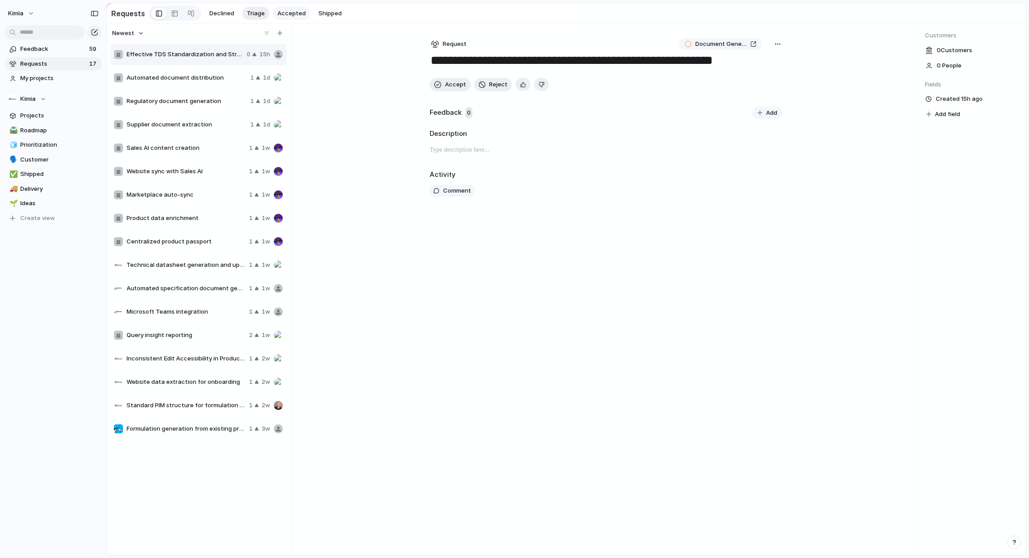
click at [284, 14] on span "Accepted" at bounding box center [291, 13] width 28 height 9
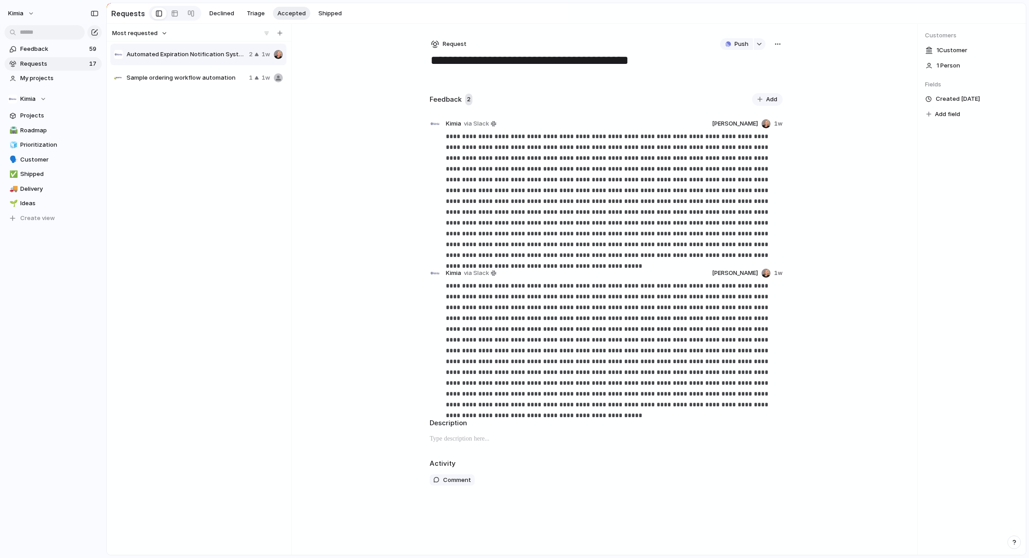
click at [174, 73] on span "Sample ordering workflow automation" at bounding box center [186, 77] width 119 height 9
type textarea "**********"
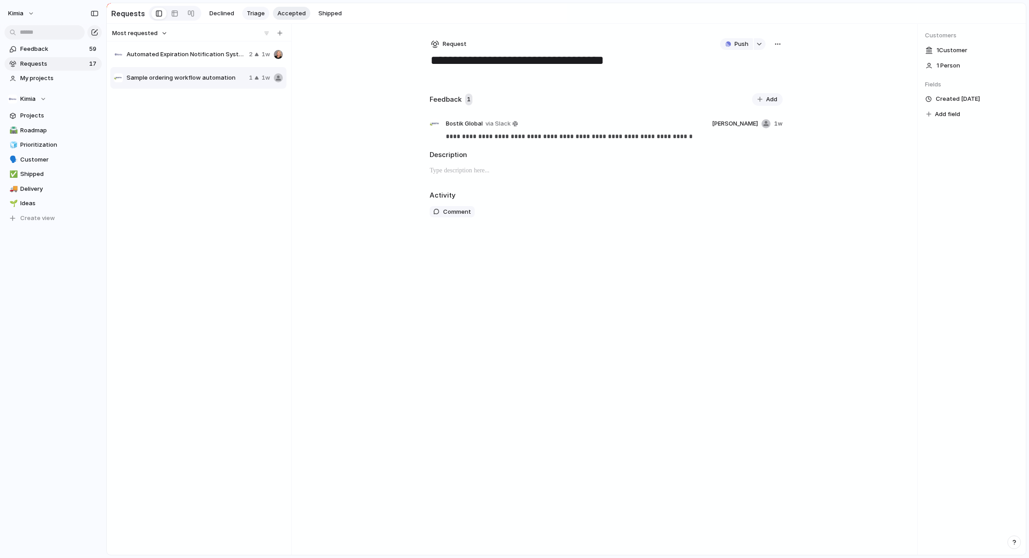
click at [250, 17] on span "Triage" at bounding box center [256, 13] width 18 height 9
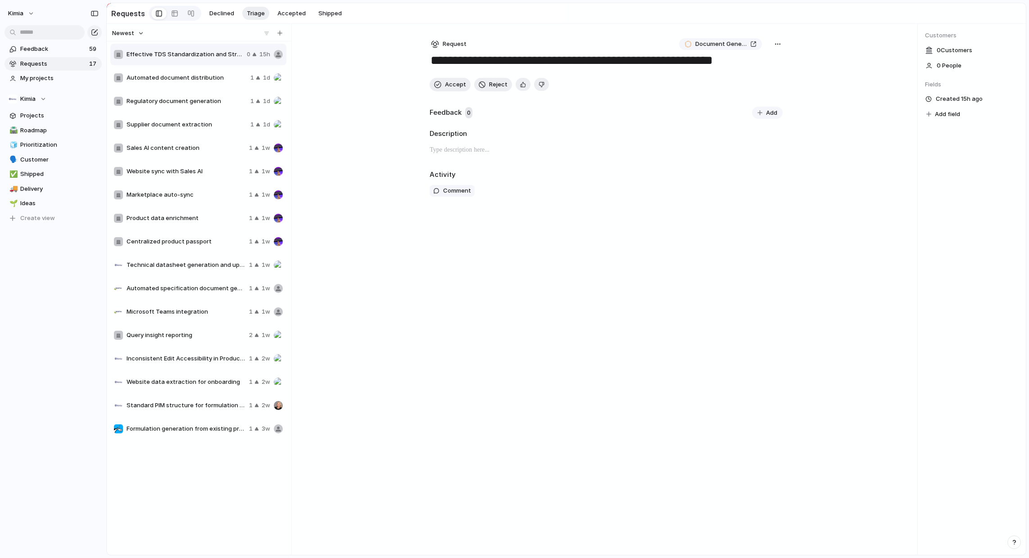
click at [777, 45] on div "button" at bounding box center [777, 44] width 7 height 7
click at [646, 112] on div "Copy link Merge Move to [GEOGRAPHIC_DATA]" at bounding box center [514, 279] width 1029 height 558
click at [576, 144] on div "Description" at bounding box center [605, 145] width 353 height 33
click at [778, 43] on div "button" at bounding box center [777, 44] width 7 height 7
click at [569, 170] on div "Copy link Merge Move to [GEOGRAPHIC_DATA]" at bounding box center [514, 279] width 1029 height 558
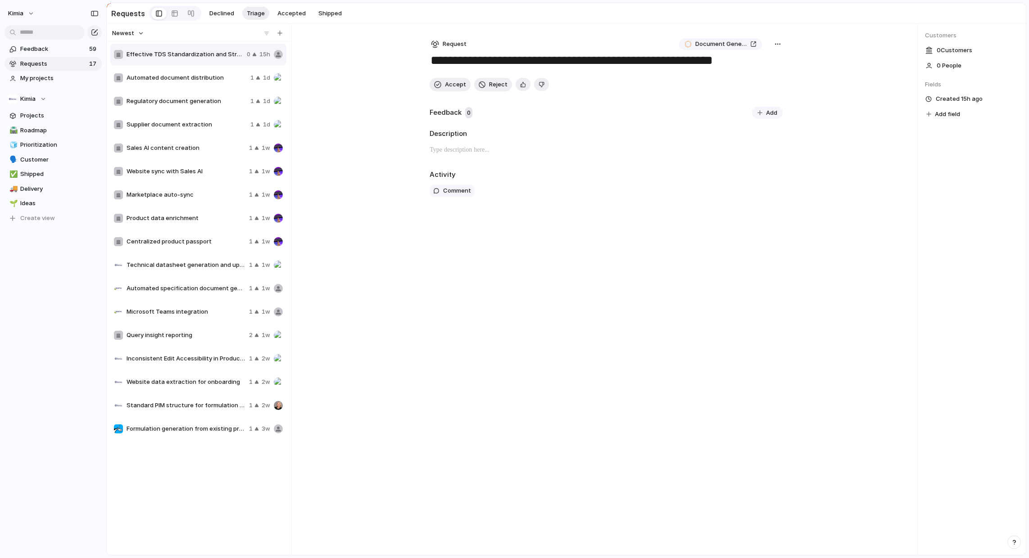
click at [773, 52] on div "**********" at bounding box center [605, 54] width 353 height 32
click at [778, 46] on div "button" at bounding box center [777, 44] width 7 height 7
click at [643, 41] on div "Copy link Merge Move to [GEOGRAPHIC_DATA]" at bounding box center [514, 279] width 1029 height 558
click at [626, 59] on textarea "**********" at bounding box center [605, 61] width 353 height 17
click at [778, 41] on div "button" at bounding box center [777, 44] width 7 height 7
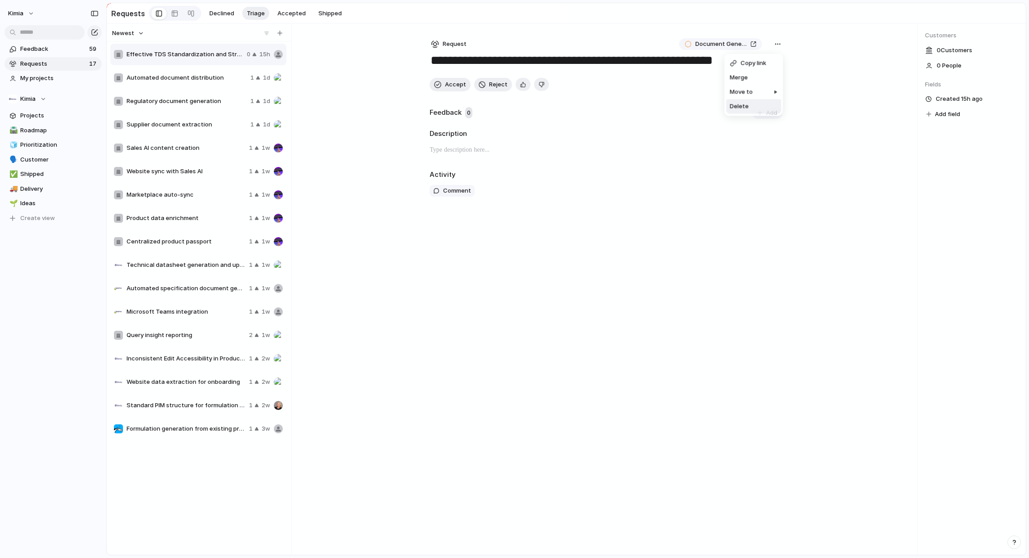
click at [753, 105] on li "Delete" at bounding box center [753, 106] width 55 height 14
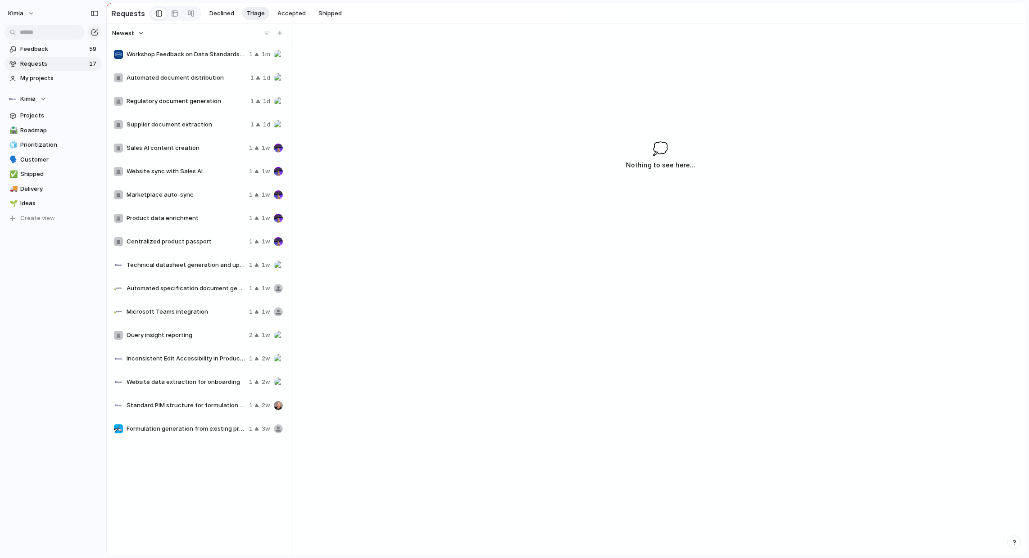
click at [186, 59] on div "Workshop Feedback on Data Standards and TDS Optimization 1 1m" at bounding box center [198, 55] width 176 height 22
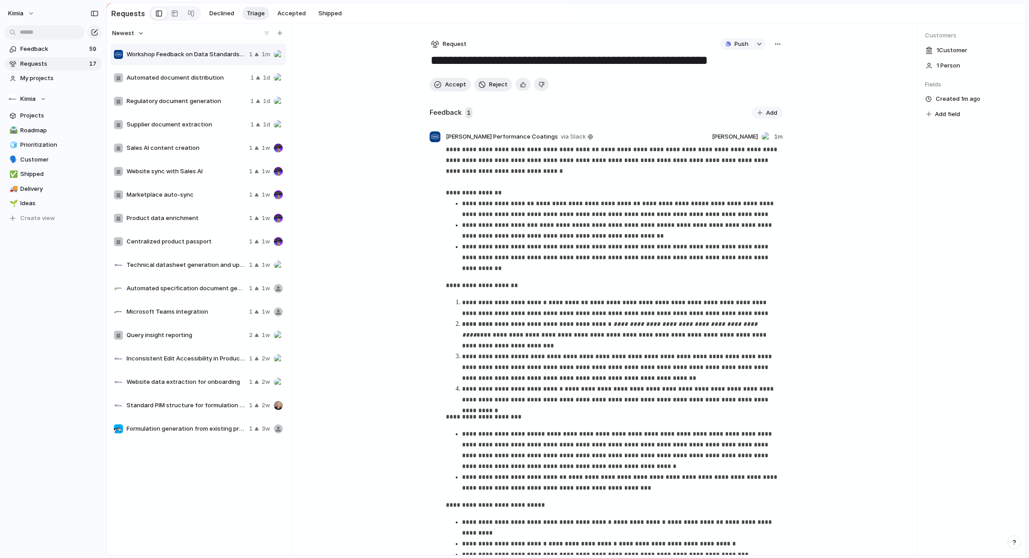
click at [447, 111] on h2 "Feedback" at bounding box center [445, 113] width 32 height 10
click at [766, 111] on span "Add" at bounding box center [771, 112] width 11 height 9
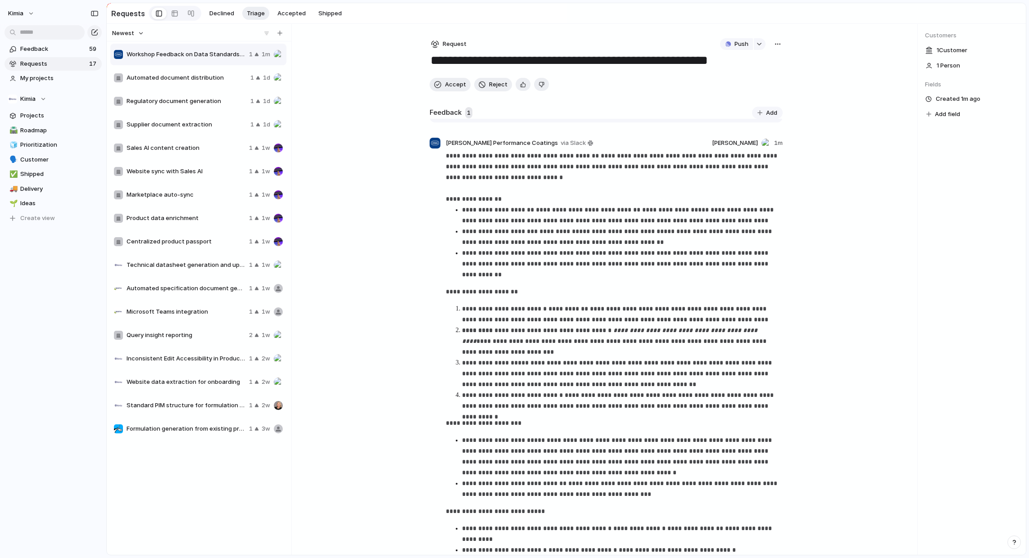
click at [834, 203] on div "**********" at bounding box center [566, 289] width 919 height 531
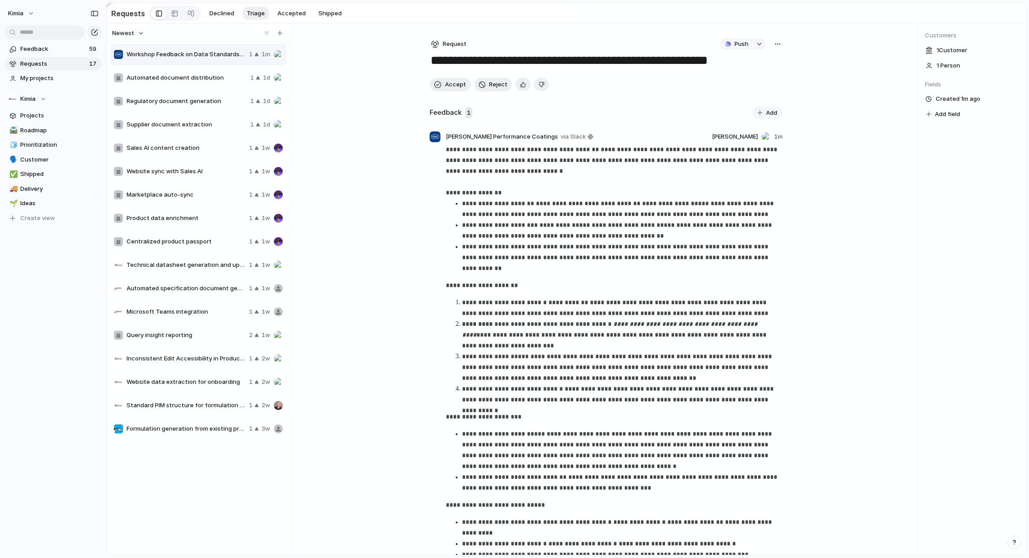
click at [778, 48] on button "button" at bounding box center [778, 44] width 10 height 12
click at [657, 309] on div "Copy link Merge Move to [GEOGRAPHIC_DATA]" at bounding box center [514, 279] width 1029 height 558
click at [777, 44] on div "button" at bounding box center [777, 44] width 7 height 7
click at [542, 278] on div "Copy link Merge Move to [GEOGRAPHIC_DATA]" at bounding box center [514, 279] width 1029 height 558
click at [31, 118] on span "Projects" at bounding box center [59, 115] width 78 height 9
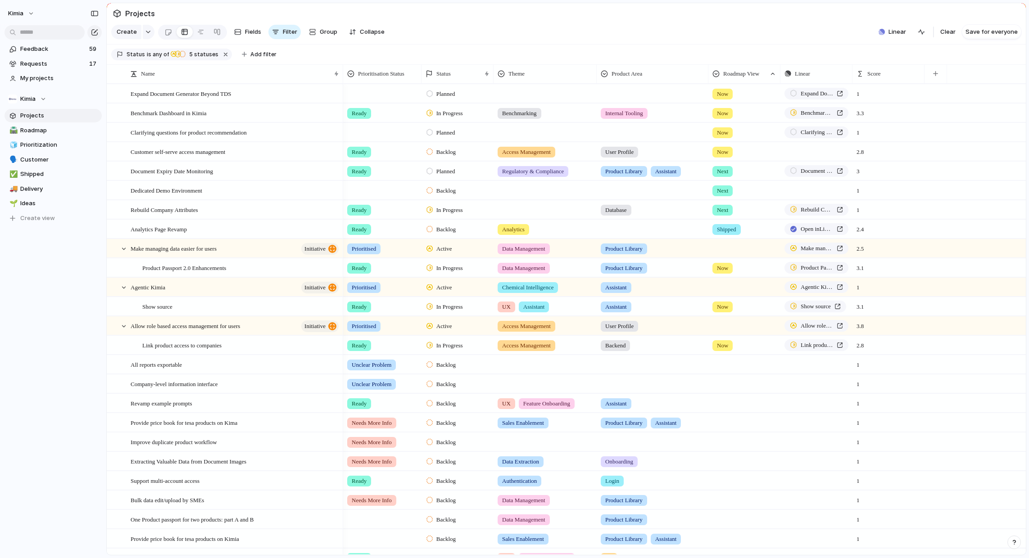
click at [671, 35] on section "Create Fields Filter Group Zoom Collapse Linear Clear Save for everyone" at bounding box center [566, 34] width 919 height 22
click at [899, 33] on span "Linear" at bounding box center [897, 31] width 18 height 9
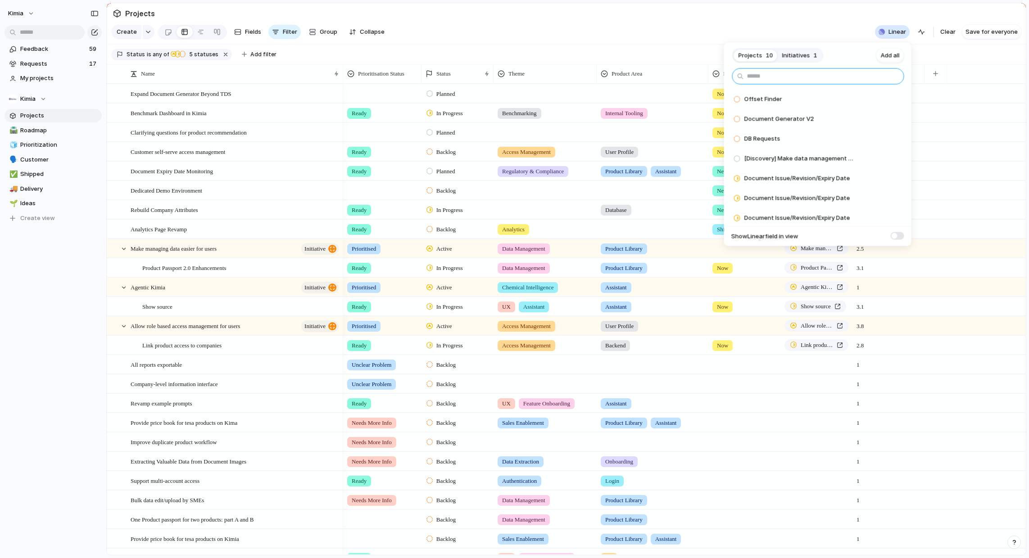
click at [791, 78] on input "text" at bounding box center [818, 76] width 172 height 16
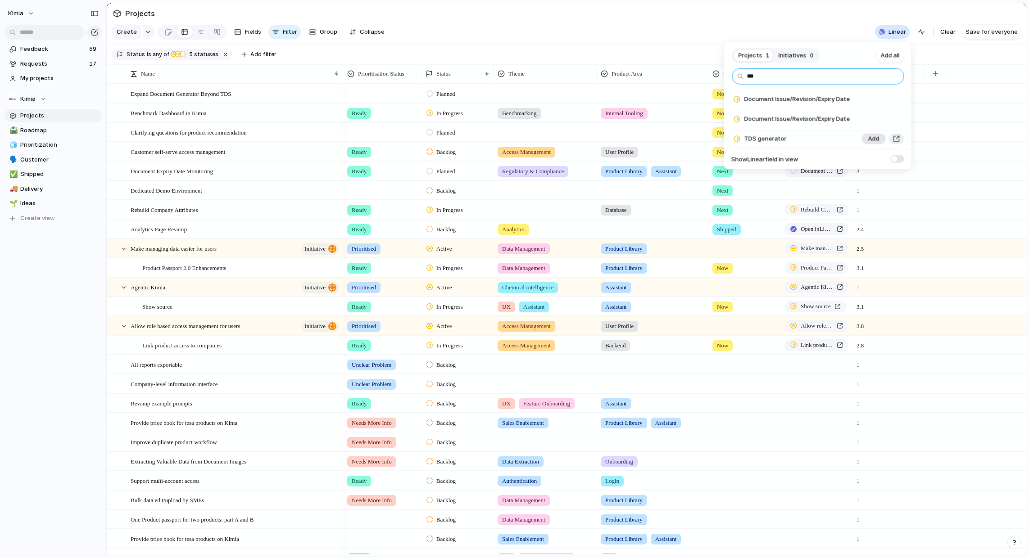
type input "***"
click at [873, 140] on span "Add" at bounding box center [873, 139] width 11 height 9
click at [514, 27] on div "Projects 0 Initiatives 0 Add all *** Document Issue/Revision/Expiry Date Add Do…" at bounding box center [514, 279] width 1029 height 558
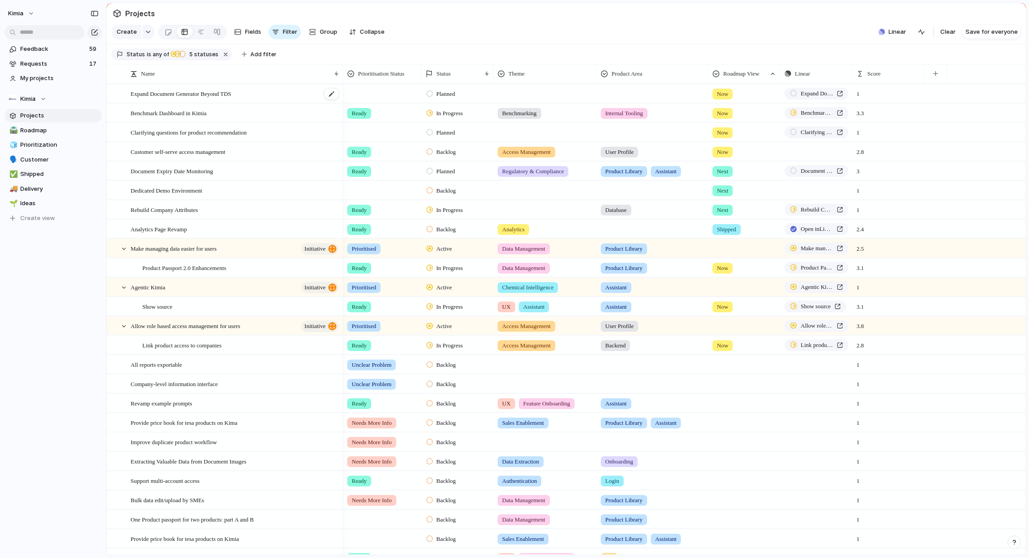
click at [231, 95] on span "Expand Document Generator Beyond TDS" at bounding box center [181, 93] width 101 height 10
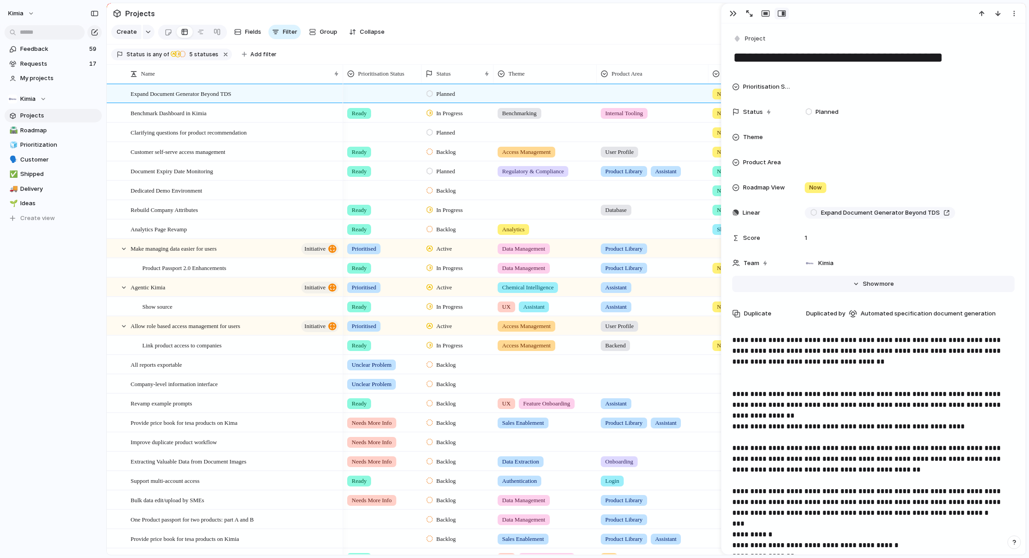
click at [883, 285] on span "more" at bounding box center [886, 284] width 14 height 9
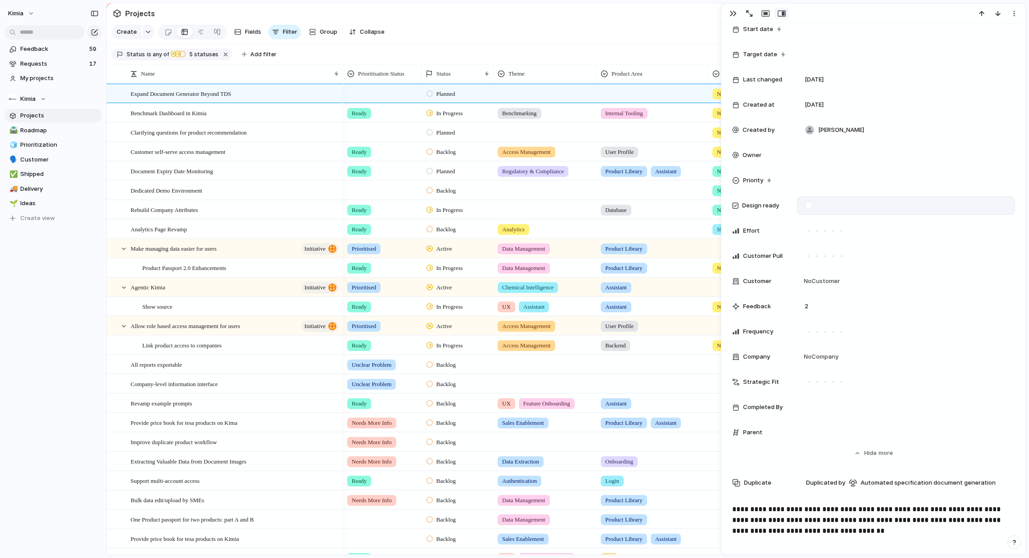
scroll to position [260, 0]
click at [817, 279] on span "No Customer" at bounding box center [820, 280] width 39 height 9
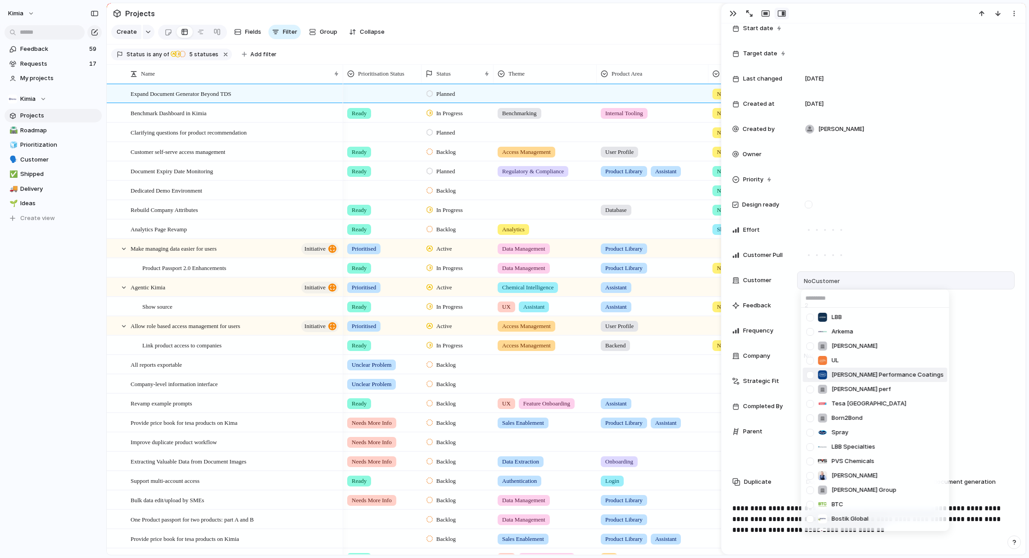
click at [859, 374] on span "[PERSON_NAME] Performance Coatings" at bounding box center [887, 374] width 112 height 9
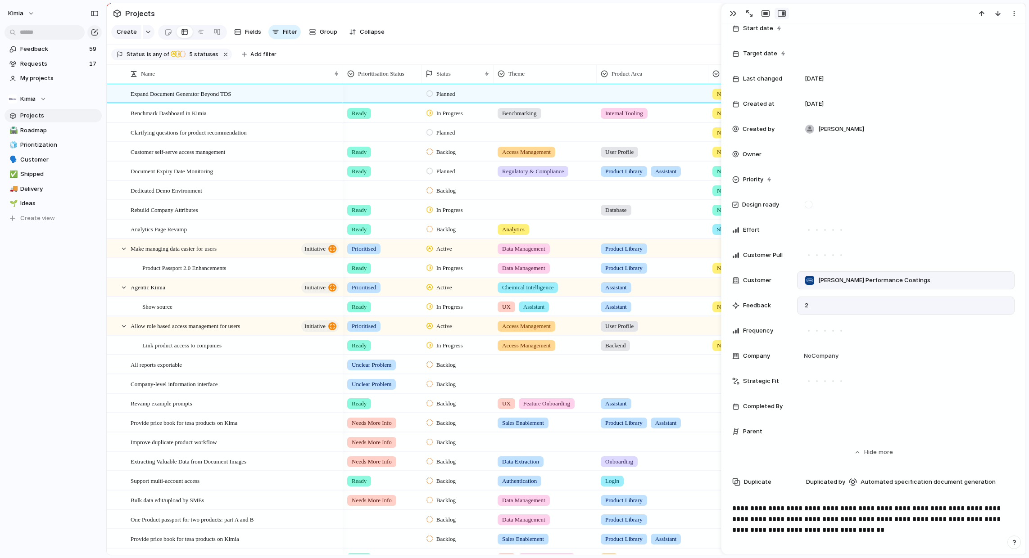
click at [814, 303] on div "2" at bounding box center [905, 306] width 217 height 18
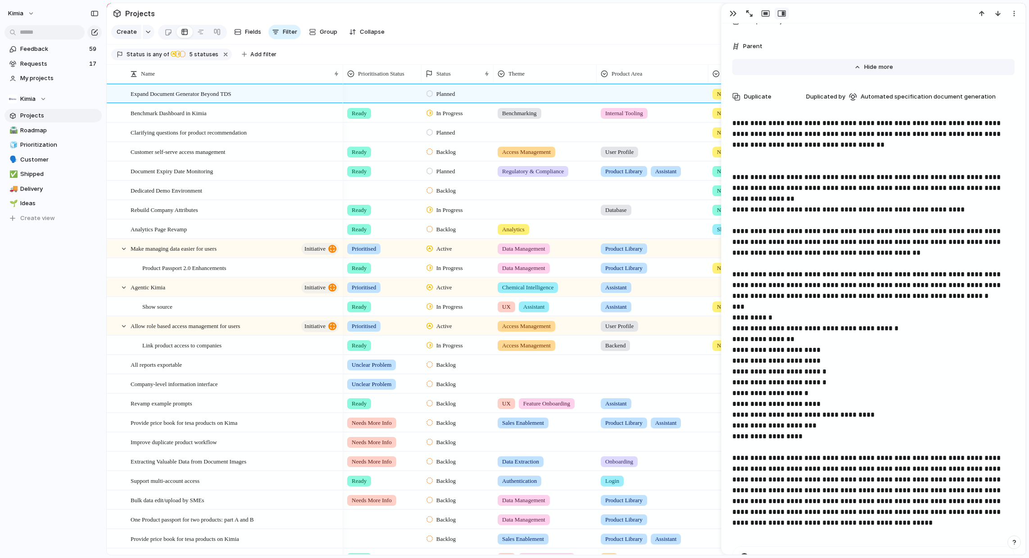
scroll to position [647, 0]
click at [875, 63] on span "Show" at bounding box center [872, 65] width 16 height 9
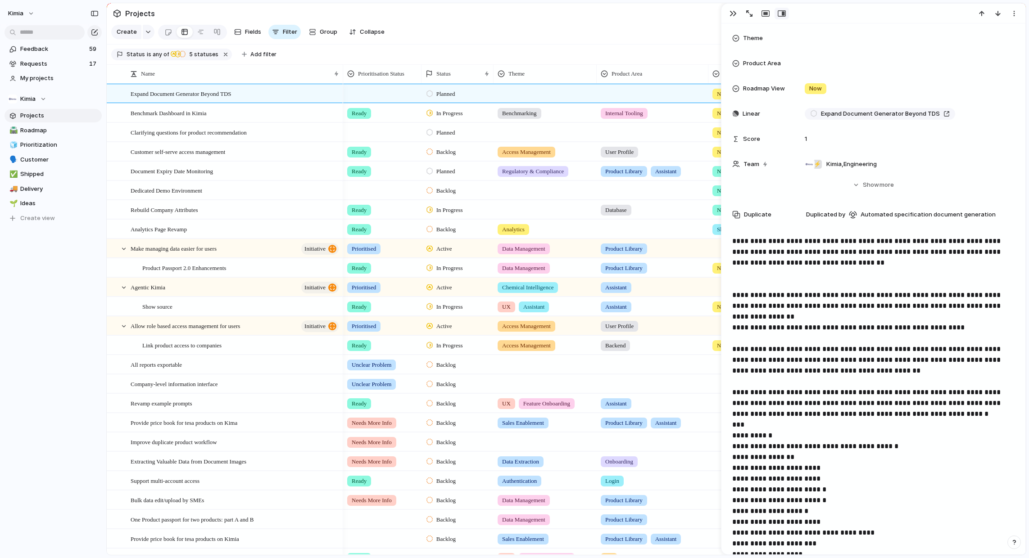
scroll to position [23, 0]
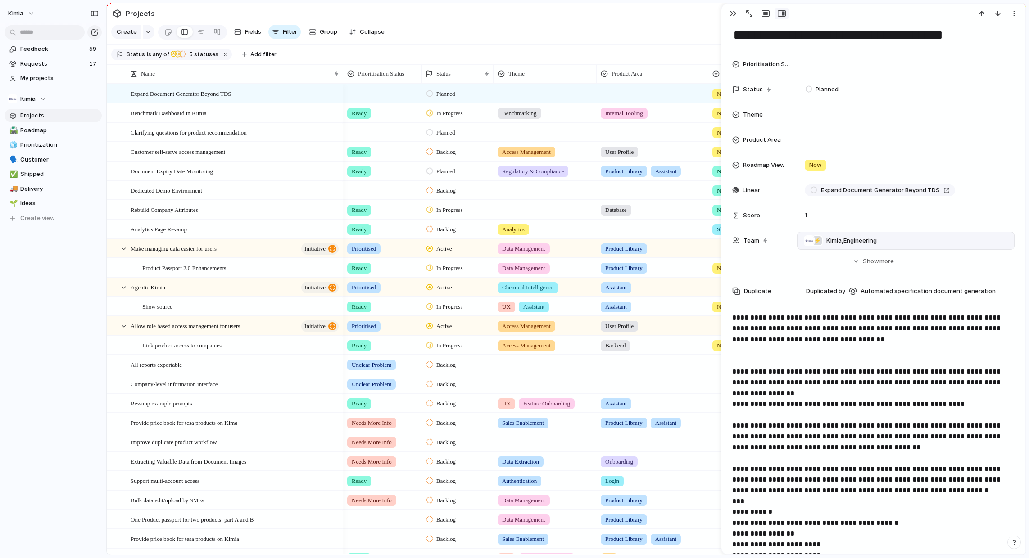
click at [882, 242] on div "⚡ Kimia , Engineering" at bounding box center [905, 241] width 209 height 10
click at [809, 278] on div at bounding box center [810, 278] width 16 height 16
click at [792, 323] on div "Kimia ⚡ Engineering ⚡ test" at bounding box center [514, 279] width 1029 height 558
click at [887, 256] on button "Hide Show more" at bounding box center [873, 261] width 282 height 16
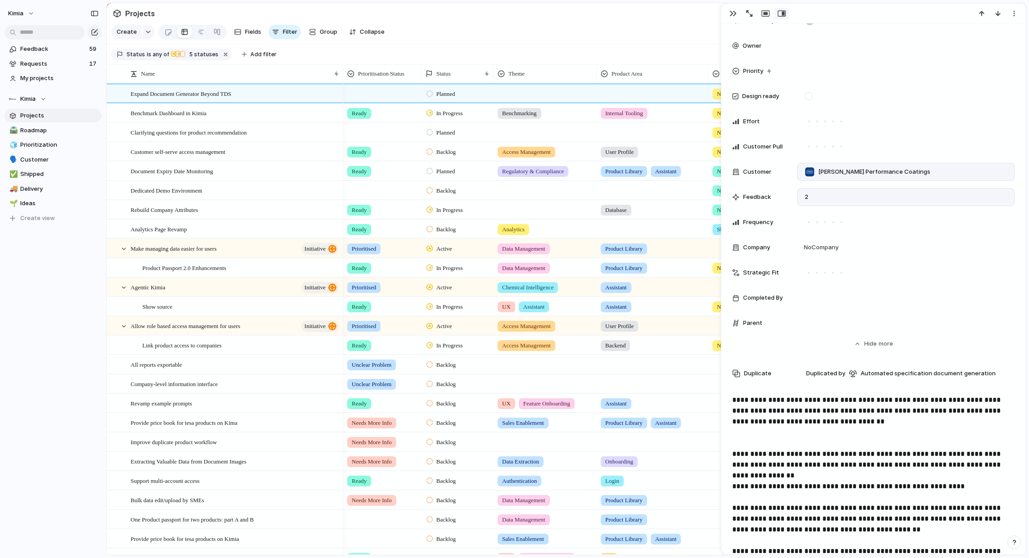
click at [803, 196] on span "2" at bounding box center [806, 197] width 11 height 9
click at [751, 12] on div "button" at bounding box center [749, 13] width 6 height 6
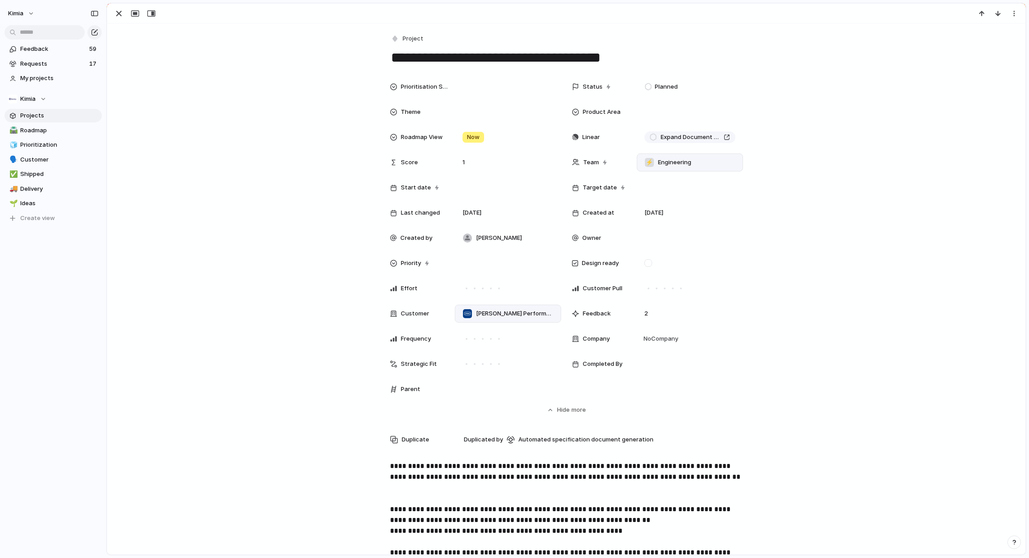
scroll to position [678, 0]
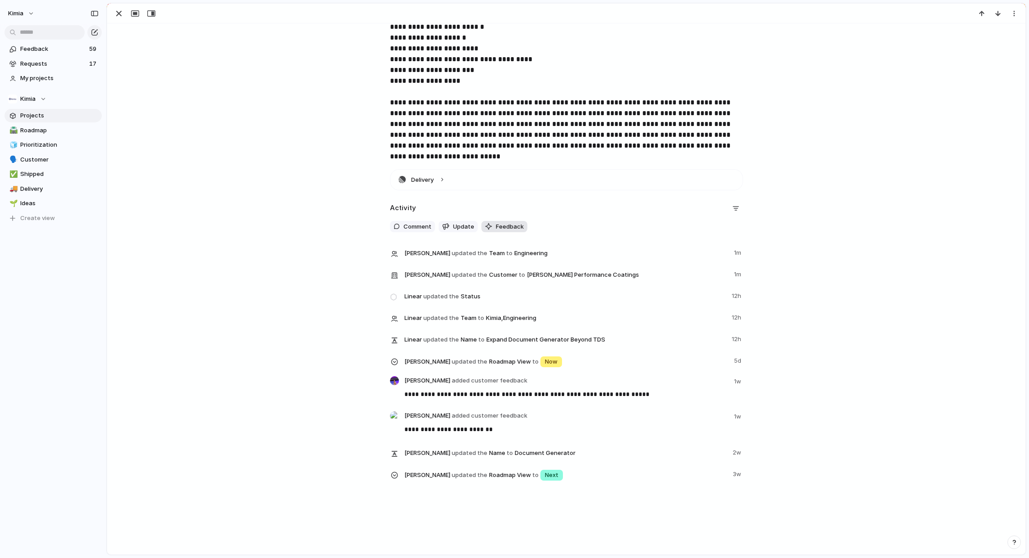
click at [513, 228] on span "Feedback" at bounding box center [510, 226] width 28 height 9
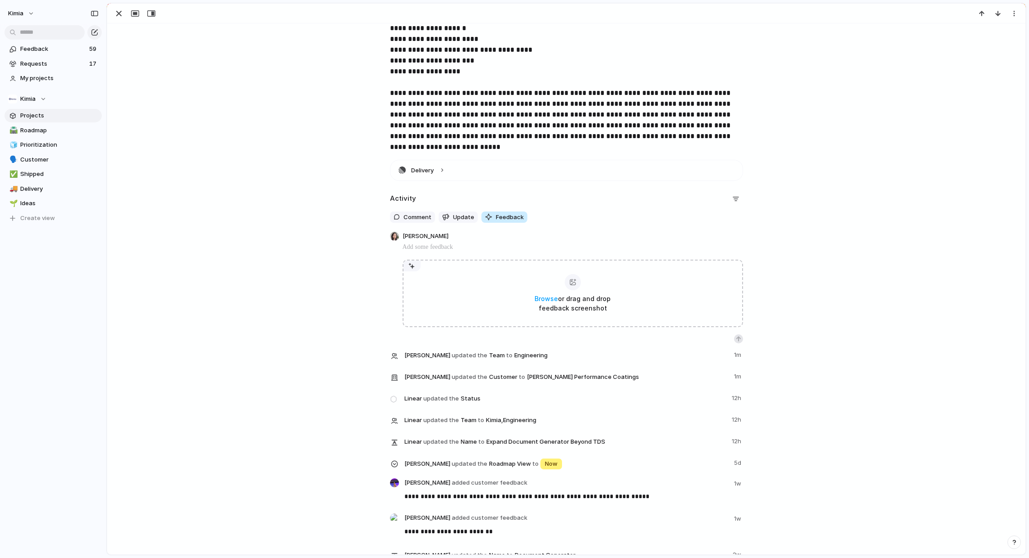
scroll to position [687, 0]
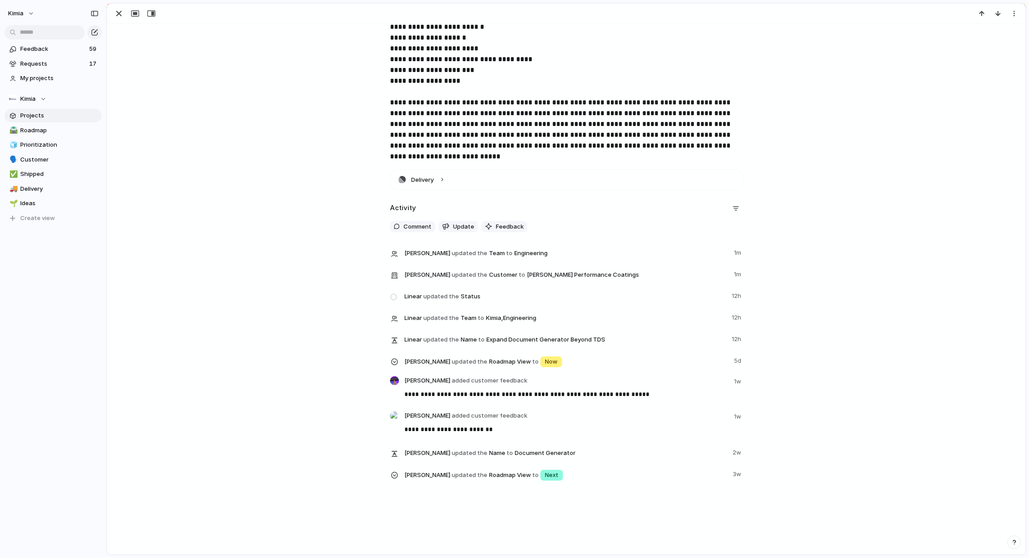
click at [320, 307] on div "**********" at bounding box center [566, 329] width 896 height 321
click at [330, 474] on div "**********" at bounding box center [566, 329] width 896 height 321
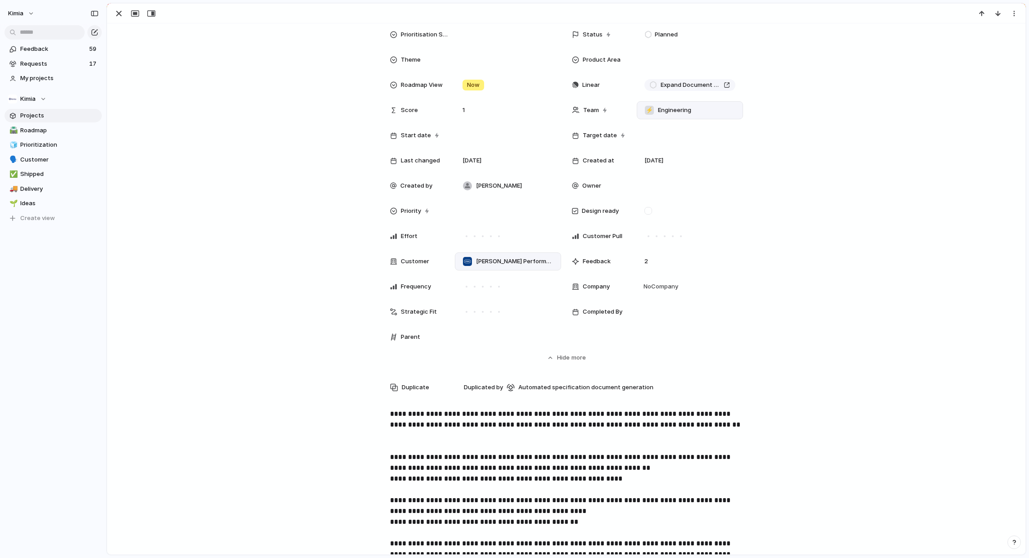
scroll to position [0, 0]
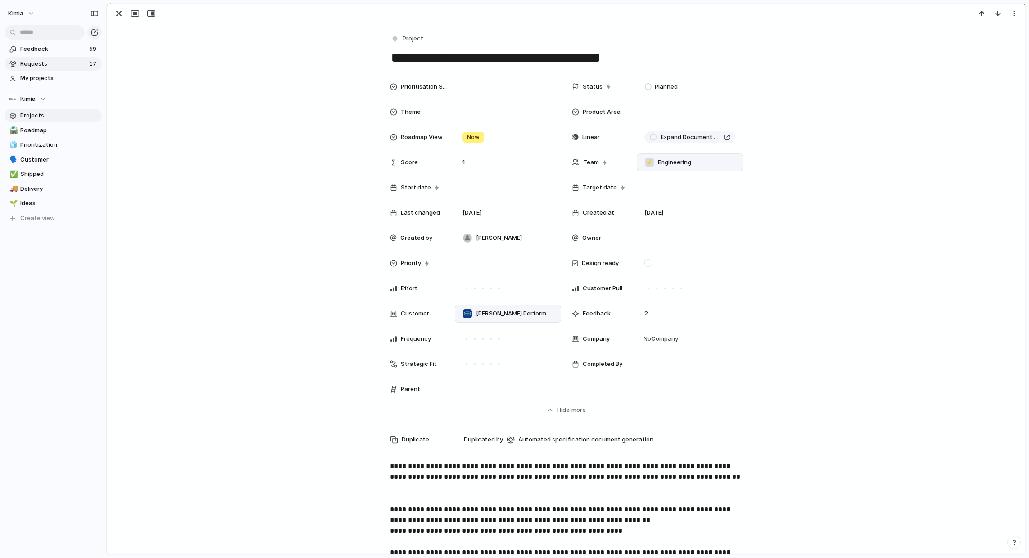
click at [48, 66] on span "Requests" at bounding box center [53, 63] width 66 height 9
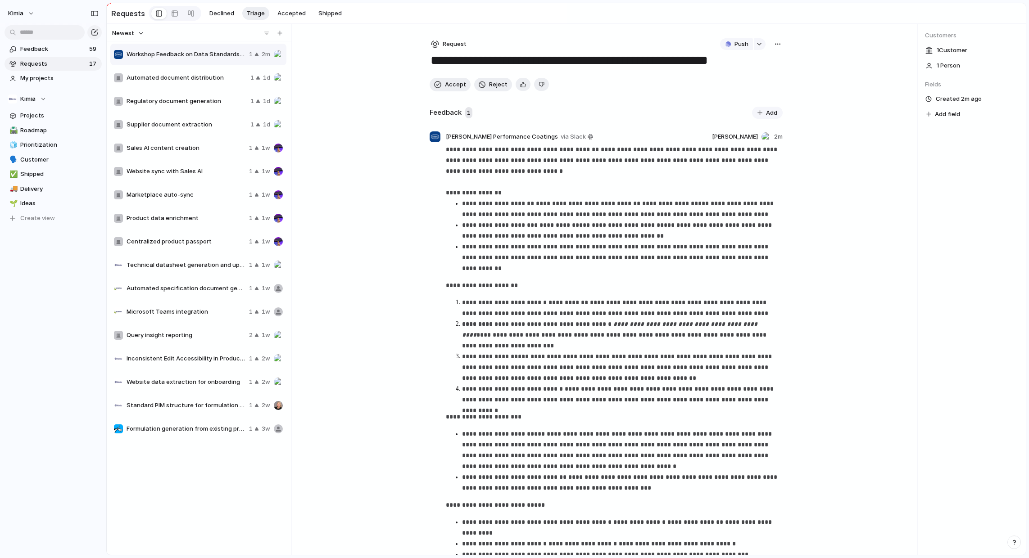
click at [773, 46] on button "button" at bounding box center [778, 44] width 10 height 12
click at [574, 276] on div "Copy link Merge Move to [GEOGRAPHIC_DATA]" at bounding box center [514, 279] width 1029 height 558
click at [434, 45] on div "button" at bounding box center [435, 44] width 8 height 8
click at [570, 318] on div "Initiative Project Request" at bounding box center [514, 279] width 1029 height 558
click at [772, 43] on div "Push" at bounding box center [746, 44] width 53 height 12
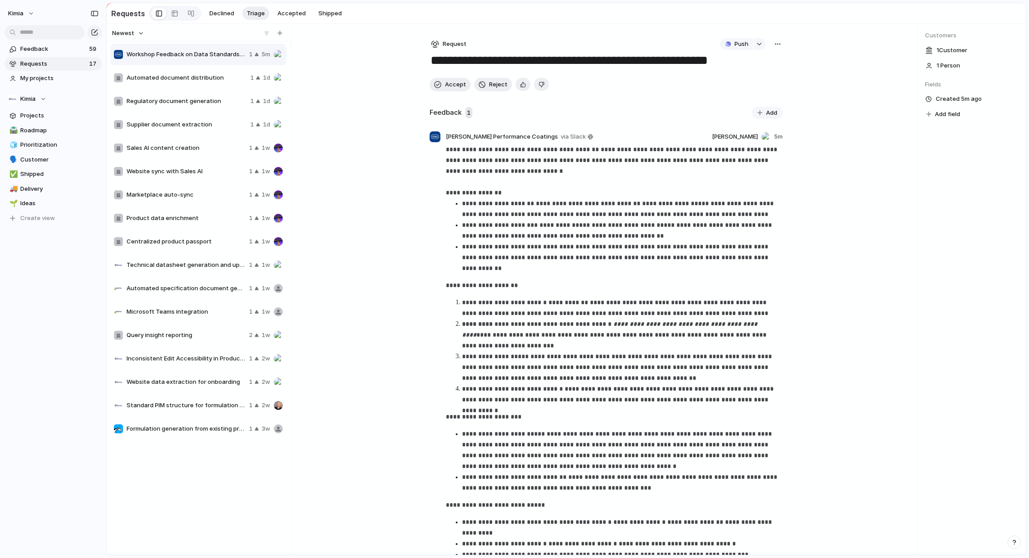
click at [778, 43] on div "button" at bounding box center [777, 44] width 7 height 7
click at [660, 284] on div "Copy link Merge Move to [GEOGRAPHIC_DATA]" at bounding box center [514, 279] width 1029 height 558
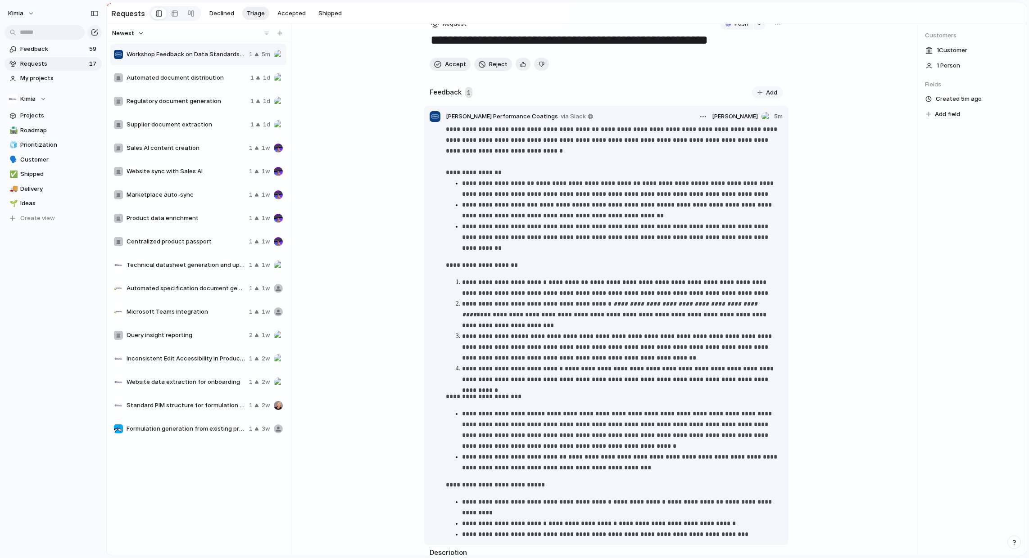
scroll to position [101, 0]
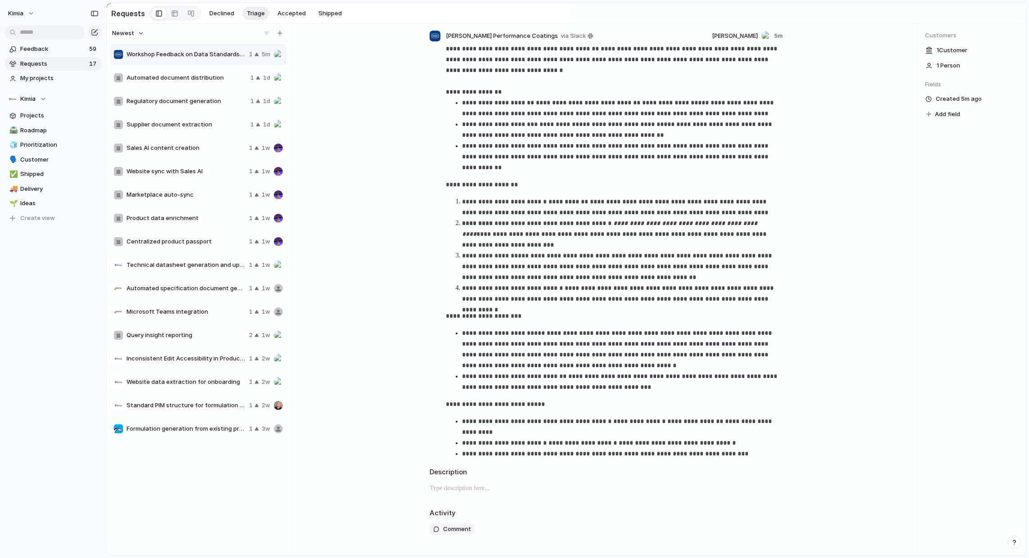
click at [948, 116] on span "Add field" at bounding box center [947, 114] width 25 height 9
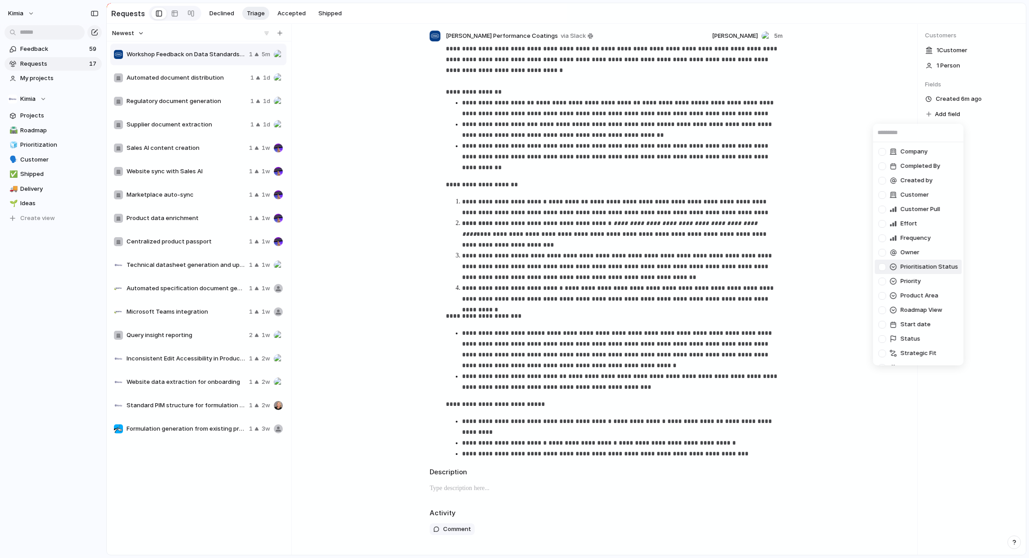
scroll to position [41, 0]
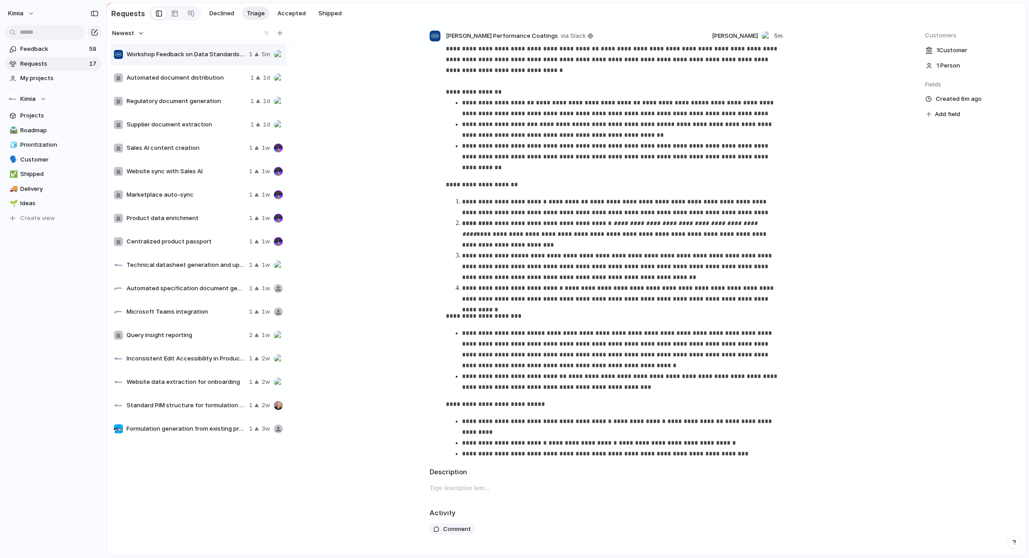
click at [587, 386] on div "Company Completed By Created by Customer Customer Pull Effort Frequency Owner P…" at bounding box center [514, 279] width 1029 height 558
click at [288, 17] on span "Accepted" at bounding box center [291, 13] width 28 height 9
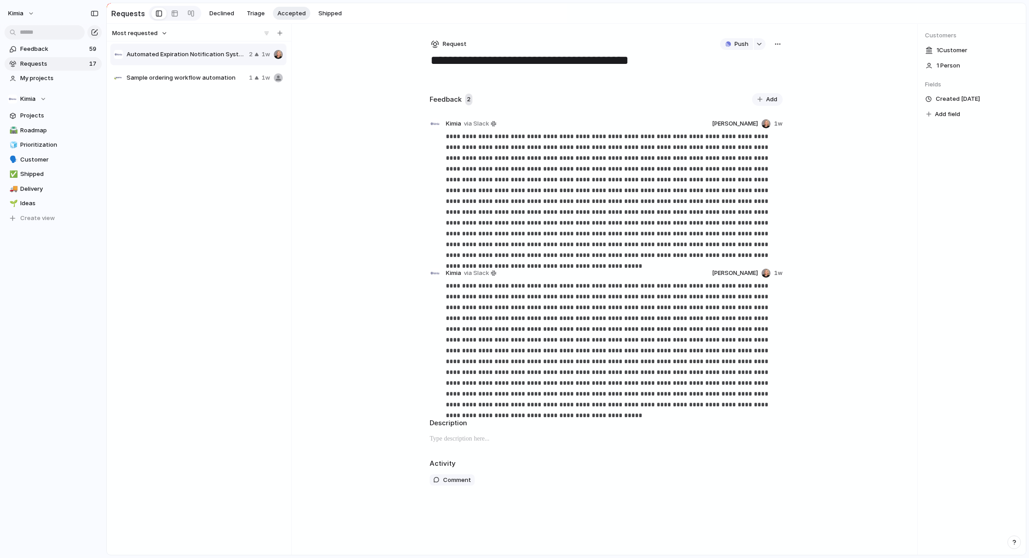
click at [773, 95] on span "Add" at bounding box center [771, 99] width 11 height 9
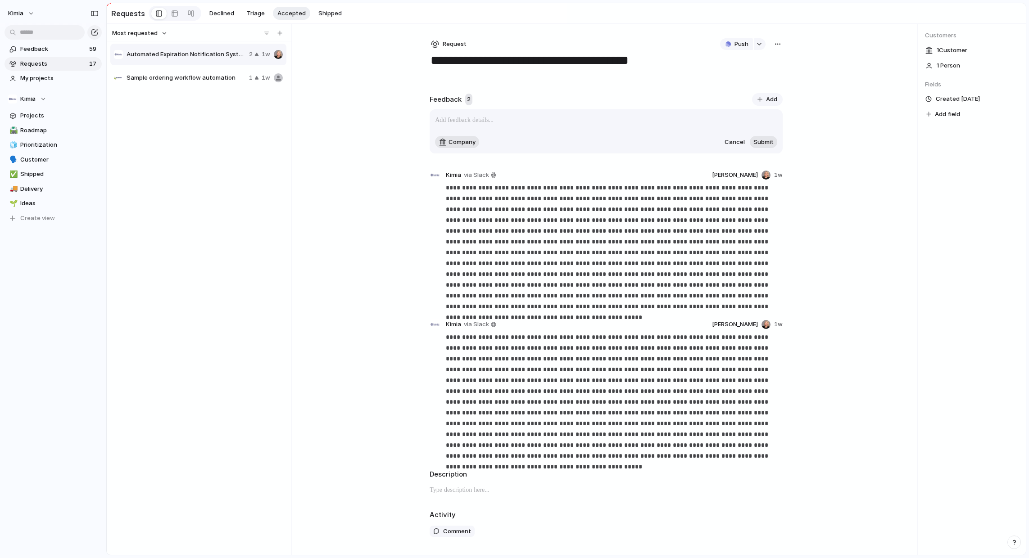
click at [636, 118] on p at bounding box center [606, 120] width 342 height 11
click at [249, 12] on span "Triage" at bounding box center [256, 13] width 18 height 9
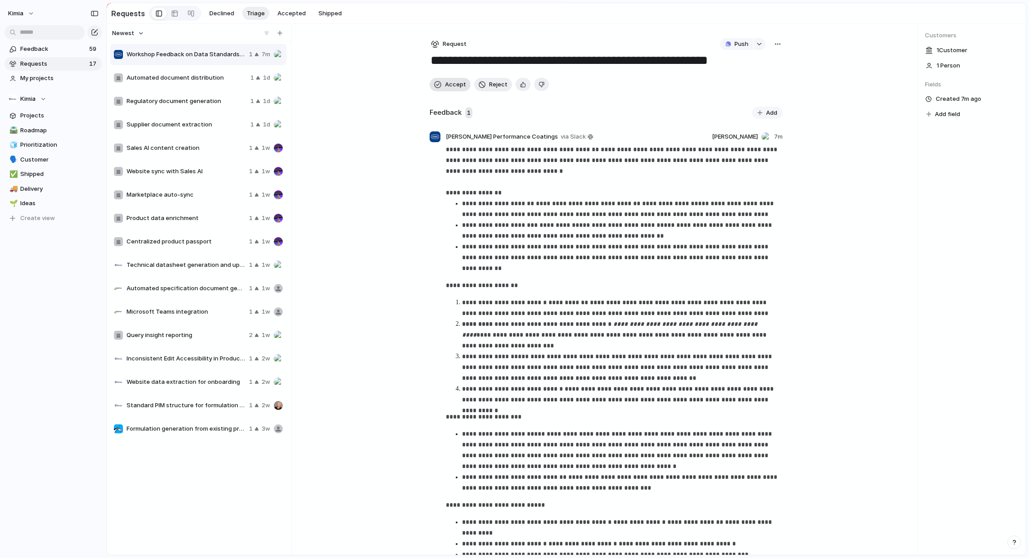
click at [450, 87] on span "Accept" at bounding box center [455, 84] width 21 height 9
type textarea "**********"
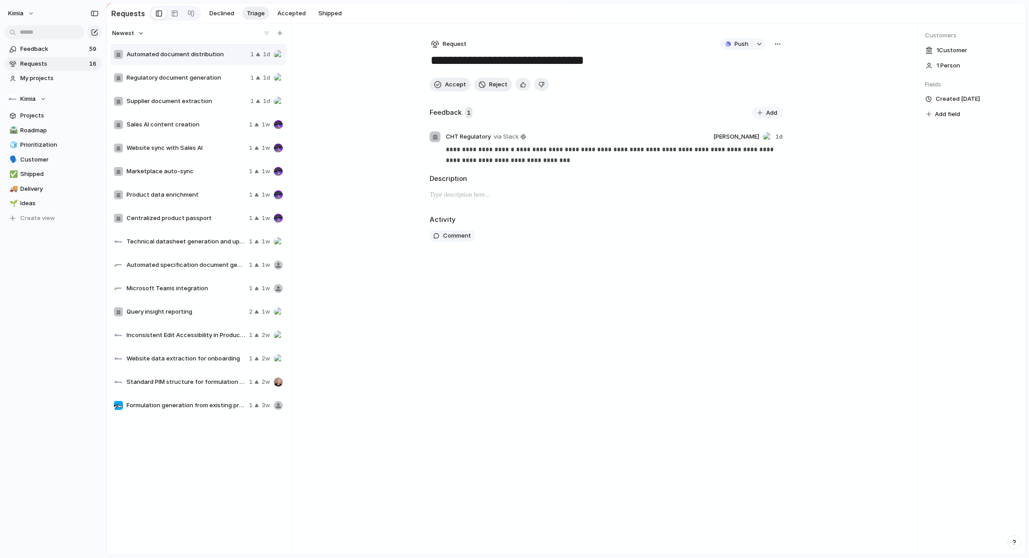
click at [334, 130] on div "**********" at bounding box center [566, 289] width 919 height 531
click at [49, 48] on span "Feedback" at bounding box center [53, 49] width 66 height 9
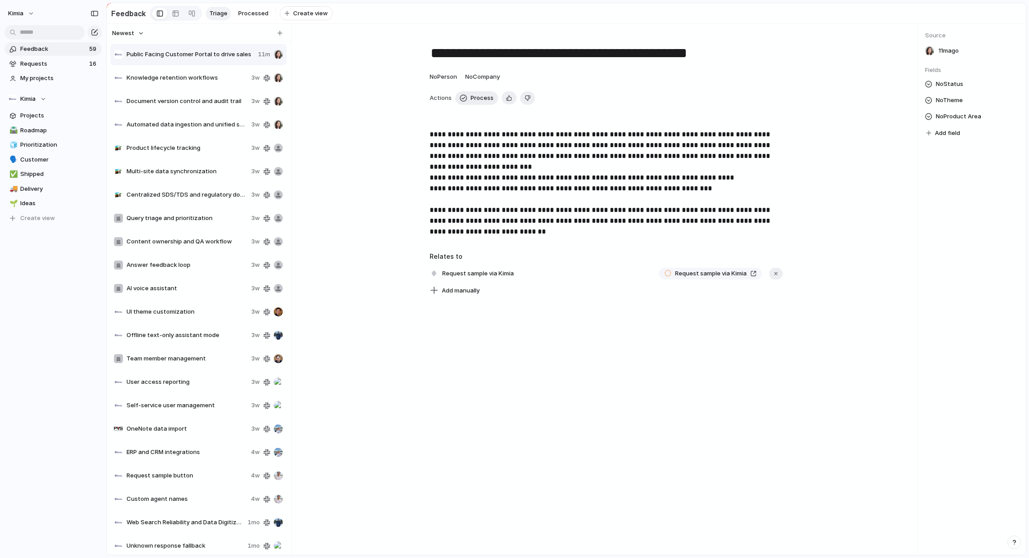
click at [448, 376] on div "**********" at bounding box center [606, 289] width 622 height 531
click at [460, 274] on span "Request sample via Kimia" at bounding box center [477, 273] width 77 height 13
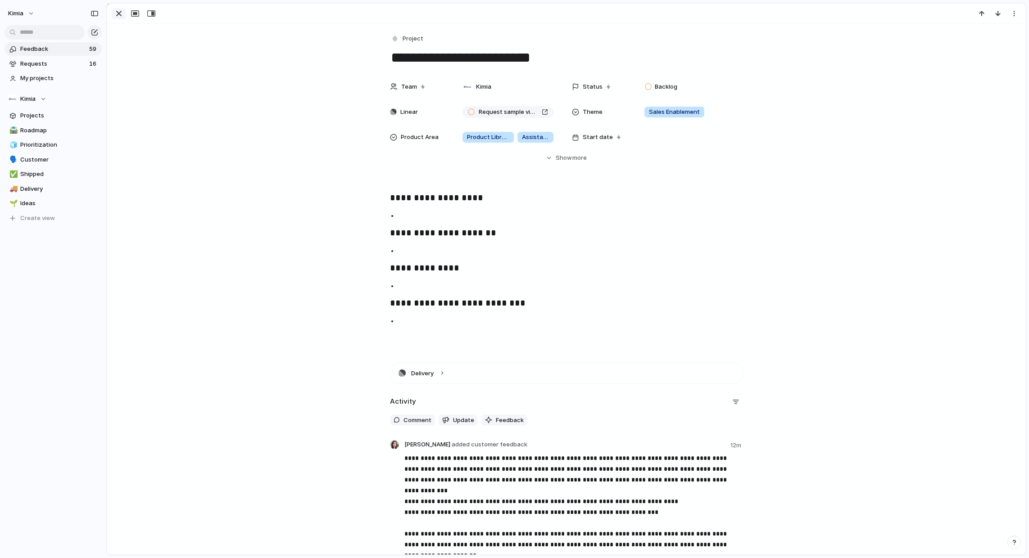
click at [118, 14] on div "button" at bounding box center [118, 13] width 11 height 11
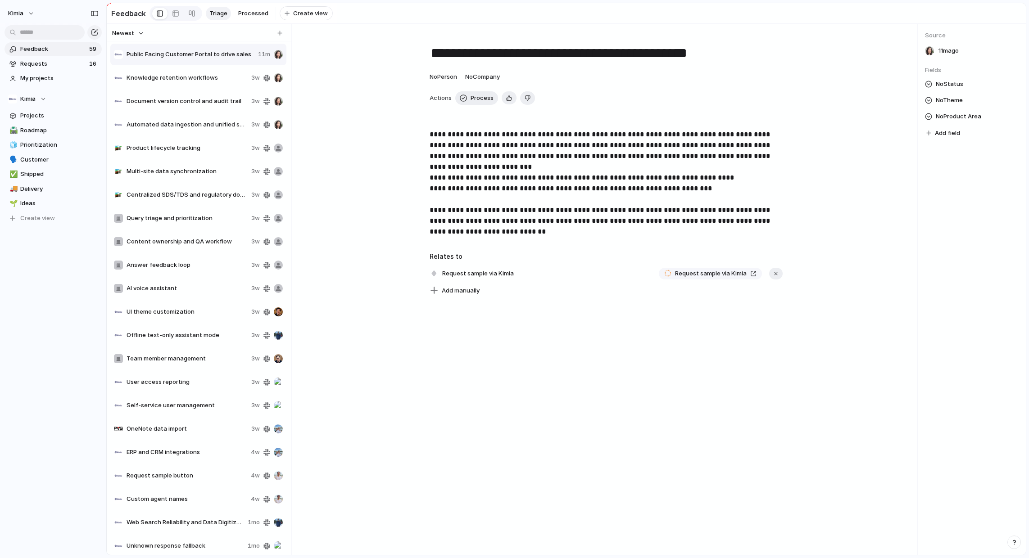
click at [493, 409] on div "**********" at bounding box center [606, 289] width 622 height 531
click at [477, 99] on span "Process" at bounding box center [481, 98] width 23 height 9
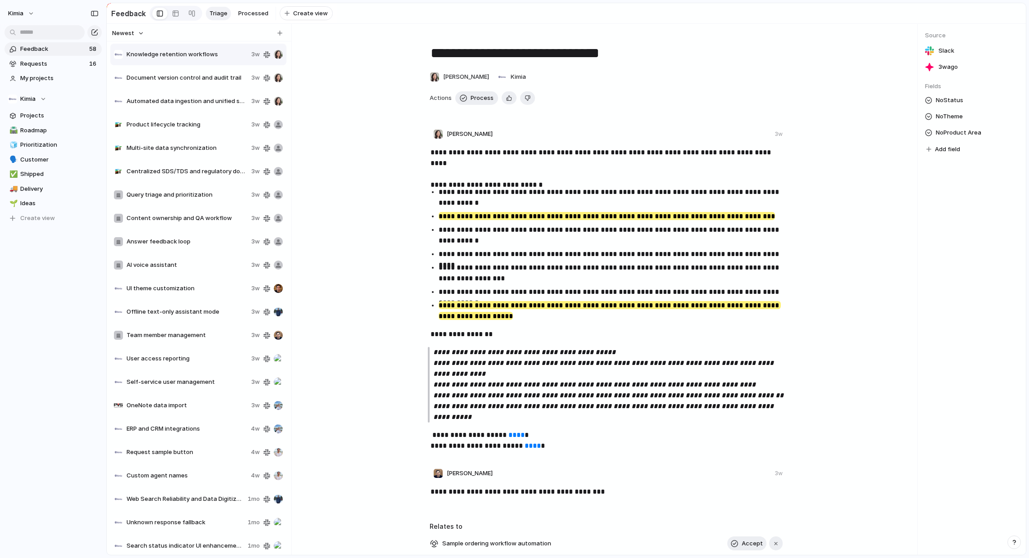
click at [371, 228] on div "**********" at bounding box center [607, 303] width 572 height 312
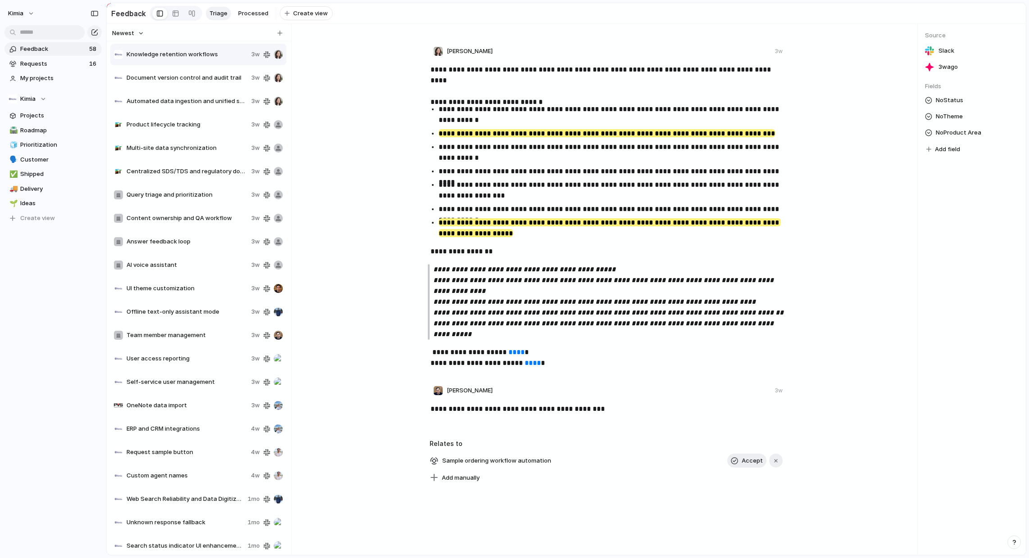
scroll to position [84, 0]
click at [199, 94] on div "Automated data ingestion and unified search 3w" at bounding box center [198, 101] width 176 height 22
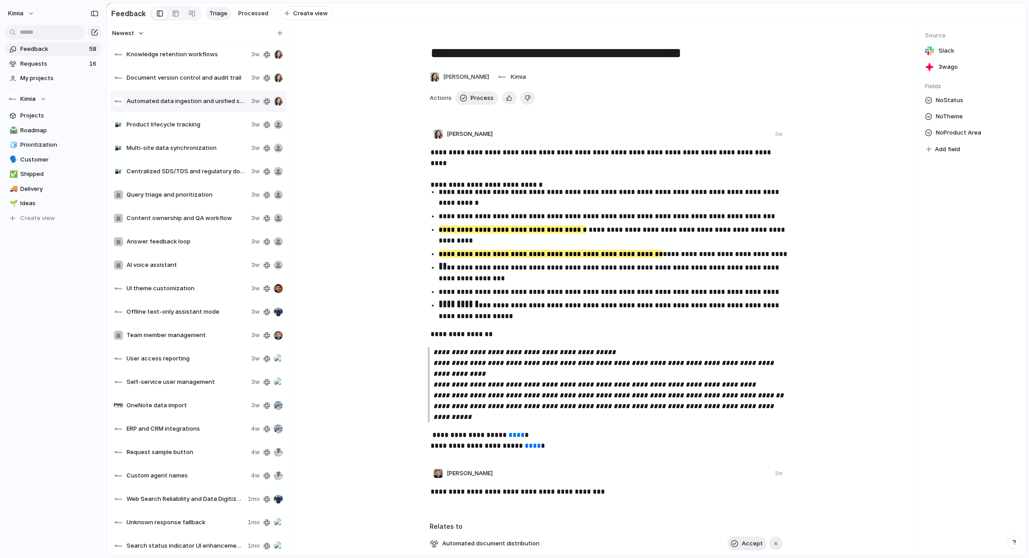
click at [190, 119] on div "Product lifecycle tracking 3w" at bounding box center [198, 125] width 176 height 22
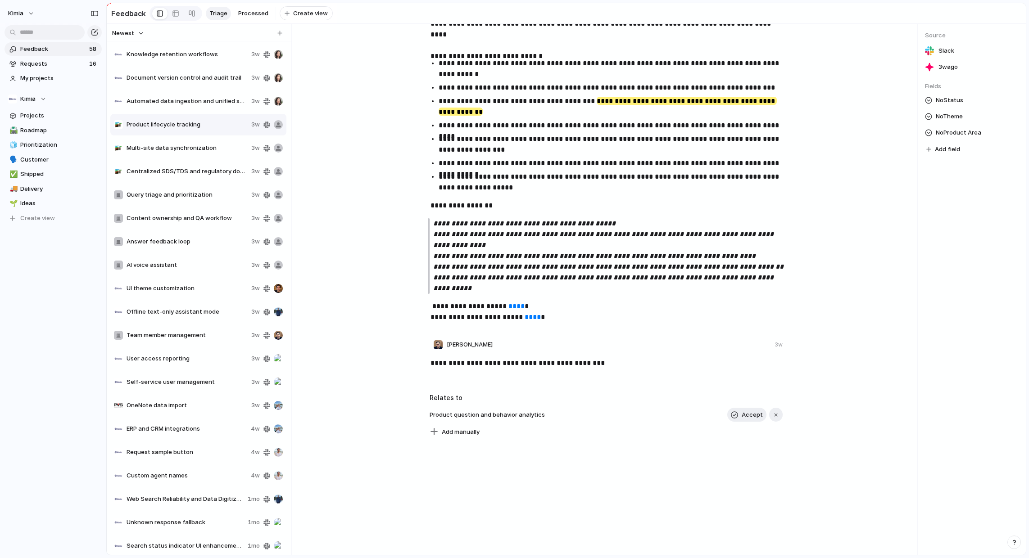
click at [185, 53] on span "Knowledge retention workflows" at bounding box center [187, 54] width 121 height 9
type textarea "**********"
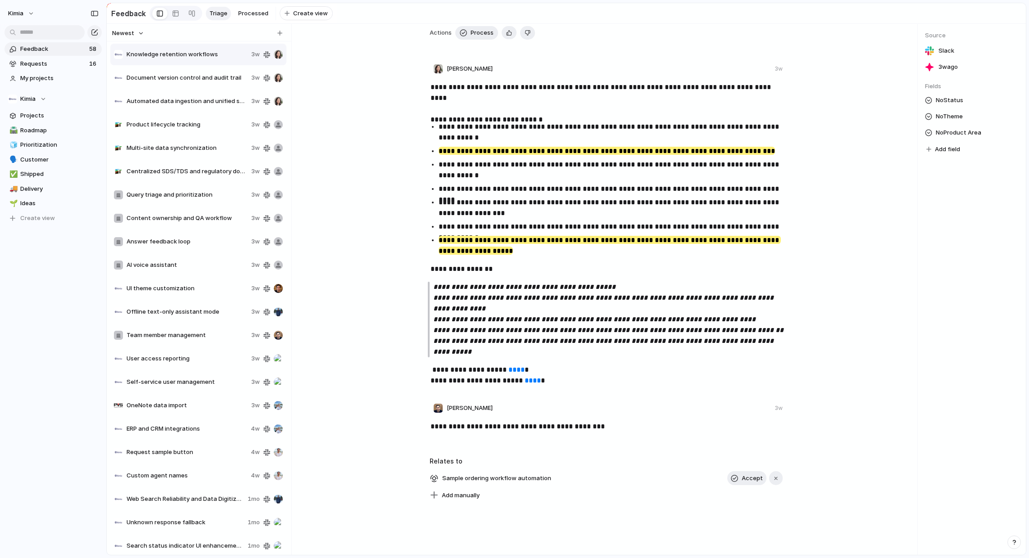
scroll to position [129, 0]
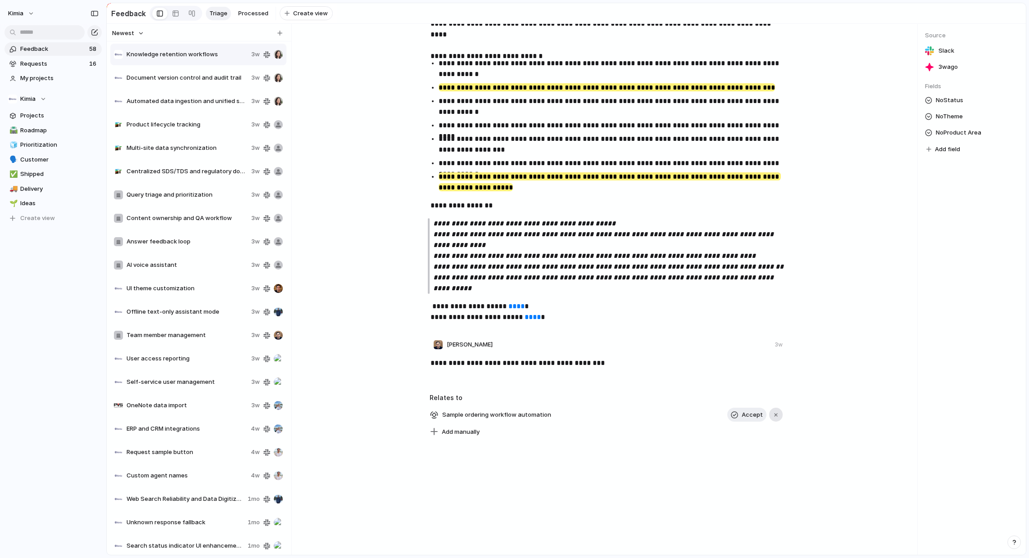
click at [774, 411] on button "button" at bounding box center [776, 415] width 14 height 14
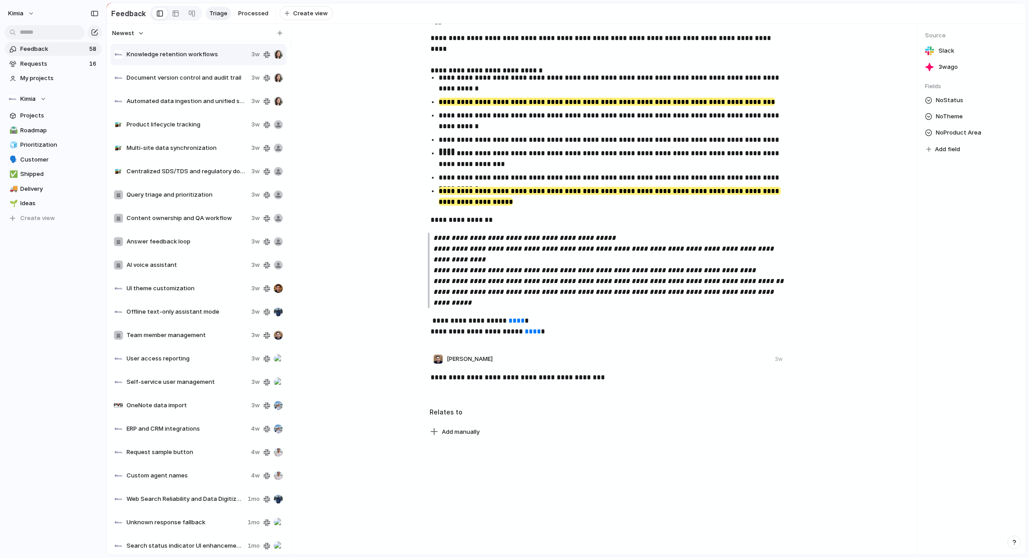
scroll to position [115, 0]
click at [63, 64] on span "Requests" at bounding box center [53, 63] width 66 height 9
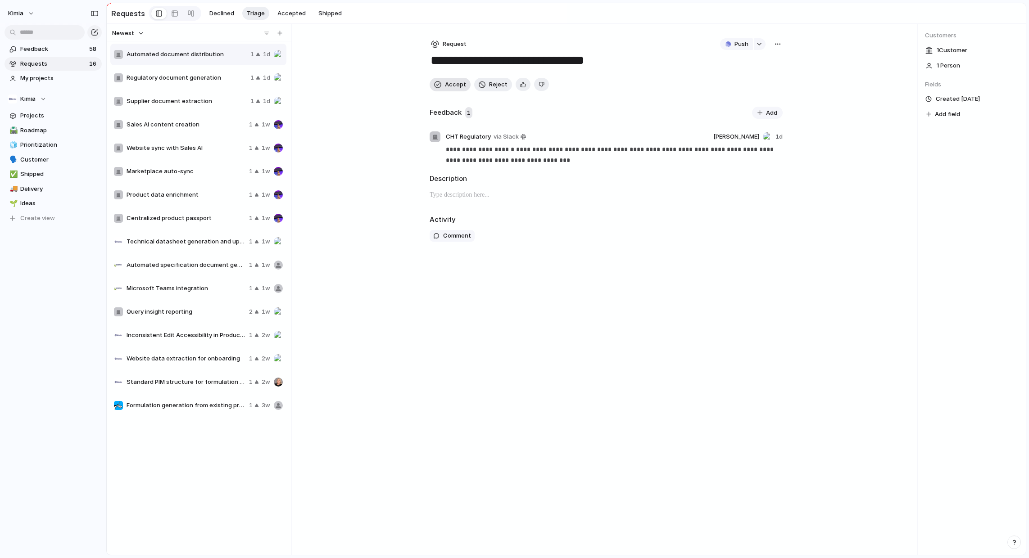
click at [453, 81] on span "Accept" at bounding box center [455, 84] width 21 height 9
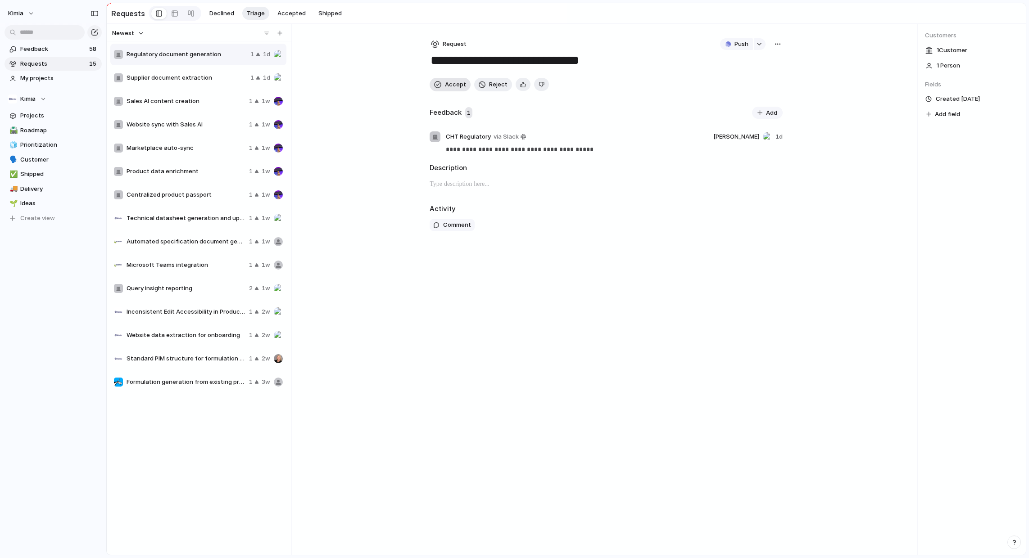
click at [451, 83] on span "Accept" at bounding box center [455, 84] width 21 height 9
type textarea "**********"
